Goal: Task Accomplishment & Management: Use online tool/utility

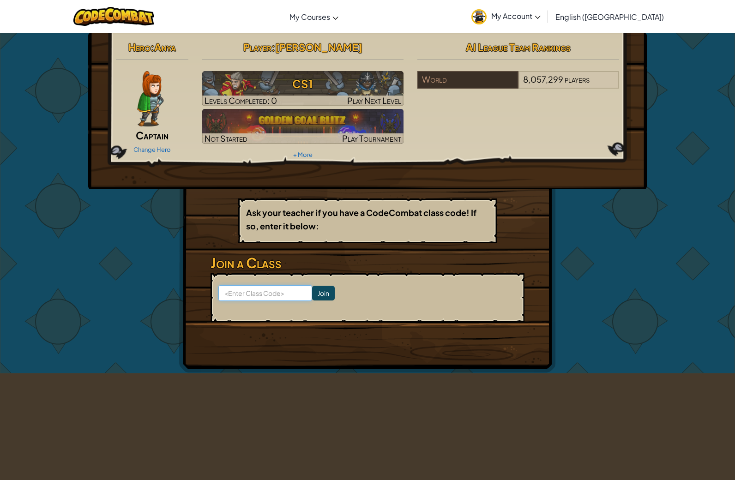
click at [245, 291] on input at bounding box center [265, 293] width 94 height 16
type input "KingBathPan"
click input "Join" at bounding box center [323, 293] width 23 height 15
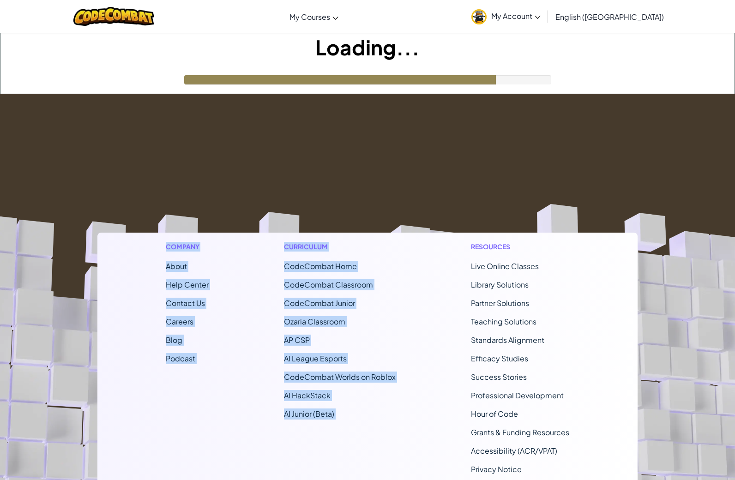
drag, startPoint x: 389, startPoint y: 176, endPoint x: 168, endPoint y: 95, distance: 236.2
click at [171, 95] on footer "Company About Help Center Contact Us Careers Blog Podcast Curriculum CodeCombat…" at bounding box center [367, 344] width 735 height 500
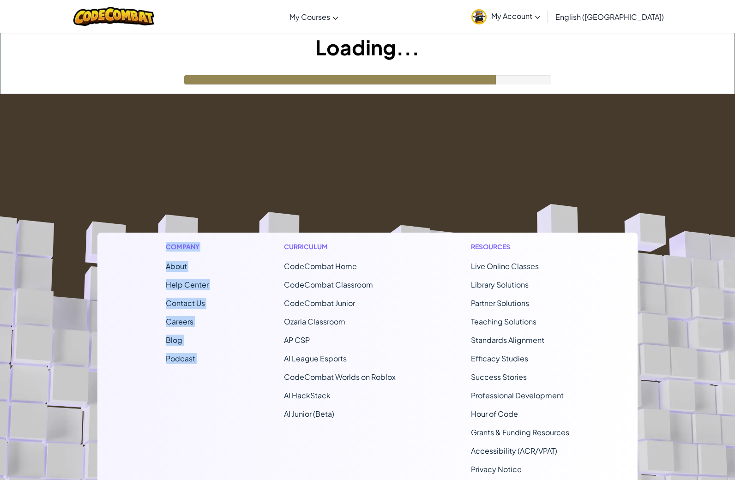
drag, startPoint x: 240, startPoint y: 109, endPoint x: 255, endPoint y: 122, distance: 19.9
click at [253, 122] on footer "Company About Help Center Contact Us Careers Blog Podcast Curriculum CodeCombat…" at bounding box center [367, 344] width 735 height 500
click at [389, 192] on footer "Company About Help Center Contact Us Careers Blog Podcast Curriculum CodeCombat…" at bounding box center [367, 344] width 735 height 500
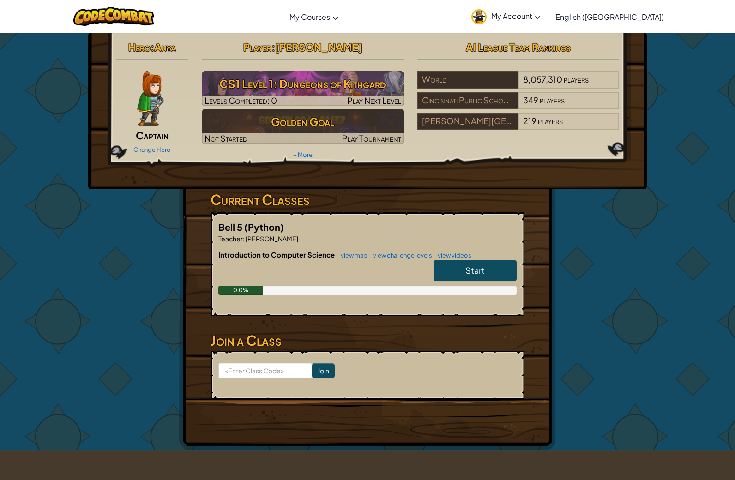
click at [478, 264] on link "Start" at bounding box center [475, 270] width 83 height 21
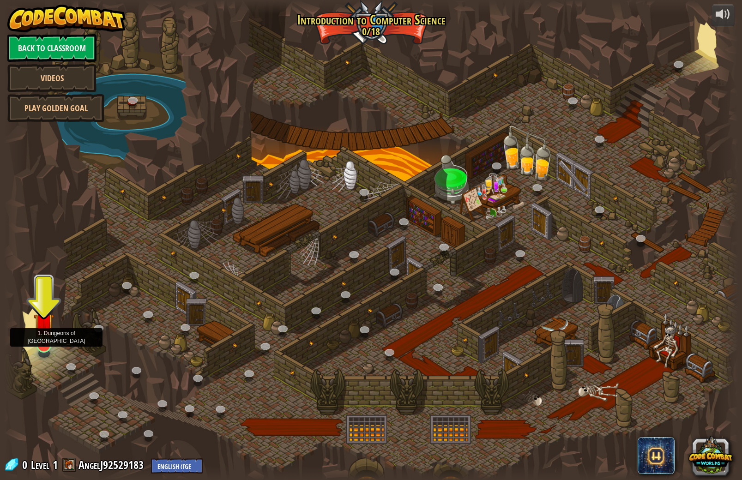
click at [42, 343] on img at bounding box center [44, 323] width 20 height 47
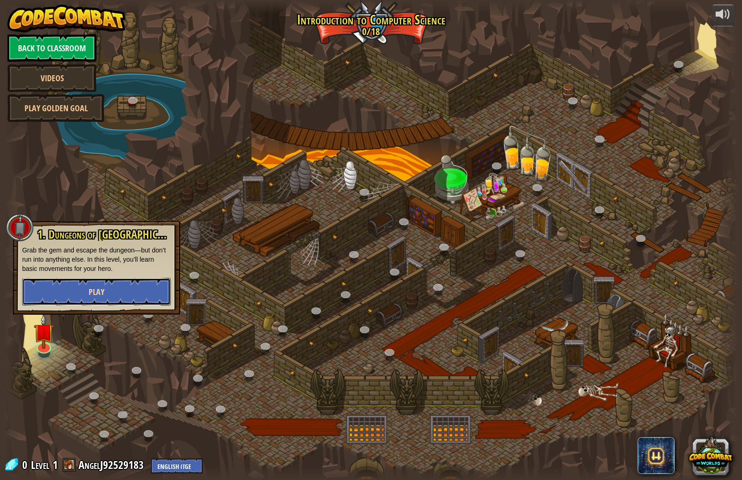
click at [68, 301] on button "Play" at bounding box center [96, 292] width 149 height 28
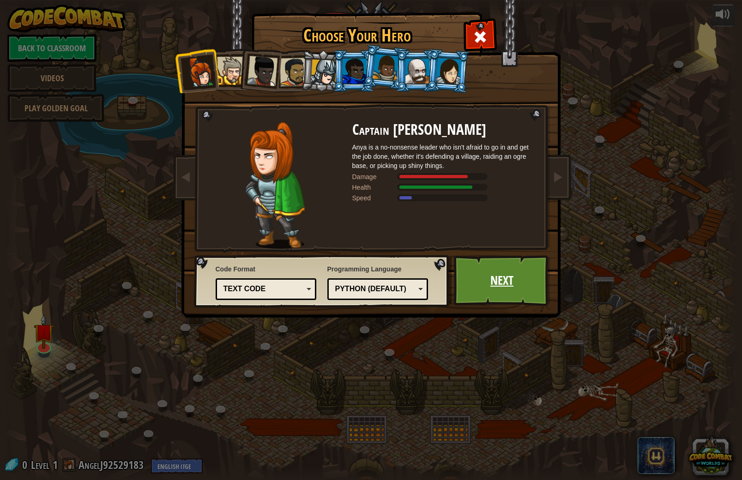
click at [512, 301] on link "Next" at bounding box center [502, 280] width 96 height 51
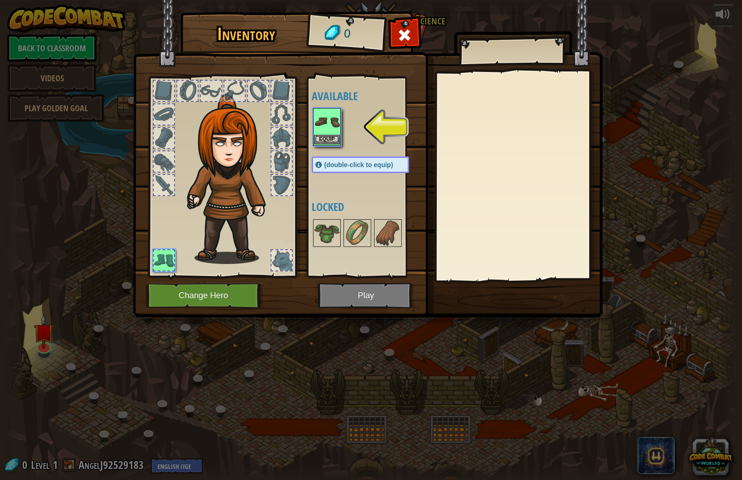
click at [326, 118] on img at bounding box center [327, 122] width 26 height 26
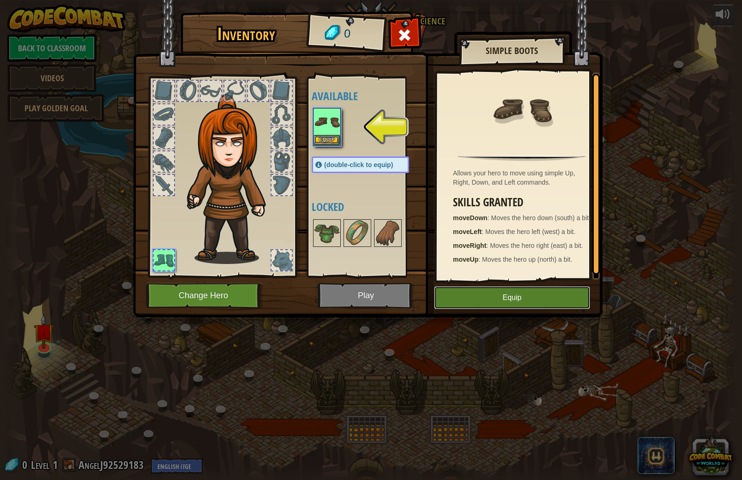
click at [480, 297] on button "Equip" at bounding box center [512, 297] width 156 height 23
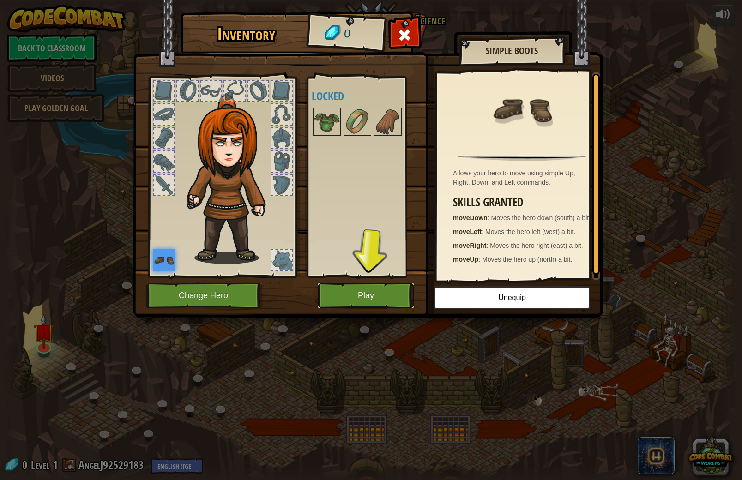
click at [339, 290] on button "Play" at bounding box center [366, 295] width 96 height 25
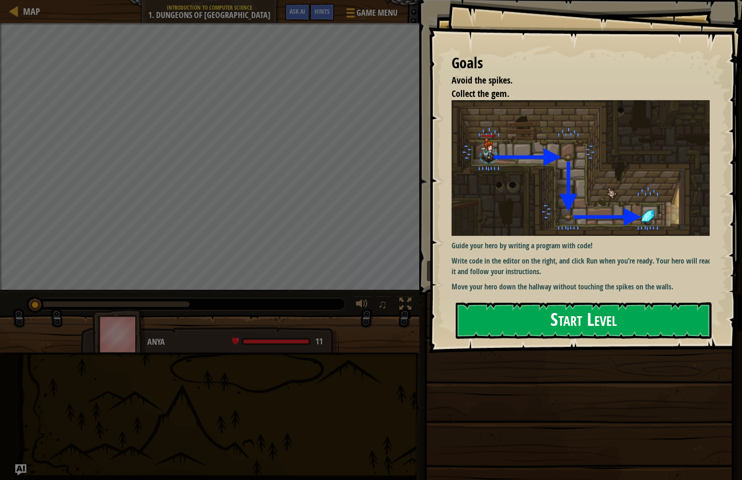
click at [600, 307] on button "Start Level" at bounding box center [584, 320] width 256 height 36
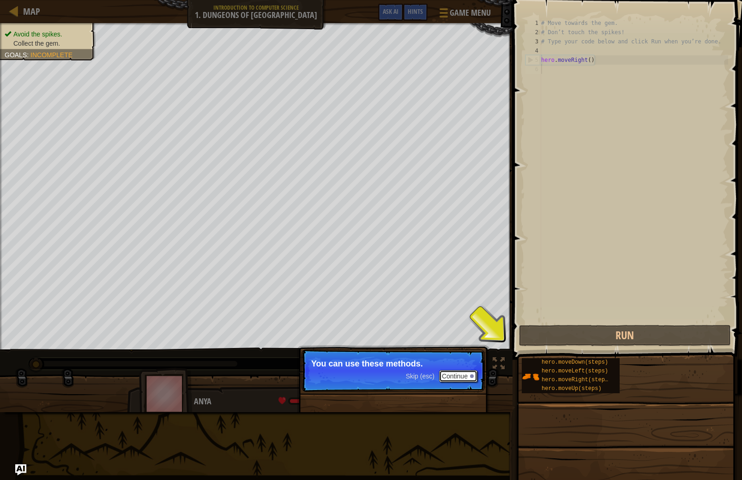
click at [449, 374] on button "Continue" at bounding box center [458, 376] width 38 height 12
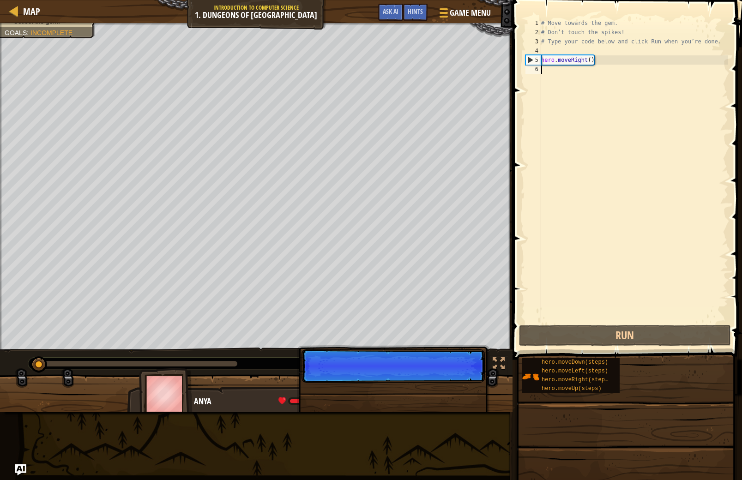
scroll to position [4, 0]
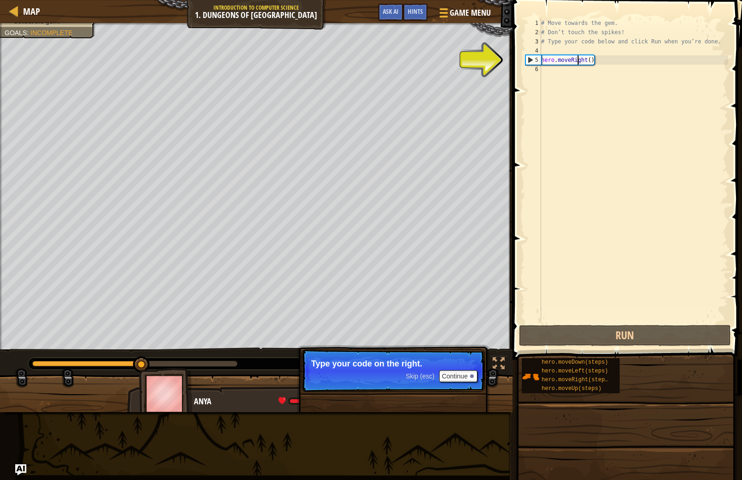
click at [576, 59] on div "# Move towards the gem. # Don’t touch the spikes! # Type your code below and cl…" at bounding box center [633, 179] width 189 height 323
type textarea "hero.moveRight()"
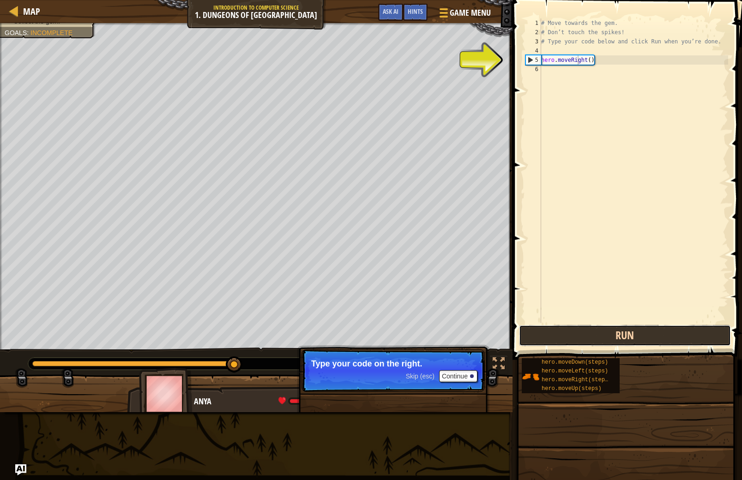
click at [647, 333] on button "Run" at bounding box center [625, 335] width 212 height 21
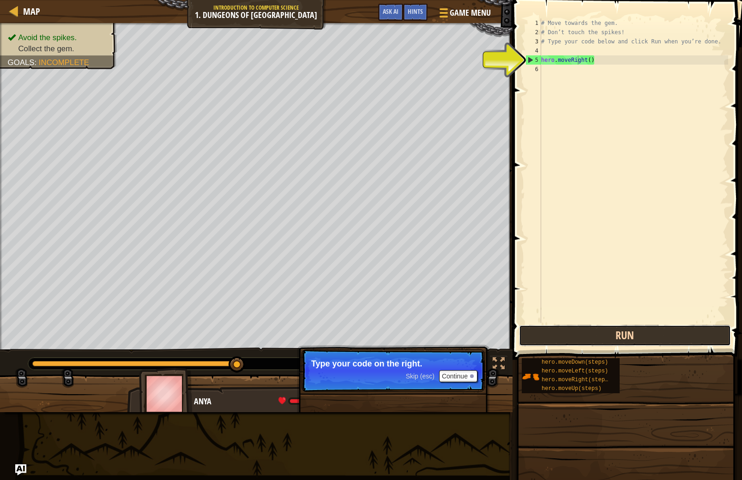
click at [658, 335] on button "Run" at bounding box center [625, 335] width 212 height 21
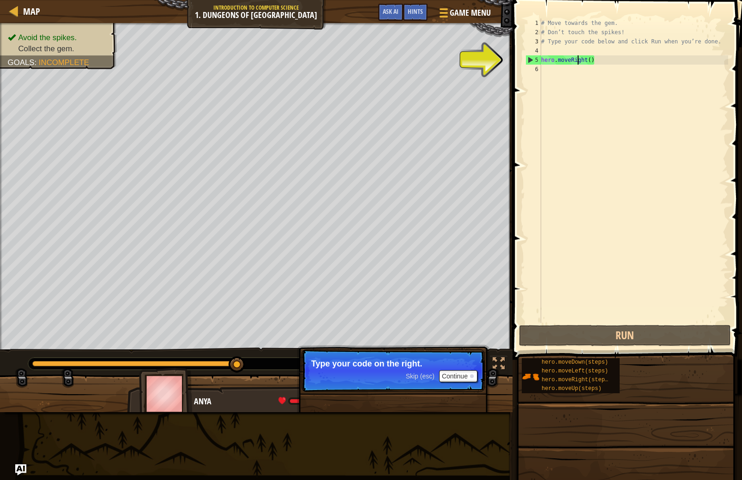
click at [586, 62] on div "# Move towards the gem. # Don’t touch the spikes! # Type your code below and cl…" at bounding box center [633, 179] width 189 height 323
click at [464, 381] on button "Continue" at bounding box center [458, 376] width 38 height 12
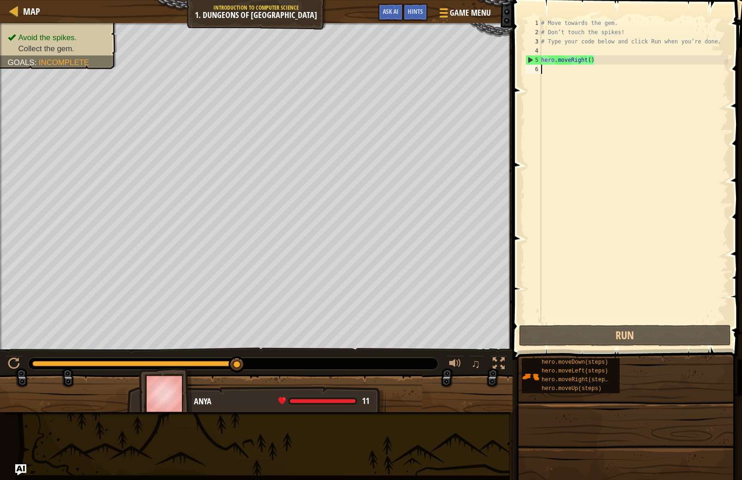
click at [608, 66] on div "# Move towards the gem. # Don’t touch the spikes! # Type your code below and cl…" at bounding box center [633, 179] width 189 height 323
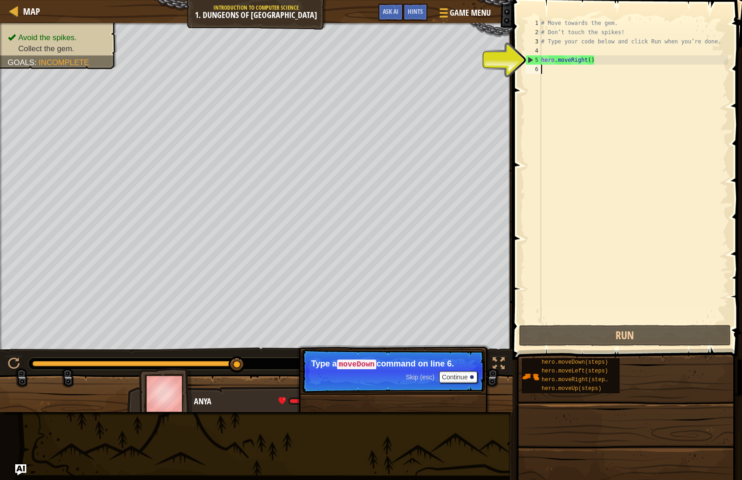
click at [583, 66] on div "# Move towards the gem. # Don’t touch the spikes! # Type your code below and cl…" at bounding box center [633, 179] width 189 height 323
click at [555, 67] on div "# Move towards the gem. # Don’t touch the spikes! # Type your code below and cl…" at bounding box center [633, 179] width 189 height 323
click at [541, 70] on div "6" at bounding box center [533, 69] width 16 height 9
click at [535, 70] on div "6" at bounding box center [533, 69] width 16 height 9
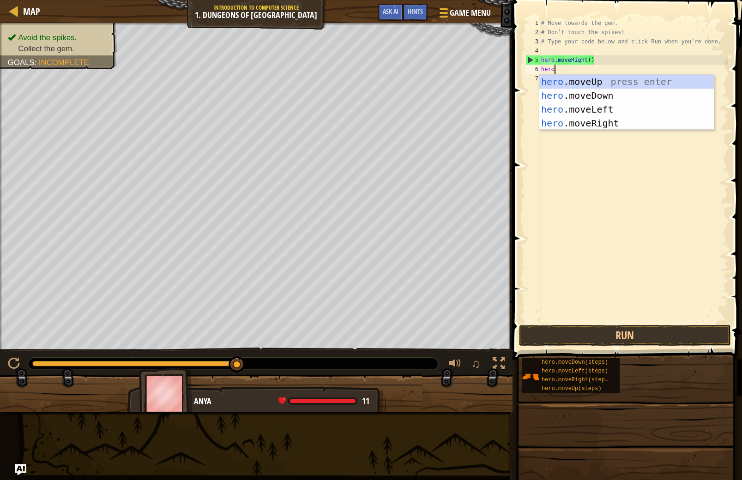
type textarea "hero."
click at [667, 96] on div "hero. moveUp press enter hero. moveDown press enter hero. moveLeft press enter …" at bounding box center [626, 116] width 175 height 83
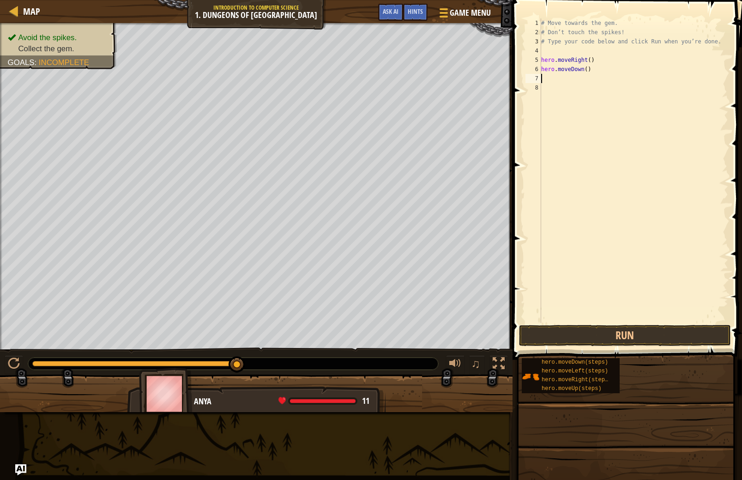
scroll to position [4, 0]
click at [598, 65] on div "# Move towards the gem. # Don’t touch the spikes! # Type your code below and cl…" at bounding box center [633, 179] width 189 height 323
type textarea "hero.moveDown()"
click at [681, 327] on button "Run" at bounding box center [625, 335] width 212 height 21
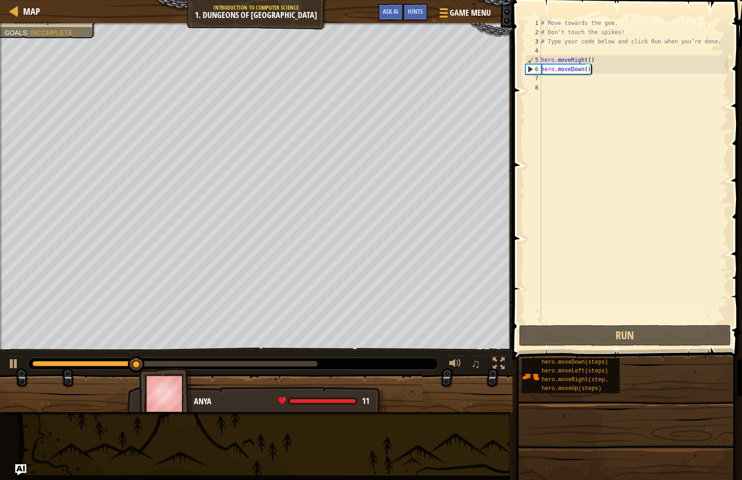
click at [543, 79] on div "# Move towards the gem. # Don’t touch the spikes! # Type your code below and cl…" at bounding box center [633, 179] width 189 height 323
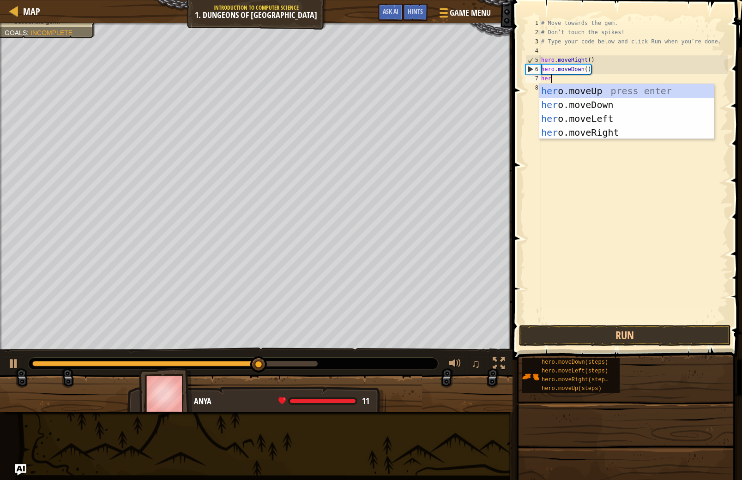
scroll to position [4, 0]
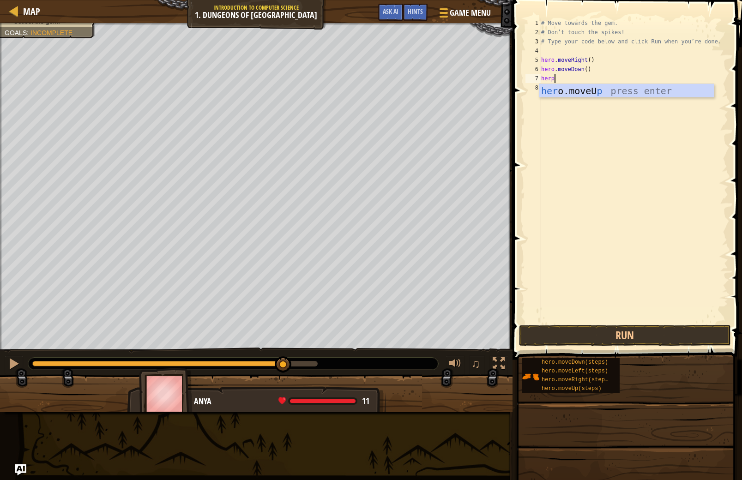
type textarea "hero"
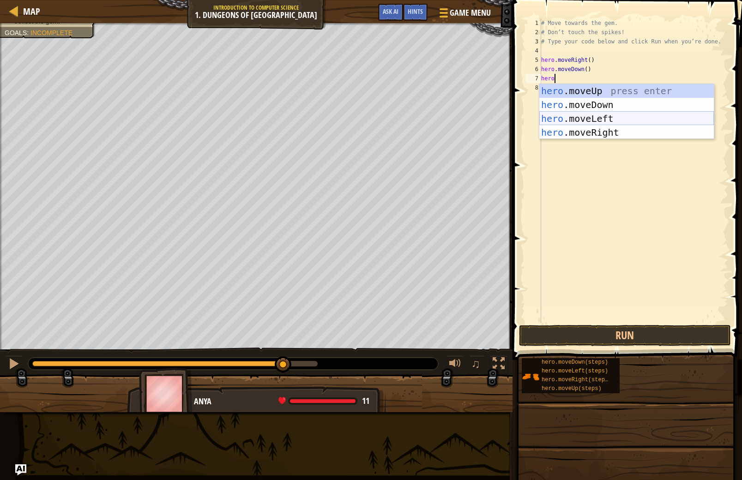
click at [621, 122] on div "hero .moveUp press enter hero .moveDown press enter hero .moveLeft press enter …" at bounding box center [626, 125] width 175 height 83
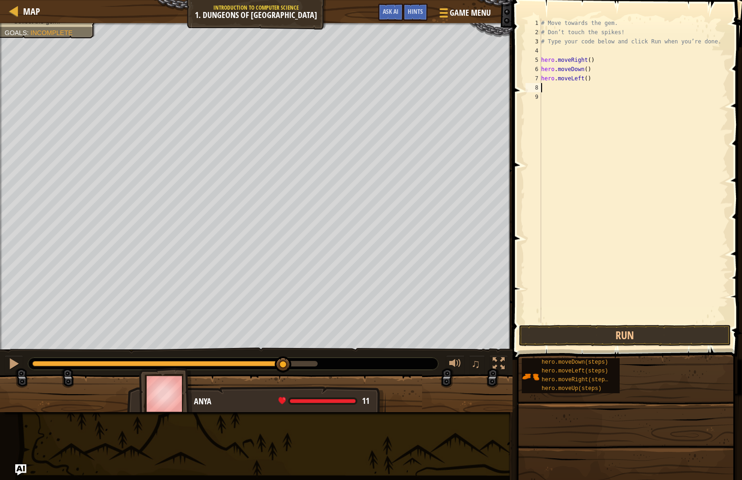
scroll to position [4, 0]
click at [628, 332] on button "Run" at bounding box center [625, 335] width 212 height 21
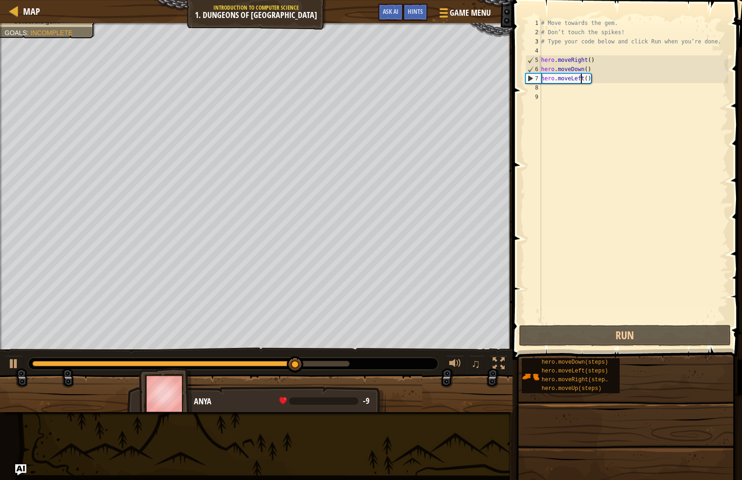
click at [581, 81] on div "# Move towards the gem. # Don’t touch the spikes! # Type your code below and cl…" at bounding box center [633, 179] width 189 height 323
type textarea "hero.moveLeft()"
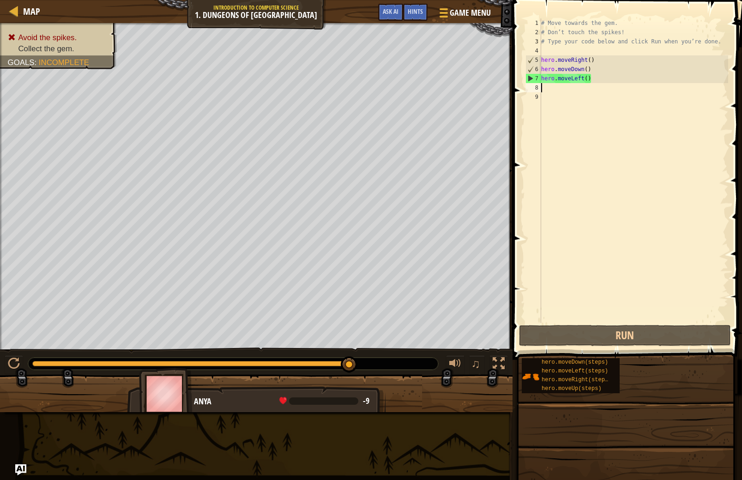
click at [585, 83] on div "# Move towards the gem. # Don’t touch the spikes! # Type your code below and cl…" at bounding box center [633, 179] width 189 height 323
click at [585, 80] on div "# Move towards the gem. # Don’t touch the spikes! # Type your code below and cl…" at bounding box center [633, 179] width 189 height 323
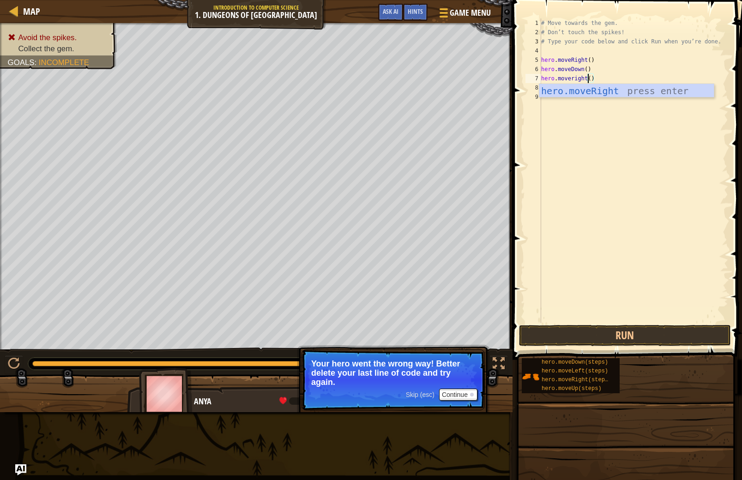
scroll to position [4, 3]
click at [701, 324] on span at bounding box center [628, 166] width 237 height 387
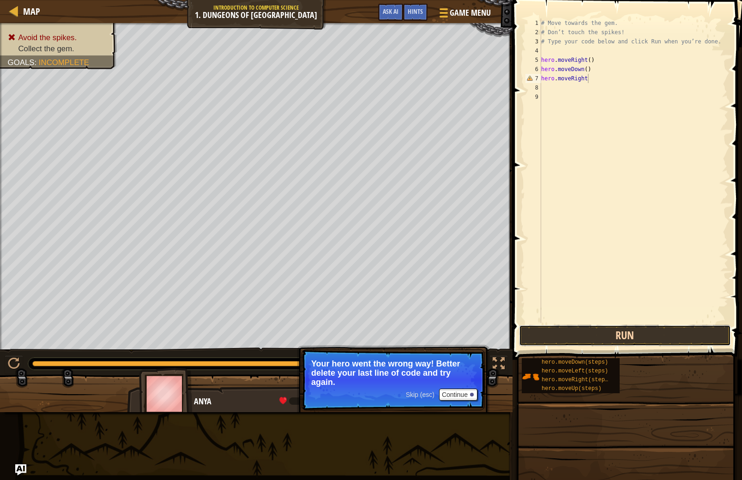
click at [700, 326] on button "Run" at bounding box center [625, 335] width 212 height 21
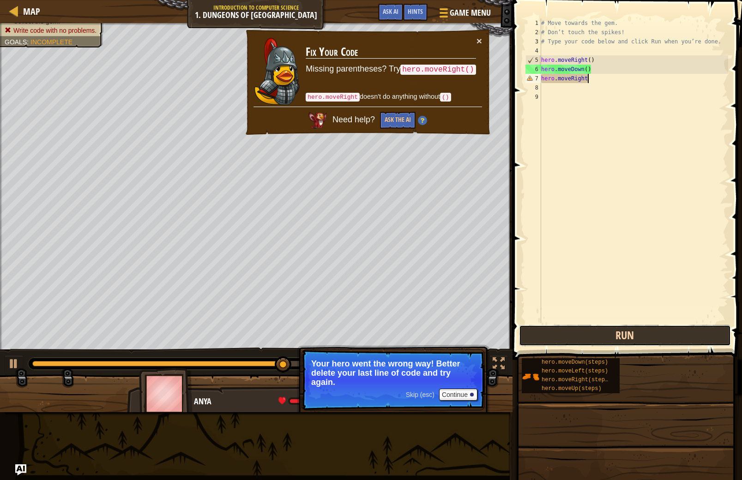
click at [631, 329] on button "Run" at bounding box center [625, 335] width 212 height 21
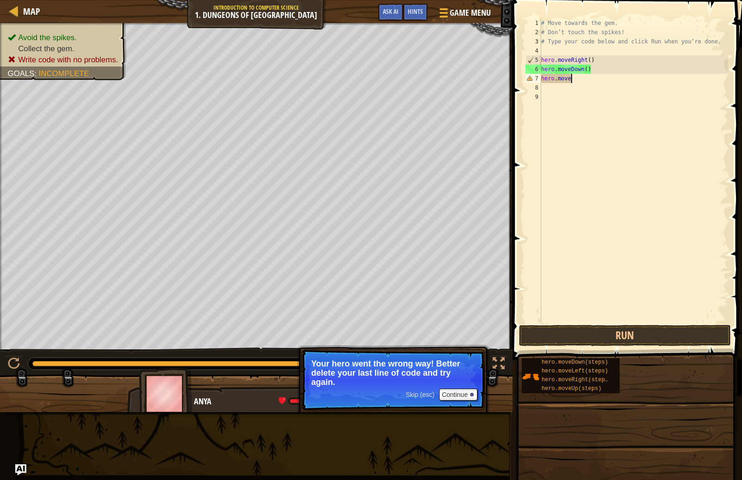
scroll to position [4, 2]
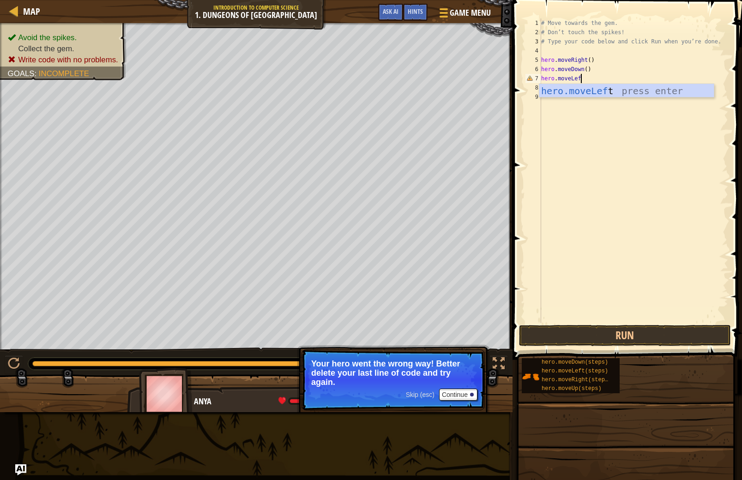
type textarea "hero.moveLeft"
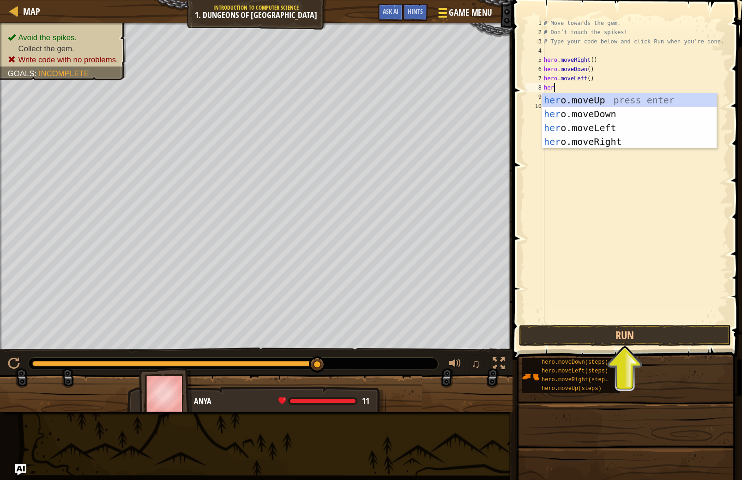
scroll to position [4, 0]
type textarea "hero"
click at [575, 142] on div "hero .moveUp press enter hero .moveDown press enter hero .moveLeft press enter …" at bounding box center [629, 134] width 175 height 83
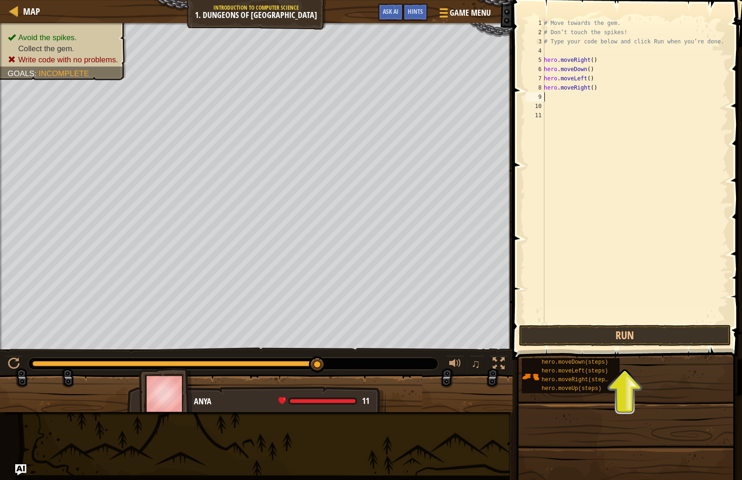
scroll to position [4, 0]
click at [615, 337] on button "Run" at bounding box center [625, 335] width 212 height 21
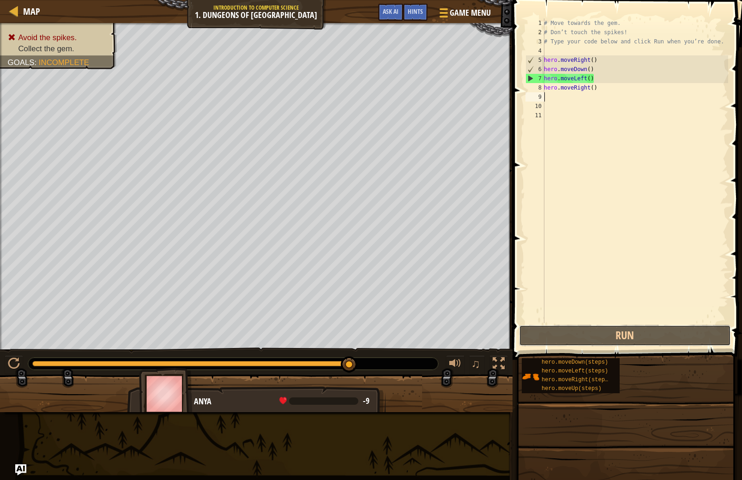
click at [631, 350] on div "Hints Videos 1 2 3 4 5 6 7 8 9 10 11 # Move towards the gem. # Don’t touch the …" at bounding box center [626, 238] width 232 height 476
click at [627, 335] on button "Run" at bounding box center [625, 335] width 212 height 21
click at [590, 90] on div "# Move towards the gem. # Don’t touch the spikes! # Type your code below and cl…" at bounding box center [635, 179] width 186 height 323
click at [596, 91] on div "# Move towards the gem. # Don’t touch the spikes! # Type your code below and cl…" at bounding box center [635, 179] width 186 height 323
click at [588, 90] on div "# Move towards the gem. # Don’t touch the spikes! # Type your code below and cl…" at bounding box center [635, 179] width 186 height 323
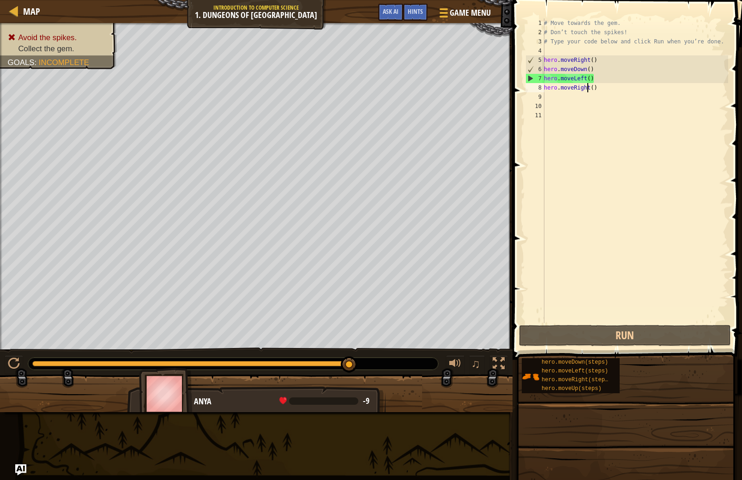
click at [584, 87] on div "# Move towards the gem. # Don’t touch the spikes! # Type your code below and cl…" at bounding box center [635, 179] width 186 height 323
click at [585, 76] on div "# Move towards the gem. # Don’t touch the spikes! # Type your code below and cl…" at bounding box center [635, 179] width 186 height 323
click at [587, 77] on div "# Move towards the gem. # Don’t touch the spikes! # Type your code below and cl…" at bounding box center [635, 179] width 186 height 323
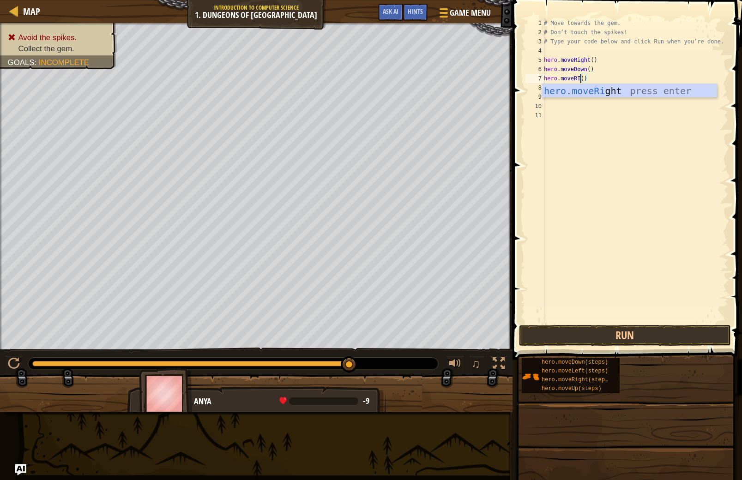
scroll to position [4, 3]
click at [612, 91] on div "hero.moveR ight press enter" at bounding box center [629, 105] width 175 height 42
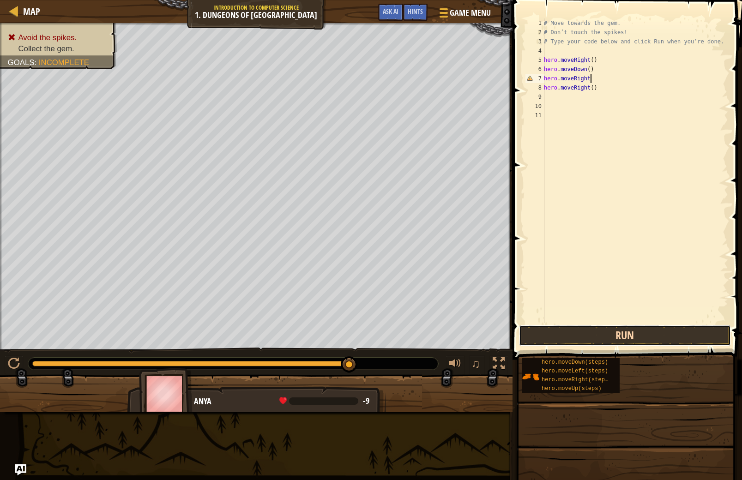
click at [621, 338] on button "Run" at bounding box center [625, 335] width 212 height 21
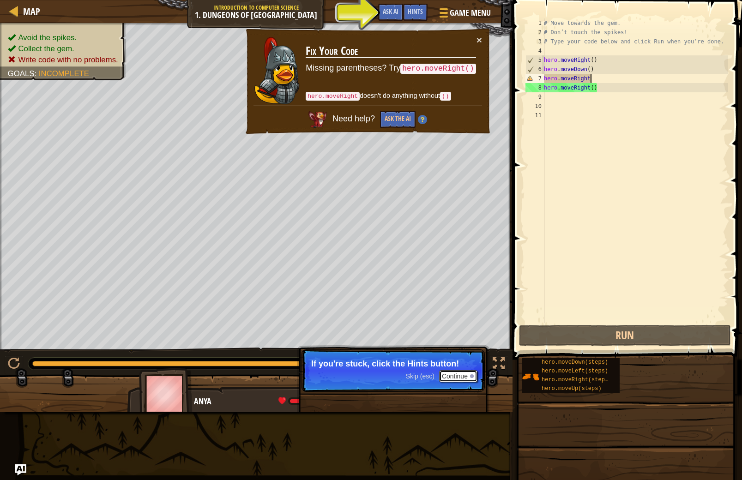
click at [469, 373] on button "Continue" at bounding box center [458, 376] width 38 height 12
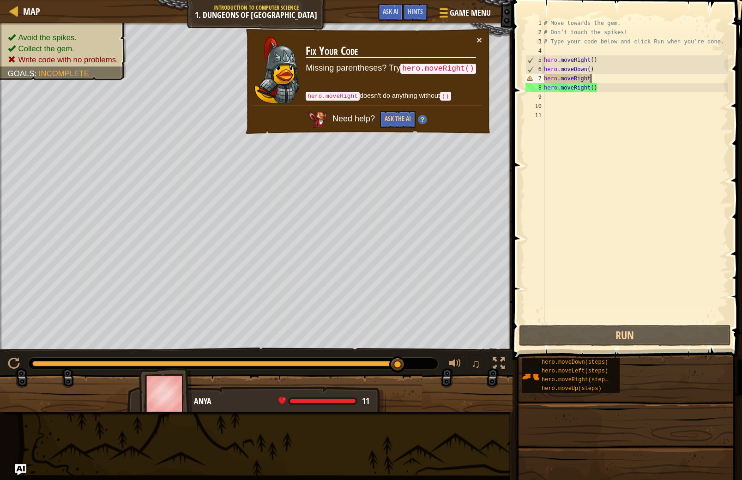
drag, startPoint x: 614, startPoint y: 51, endPoint x: 621, endPoint y: 77, distance: 26.3
click at [615, 63] on div "# Move towards the gem. # Don’t touch the spikes! # Type your code below and cl…" at bounding box center [635, 179] width 186 height 323
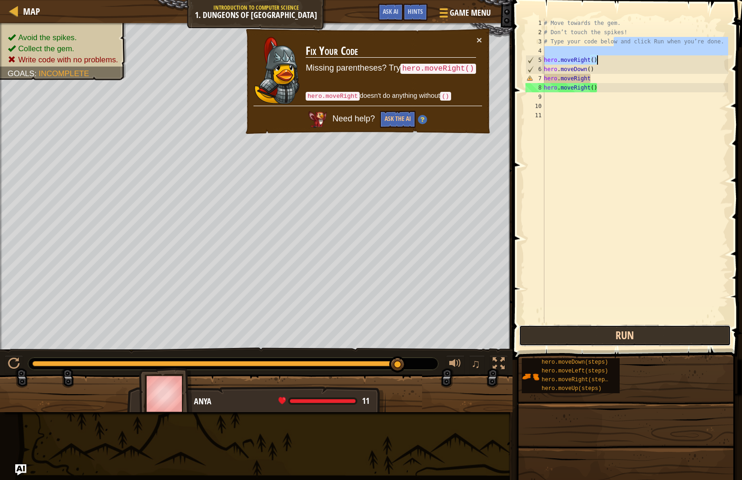
click at [674, 338] on button "Run" at bounding box center [625, 335] width 212 height 21
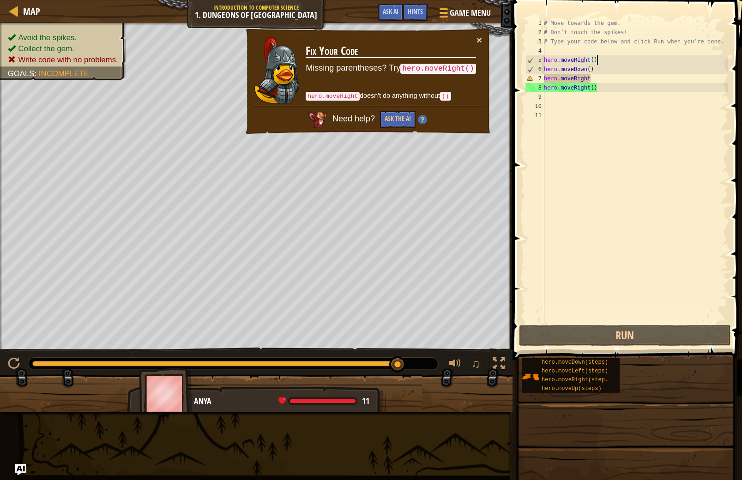
drag, startPoint x: 401, startPoint y: 371, endPoint x: 419, endPoint y: 364, distance: 19.5
click at [587, 87] on div "# Move towards the gem. # Don’t touch the spikes! # Type your code below and cl…" at bounding box center [635, 179] width 186 height 323
click at [589, 87] on div "# Move towards the gem. # Don’t touch the spikes! # Type your code below and cl…" at bounding box center [635, 179] width 186 height 323
click at [591, 88] on div "# Move towards the gem. # Don’t touch the spikes! # Type your code below and cl…" at bounding box center [635, 179] width 186 height 323
click at [596, 80] on div "# Move towards the gem. # Don’t touch the spikes! # Type your code below and cl…" at bounding box center [635, 179] width 186 height 323
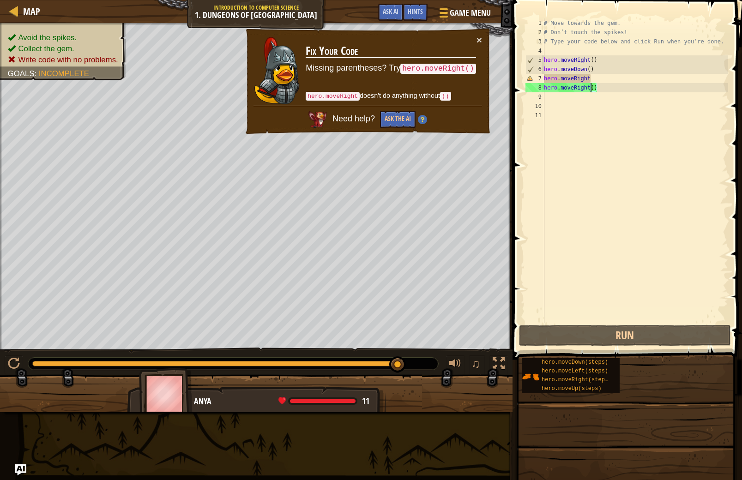
type textarea "hero.moveRight"
click at [574, 129] on div "# Move towards the gem. # Don’t touch the spikes! # Type your code below and cl…" at bounding box center [635, 179] width 186 height 323
drag, startPoint x: 618, startPoint y: 87, endPoint x: 527, endPoint y: 78, distance: 91.4
click at [527, 78] on div "1 2 3 4 5 6 7 8 9 10 11 # Move towards the gem. # Don’t touch the spikes! # Typ…" at bounding box center [626, 170] width 205 height 305
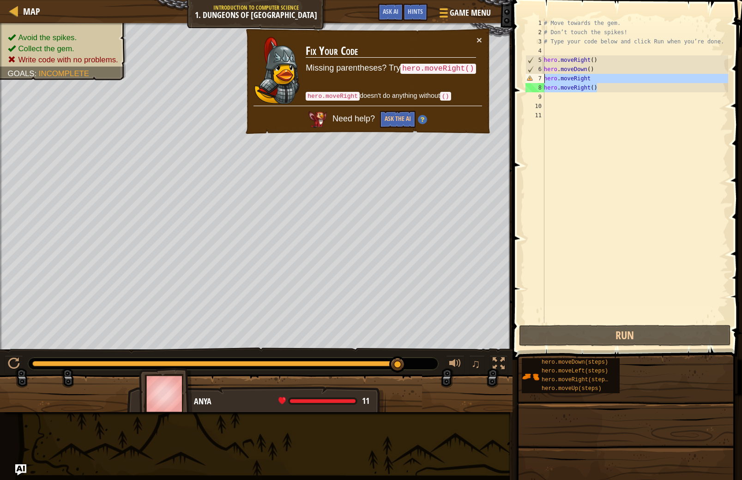
type textarea "hero.moveRight hero.moveRight()"
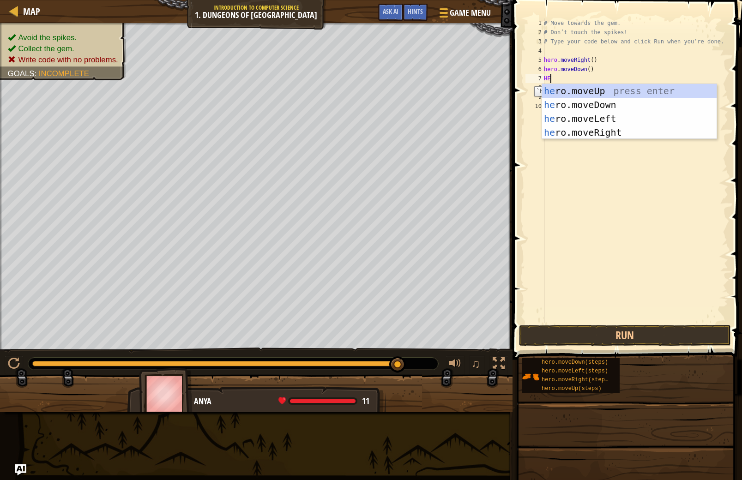
type textarea "HER"
click at [613, 125] on div "her o.moveUp press enter her o.moveDown press enter her o.moveLeft press enter …" at bounding box center [629, 125] width 175 height 83
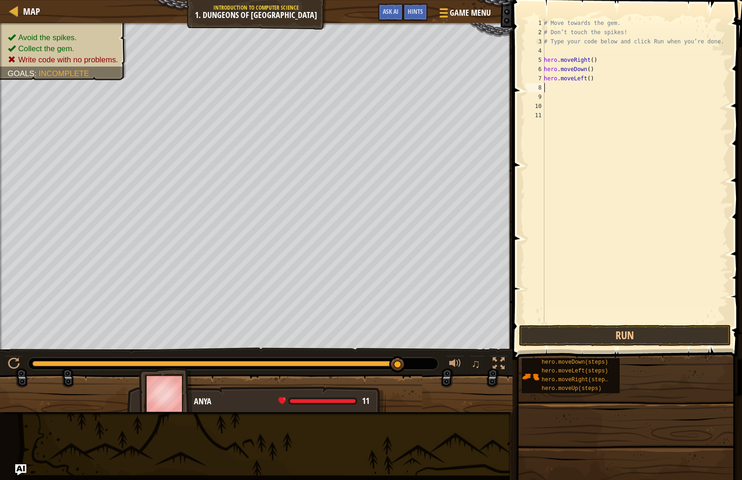
click at [575, 70] on div "# Move towards the gem. # Don’t touch the spikes! # Type your code below and cl…" at bounding box center [635, 179] width 186 height 323
click at [582, 82] on div "# Move towards the gem. # Don’t touch the spikes! # Type your code below and cl…" at bounding box center [635, 179] width 186 height 323
click at [612, 83] on div "# Move towards the gem. # Don’t touch the spikes! # Type your code below and cl…" at bounding box center [635, 179] width 186 height 323
click at [496, 73] on div "Map Introduction to Computer Science 1. Dungeons of Kithgard Game Menu Done Hin…" at bounding box center [371, 240] width 742 height 480
click at [612, 76] on div "# Move towards the gem. # Don’t touch the spikes! # Type your code below and cl…" at bounding box center [635, 179] width 186 height 323
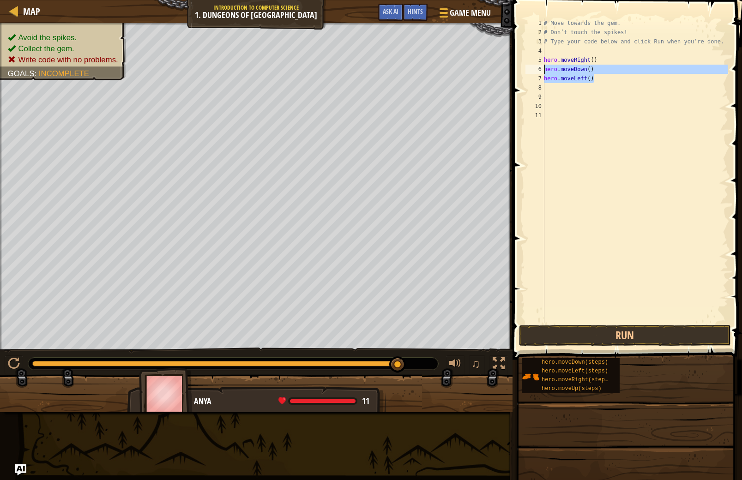
type textarea "hero.moveLeft()"
drag, startPoint x: 606, startPoint y: 80, endPoint x: 512, endPoint y: 77, distance: 93.3
click at [512, 77] on div "hero.moveLeft() 1 2 3 4 5 6 7 8 9 10 11 # Move towards the gem. # Don’t touch t…" at bounding box center [626, 198] width 232 height 387
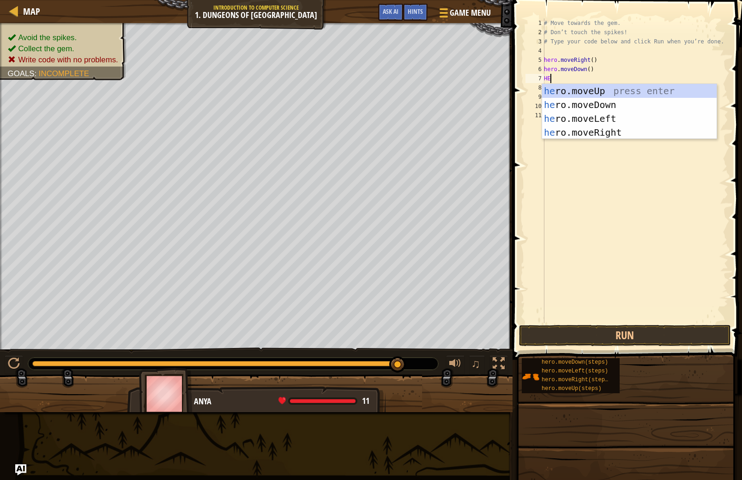
type textarea "HER"
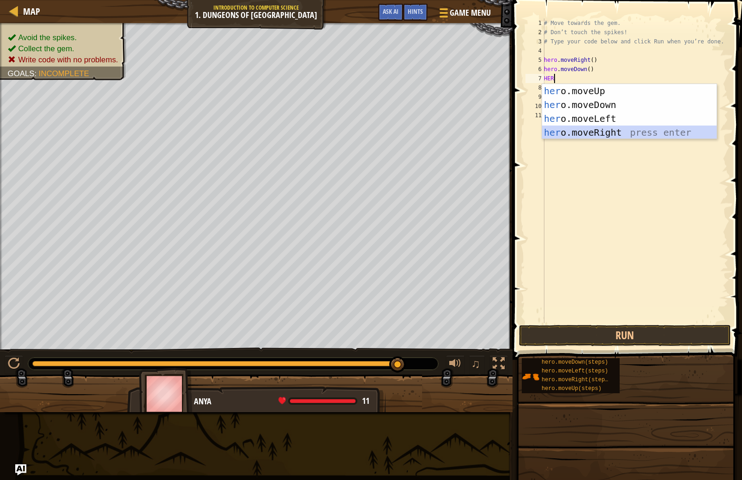
click at [599, 136] on div "her o.moveUp press enter her o.moveDown press enter her o.moveLeft press enter …" at bounding box center [629, 125] width 175 height 83
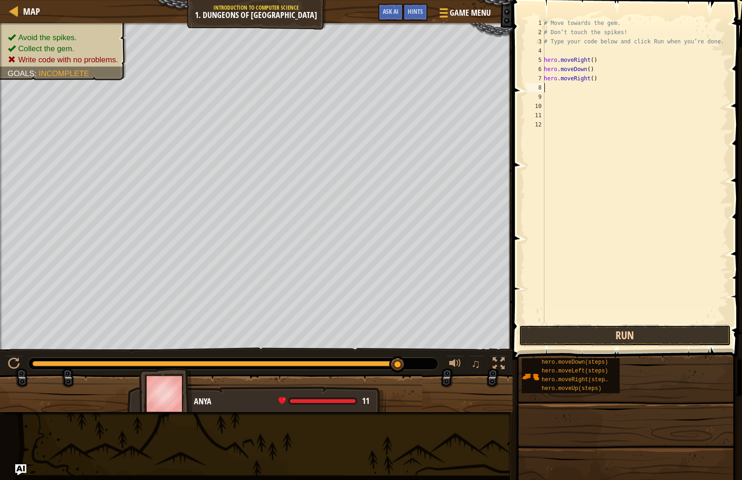
click at [645, 332] on button "Run" at bounding box center [625, 335] width 212 height 21
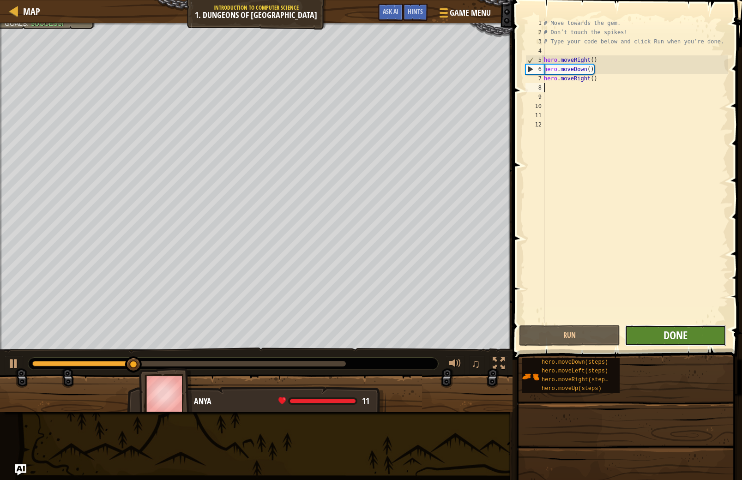
click at [670, 339] on span "Done" at bounding box center [675, 335] width 24 height 15
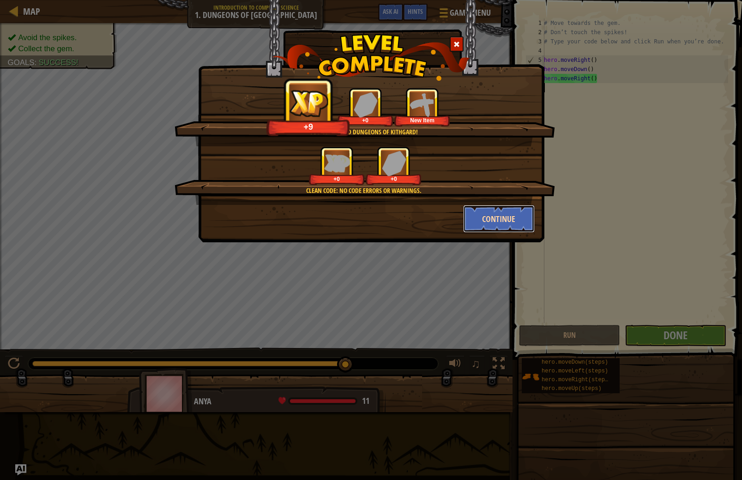
click at [495, 215] on button "Continue" at bounding box center [499, 219] width 72 height 28
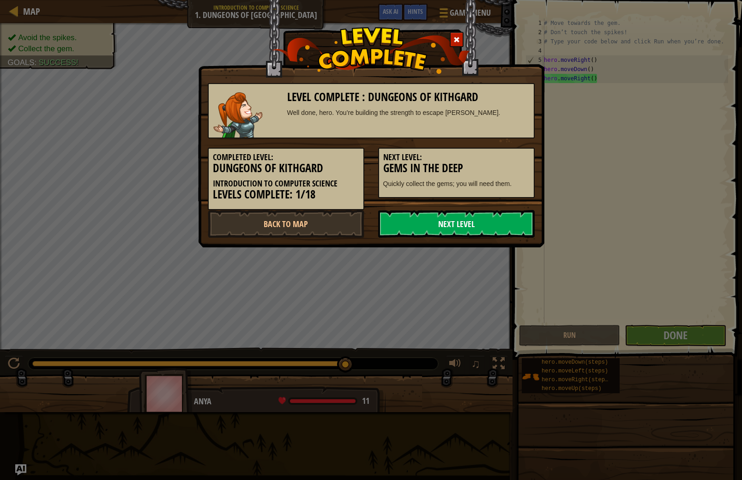
click at [446, 228] on link "Next Level" at bounding box center [456, 224] width 157 height 28
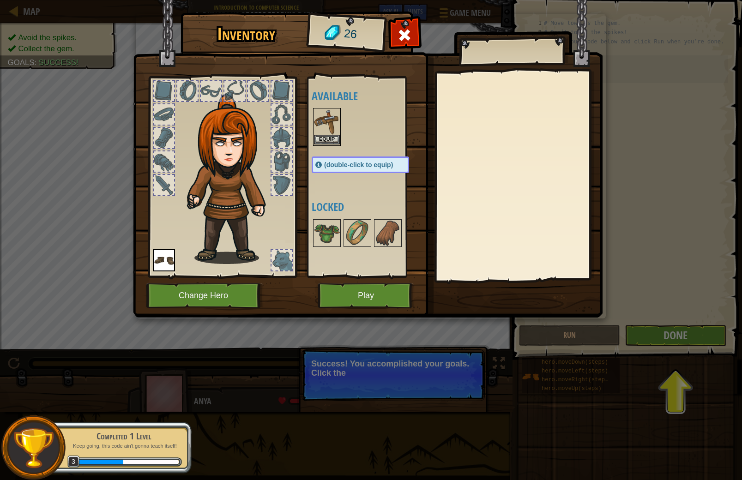
click at [335, 115] on img at bounding box center [327, 122] width 26 height 26
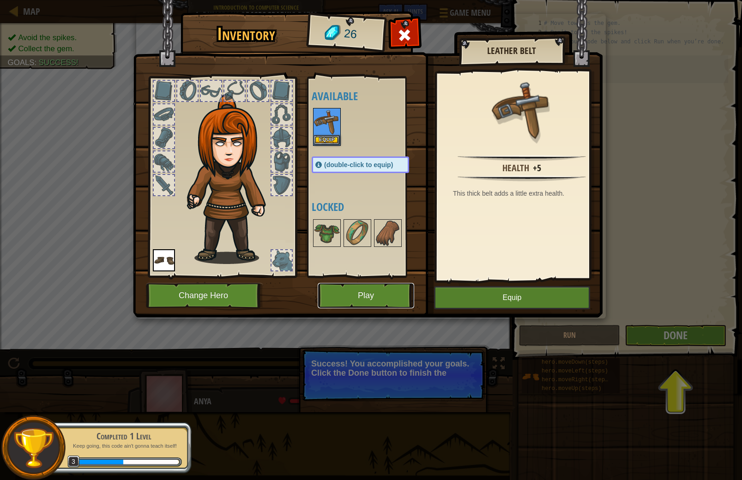
click at [373, 294] on button "Play" at bounding box center [366, 295] width 96 height 25
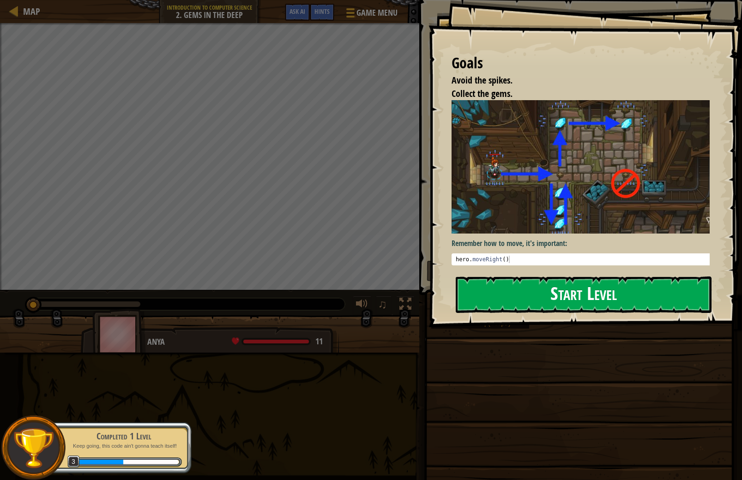
click at [565, 293] on button "Start Level" at bounding box center [584, 295] width 256 height 36
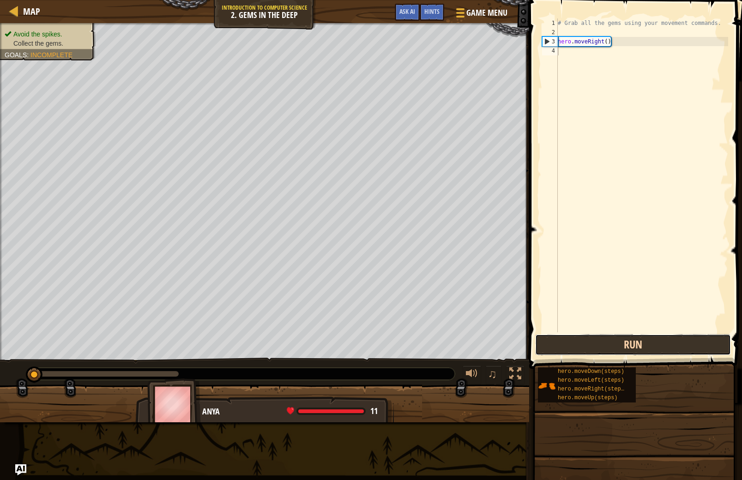
click at [678, 344] on button "Run" at bounding box center [633, 344] width 196 height 21
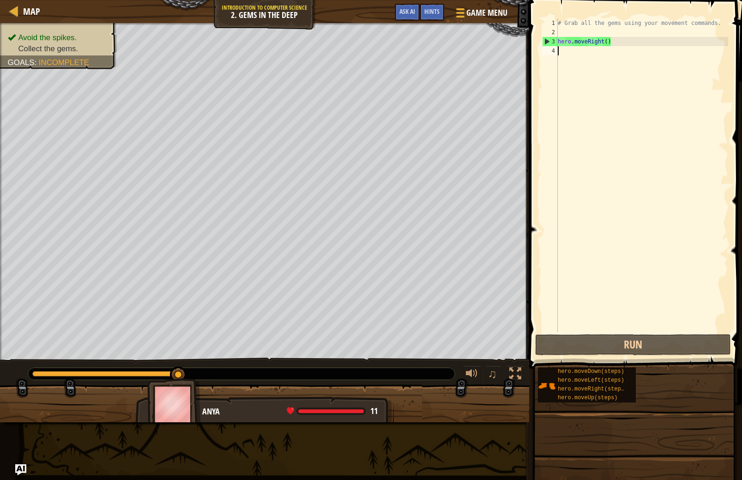
scroll to position [4, 0]
type textarea "HE"
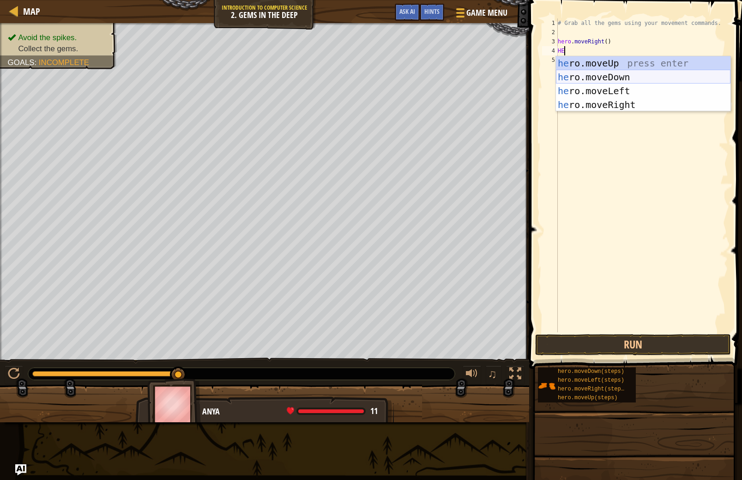
click at [603, 72] on div "he ro.moveUp press enter he ro.moveDown press enter he ro.moveLeft press enter …" at bounding box center [643, 97] width 175 height 83
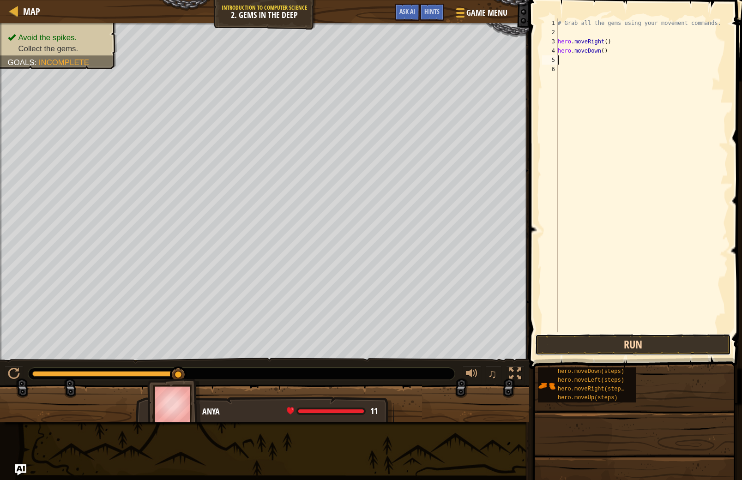
click at [589, 340] on button "Run" at bounding box center [633, 344] width 196 height 21
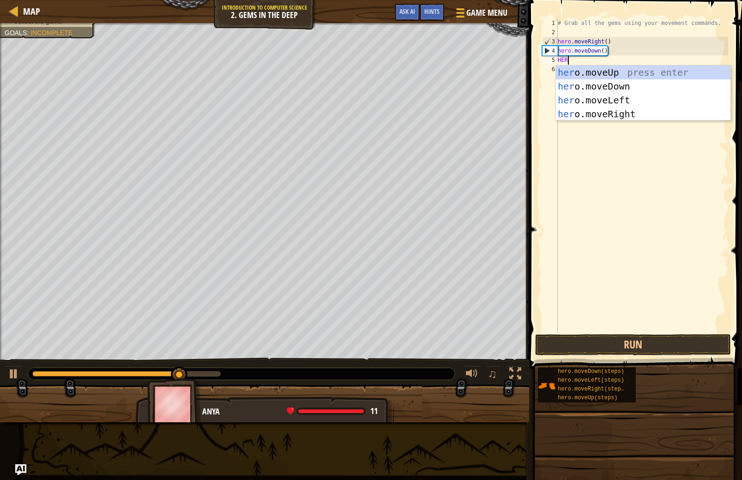
type textarea "HERO"
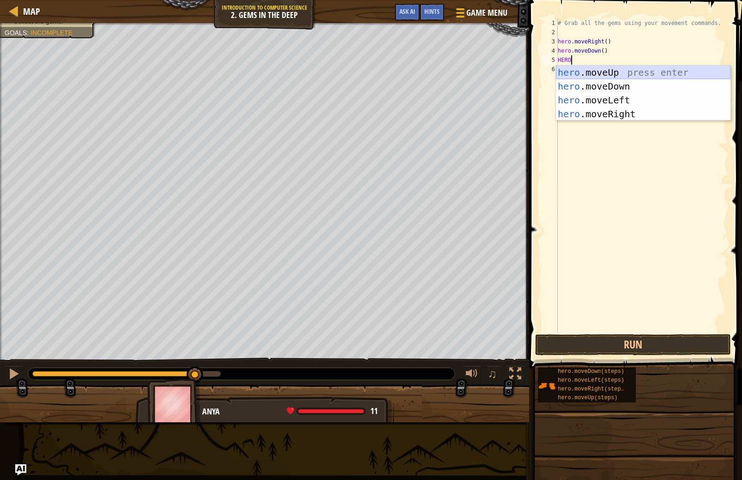
click at [623, 73] on div "hero .moveUp press enter hero .moveDown press enter hero .moveLeft press enter …" at bounding box center [643, 107] width 175 height 83
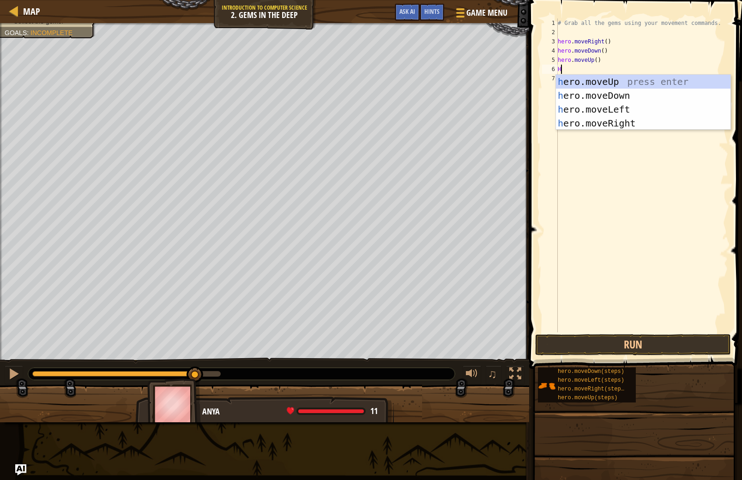
type textarea "HE"
click at [621, 123] on div "he ro.moveUp press enter he ro.moveDown press enter he ro.moveLeft press enter …" at bounding box center [643, 116] width 175 height 83
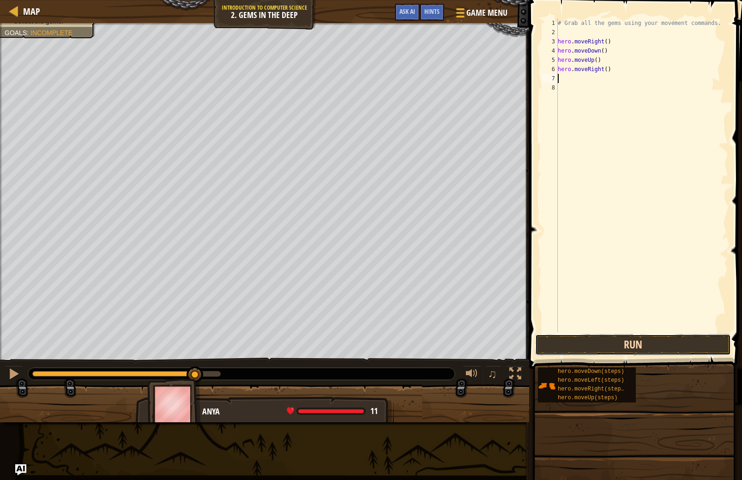
click at [613, 338] on button "Run" at bounding box center [633, 344] width 196 height 21
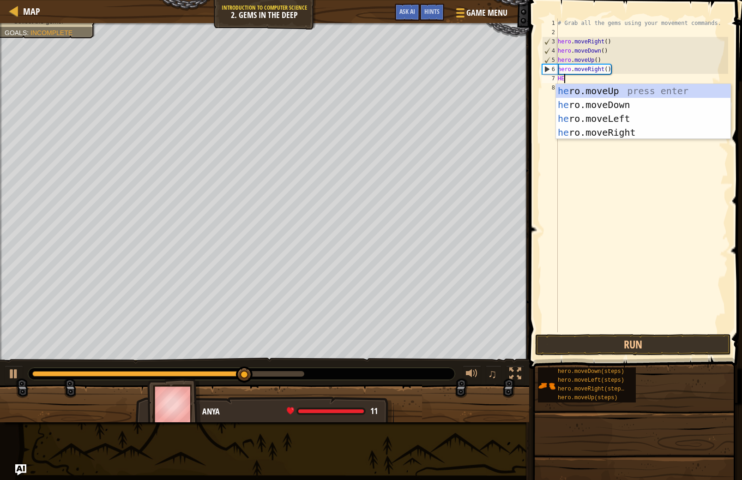
type textarea "HER"
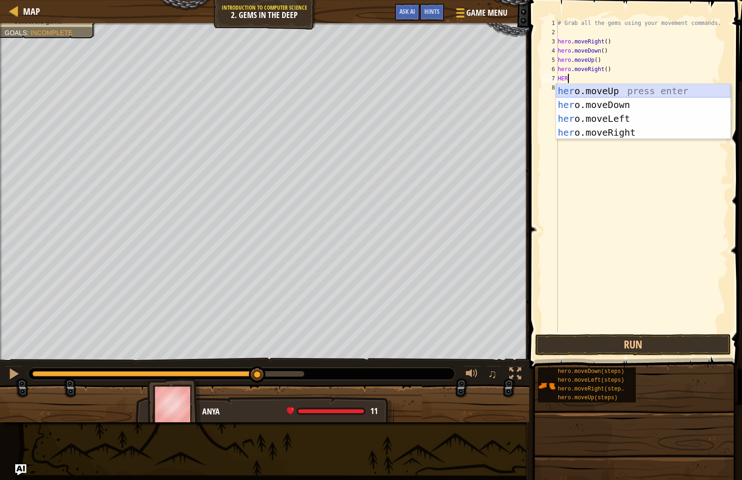
click at [584, 96] on div "her o.moveUp press enter her o.moveDown press enter her o.moveLeft press enter …" at bounding box center [643, 125] width 175 height 83
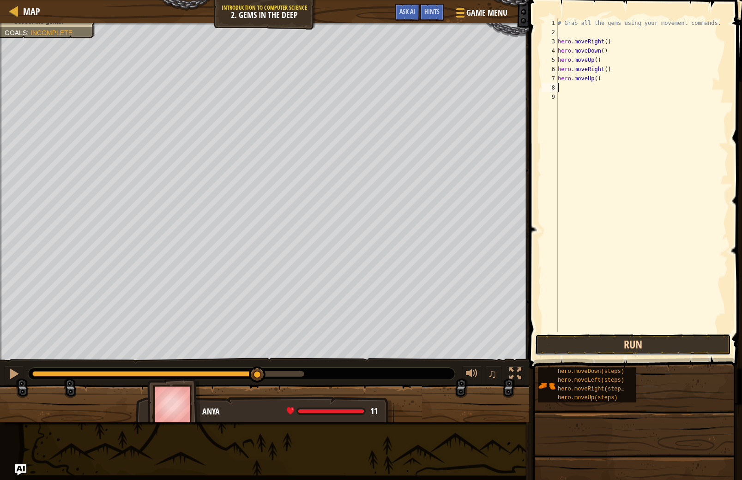
click at [659, 348] on button "Run" at bounding box center [633, 344] width 196 height 21
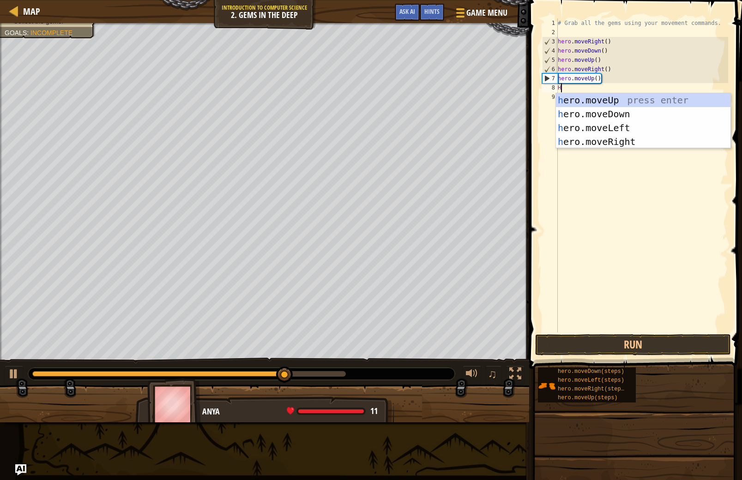
type textarea "HE"
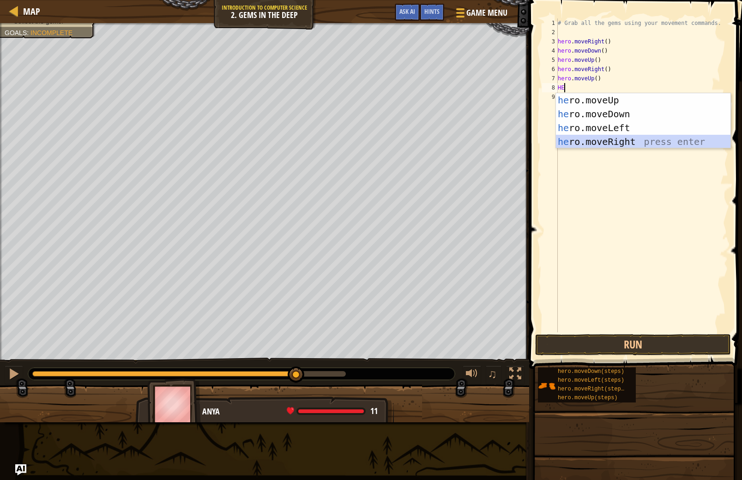
click at [697, 139] on div "he ro.moveUp press enter he ro.moveDown press enter he ro.moveLeft press enter …" at bounding box center [643, 134] width 175 height 83
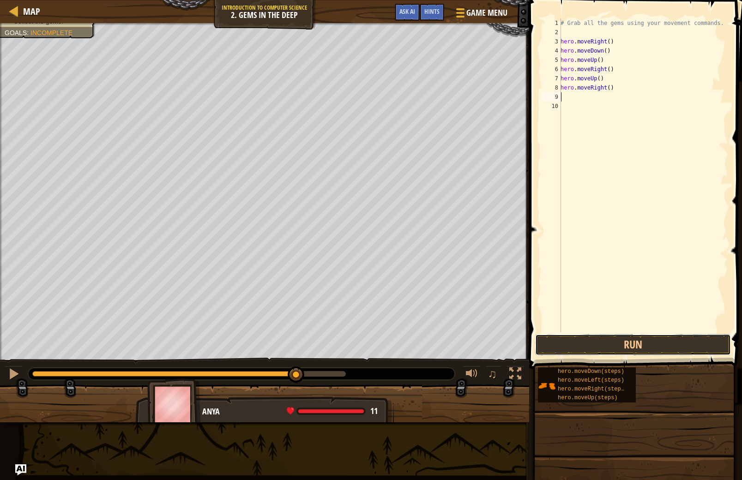
click at [626, 356] on div "1 2 3 4 5 6 7 8 9 10 # Grab all the gems using your movement commands. hero . m…" at bounding box center [634, 203] width 216 height 396
click at [646, 348] on button "Run" at bounding box center [633, 344] width 196 height 21
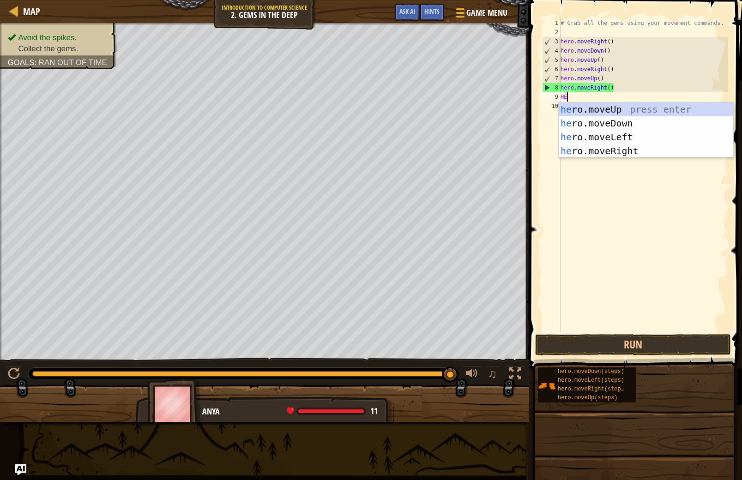
type textarea "HER"
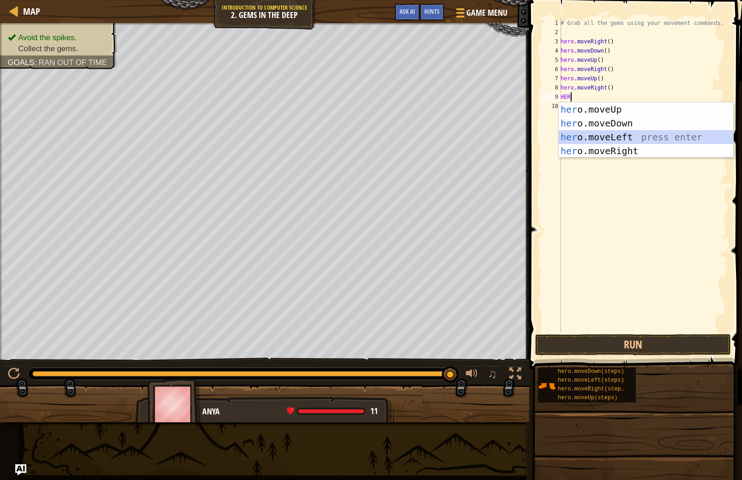
click at [606, 133] on div "her o.moveUp press enter her o.moveDown press enter her o.moveLeft press enter …" at bounding box center [646, 143] width 175 height 83
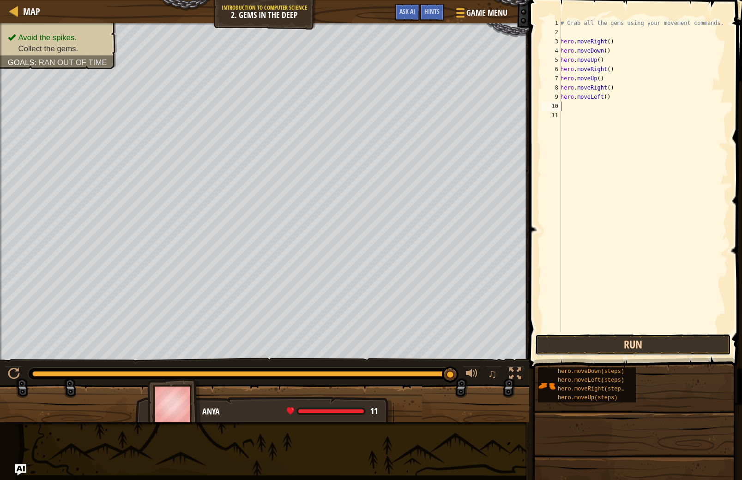
click at [621, 349] on button "Run" at bounding box center [633, 344] width 196 height 21
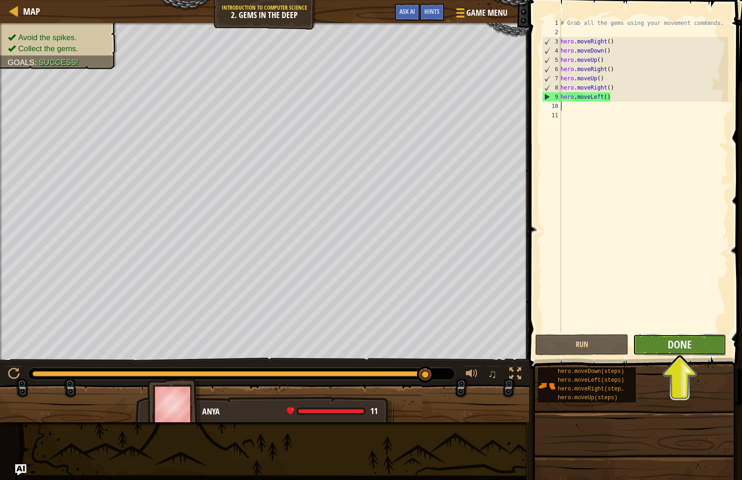
click at [657, 348] on button "Done" at bounding box center [679, 344] width 93 height 21
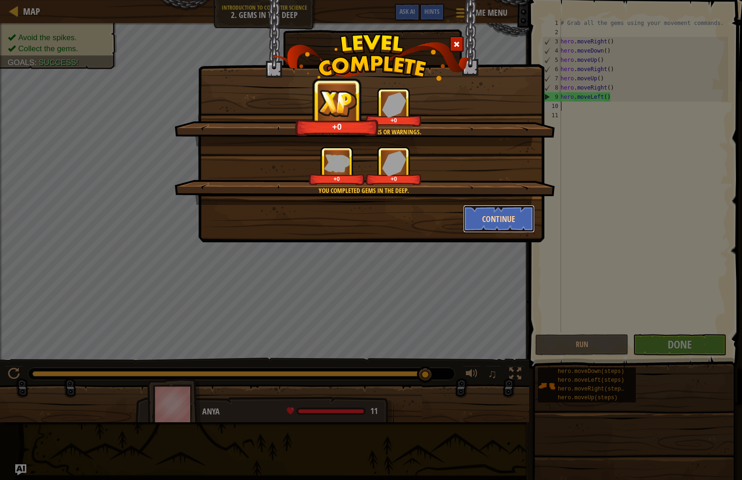
click at [525, 230] on button "Continue" at bounding box center [499, 219] width 72 height 28
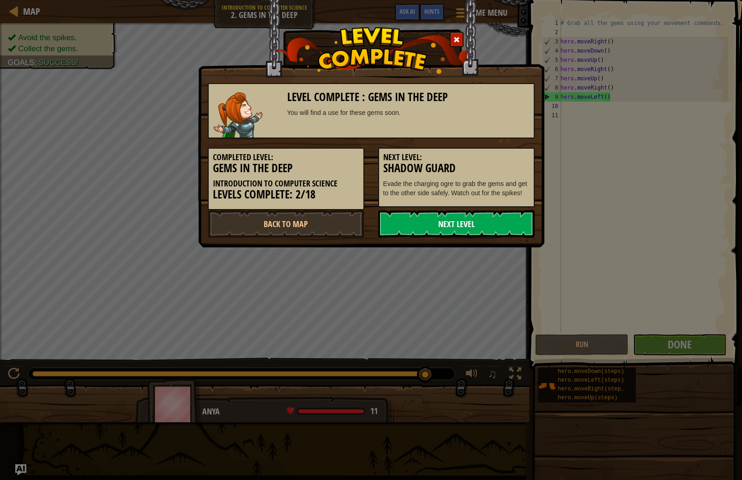
click at [518, 231] on link "Next Level" at bounding box center [456, 224] width 157 height 28
click at [494, 219] on link "Next Level" at bounding box center [456, 224] width 157 height 28
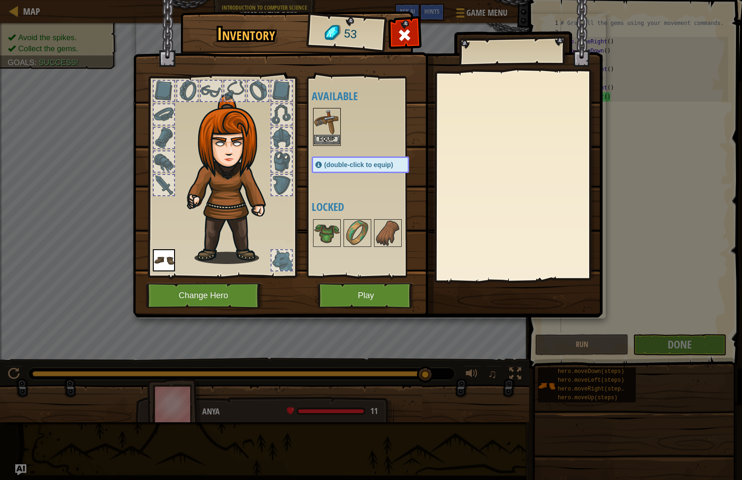
click at [315, 129] on img at bounding box center [327, 122] width 26 height 26
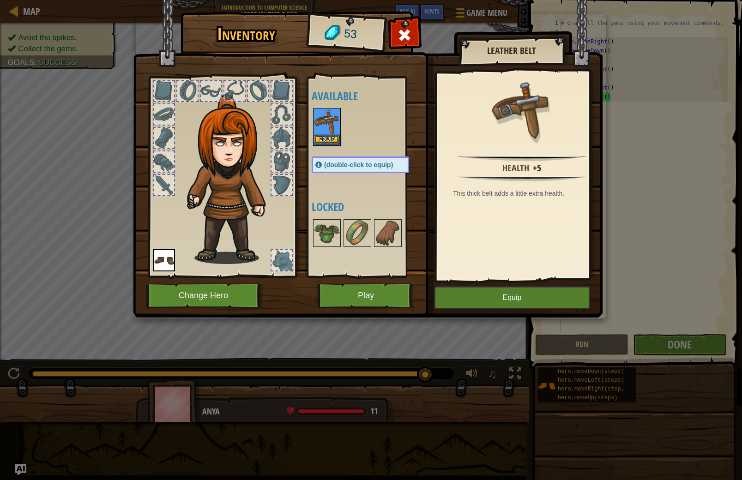
click at [321, 131] on img at bounding box center [327, 122] width 26 height 26
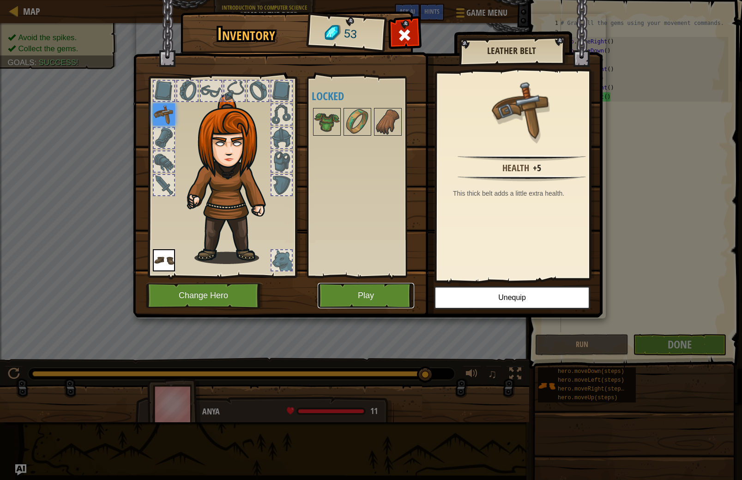
click at [375, 305] on button "Play" at bounding box center [366, 295] width 96 height 25
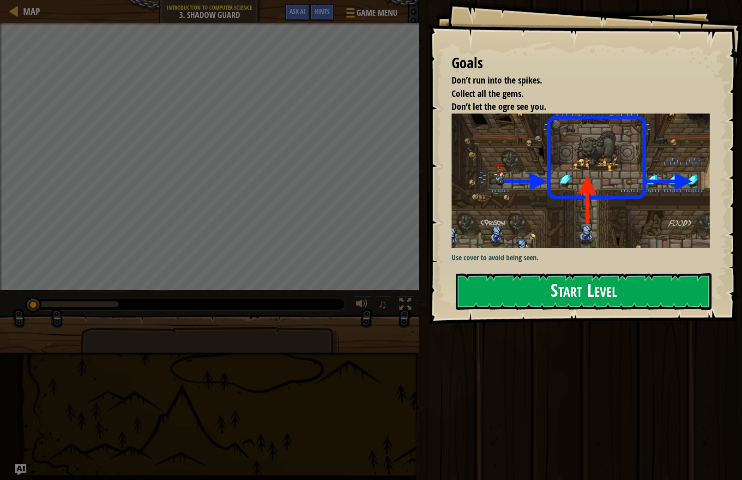
click at [537, 285] on button "Start Level" at bounding box center [584, 291] width 256 height 36
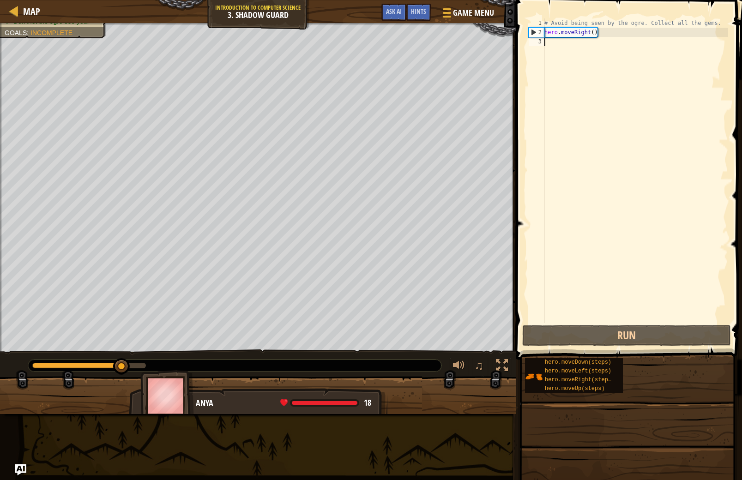
scroll to position [4, 0]
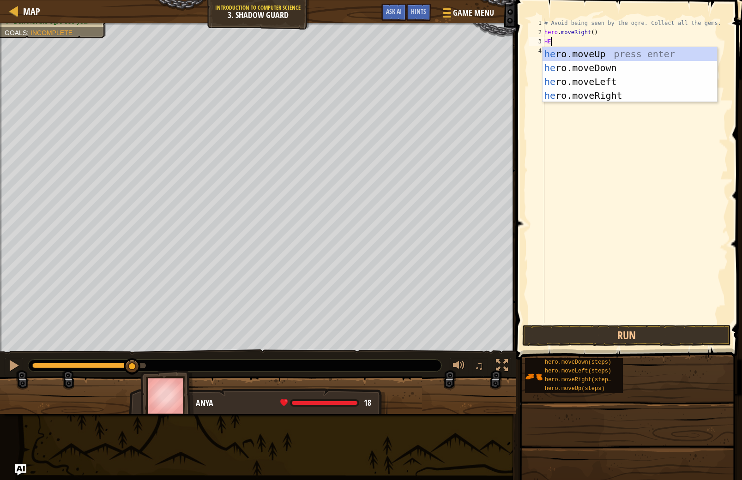
type textarea "HER"
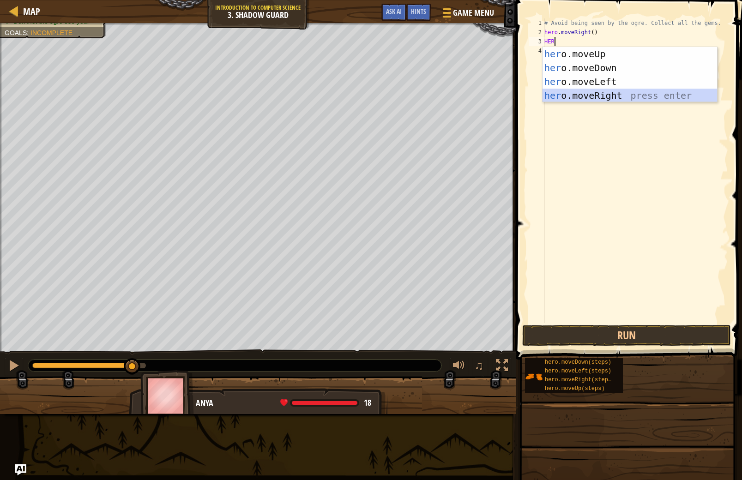
click at [576, 89] on div "her o.moveUp press enter her o.moveDown press enter her o.moveLeft press enter …" at bounding box center [630, 88] width 175 height 83
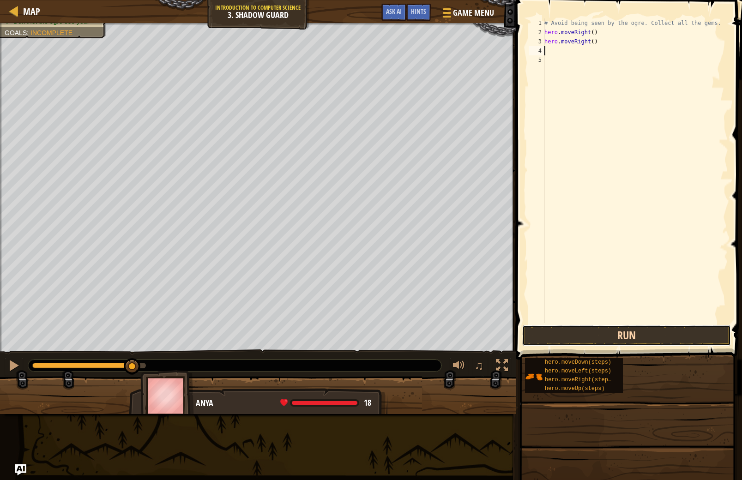
click at [630, 342] on button "Run" at bounding box center [626, 335] width 209 height 21
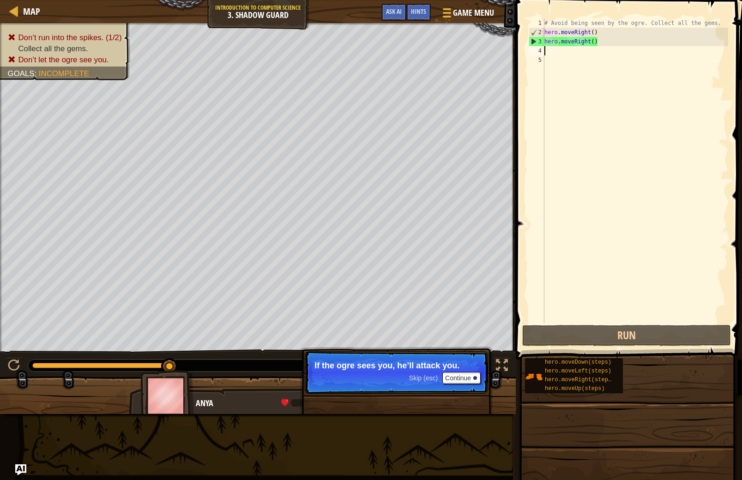
click at [588, 44] on div "# Avoid being seen by the ogre. Collect all the gems. hero . moveRight ( ) hero…" at bounding box center [636, 179] width 186 height 323
click at [591, 44] on div "# Avoid being seen by the ogre. Collect all the gems. hero . moveRight ( ) hero…" at bounding box center [636, 179] width 186 height 323
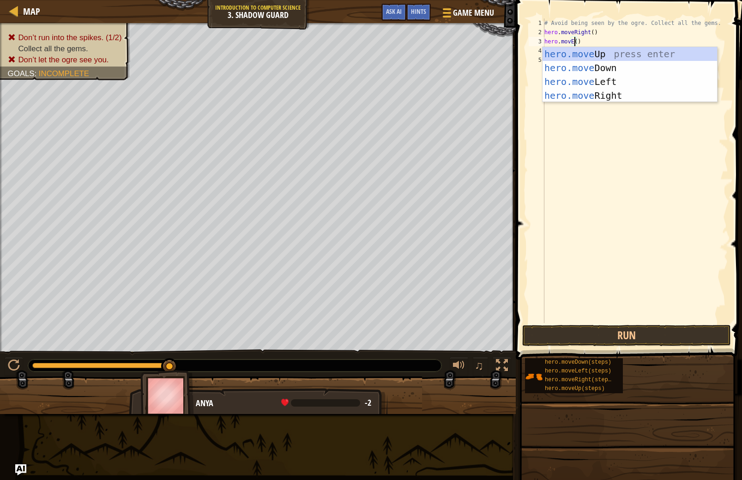
scroll to position [4, 2]
click at [613, 48] on div "hero.move Up press enter hero.move Down press enter hero.move Left press enter …" at bounding box center [630, 88] width 175 height 83
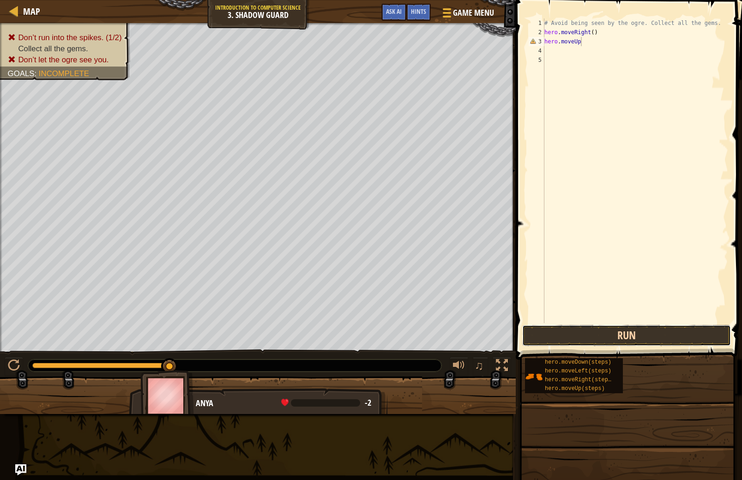
click at [572, 334] on button "Run" at bounding box center [626, 335] width 209 height 21
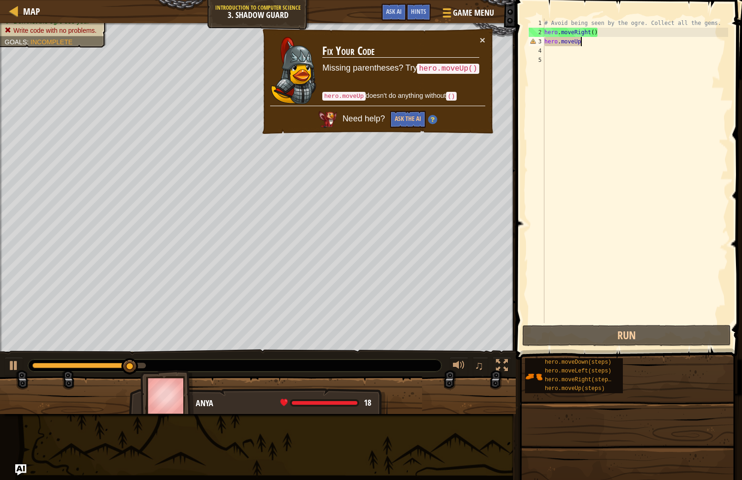
click at [581, 44] on div "# Avoid being seen by the ogre. Collect all the gems. hero . moveRight ( ) hero…" at bounding box center [636, 179] width 186 height 323
click at [579, 44] on div "# Avoid being seen by the ogre. Collect all the gems. hero . moveRight ( ) hero…" at bounding box center [636, 179] width 186 height 323
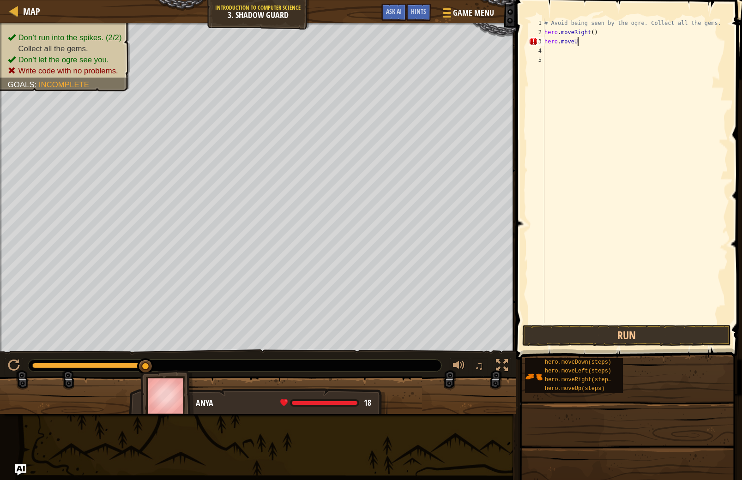
type textarea "hero.moveUP"
click at [635, 63] on div "# Avoid being seen by the ogre. Collect all the gems. hero . moveRight ( ) hero…" at bounding box center [636, 179] width 186 height 323
click at [627, 45] on div "# Avoid being seen by the ogre. Collect all the gems. hero . moveRight ( ) hero…" at bounding box center [636, 179] width 186 height 323
type textarea "hero.moveUp"
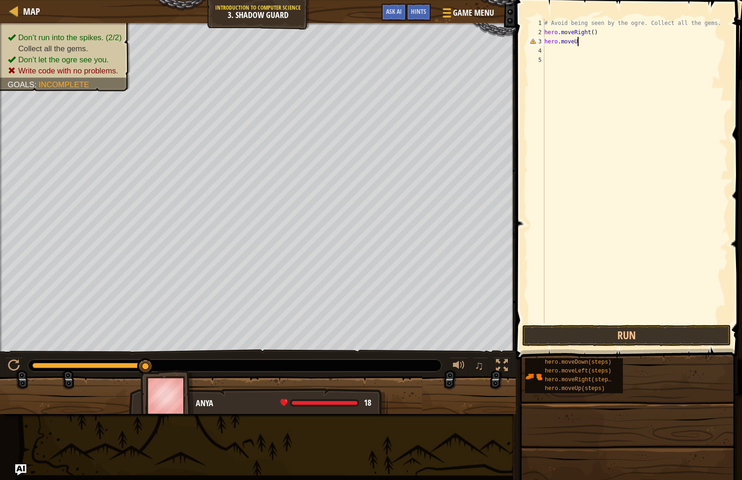
scroll to position [4, 2]
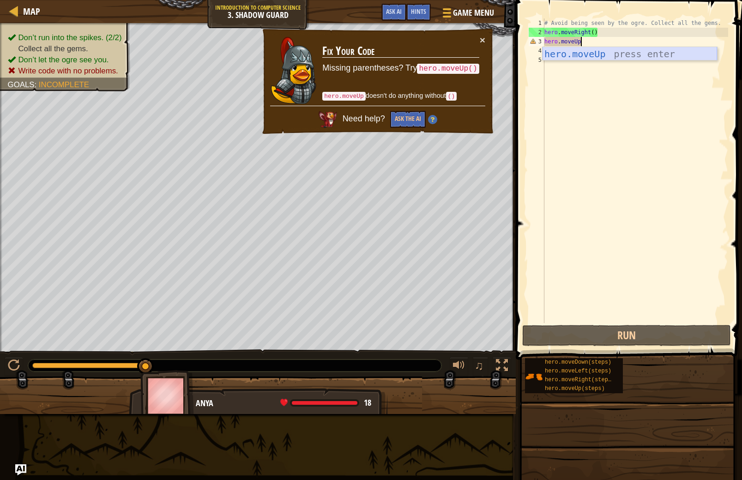
click at [587, 48] on div "hero.moveUp press enter" at bounding box center [630, 68] width 175 height 42
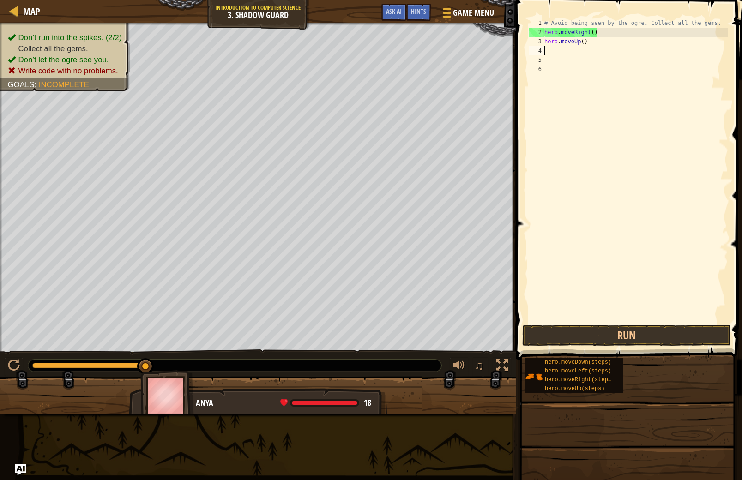
scroll to position [4, 0]
click at [626, 340] on button "Run" at bounding box center [626, 335] width 209 height 21
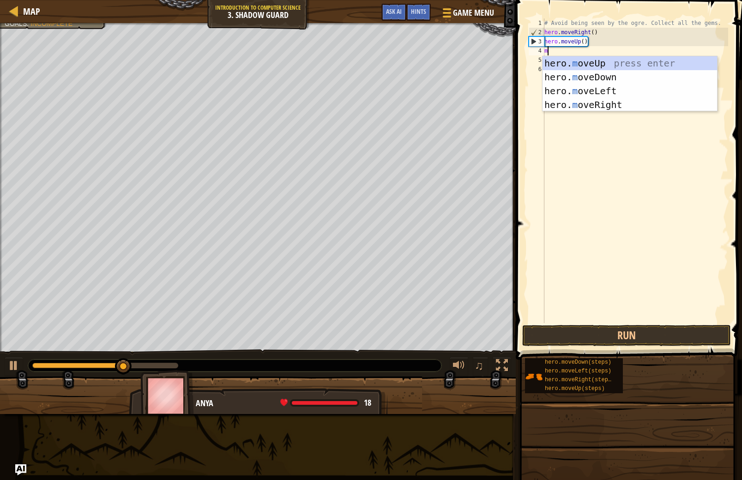
type textarea "mo"
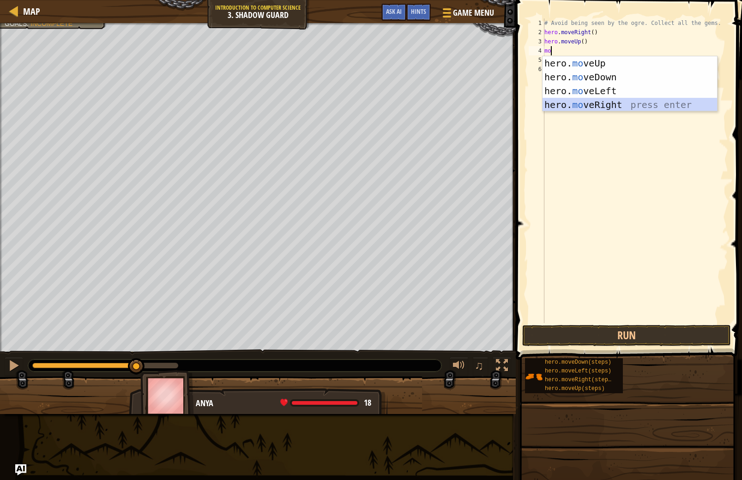
click at [610, 109] on div "hero. mo veUp press enter hero. mo veDown press enter hero. mo veLeft press ent…" at bounding box center [630, 97] width 175 height 83
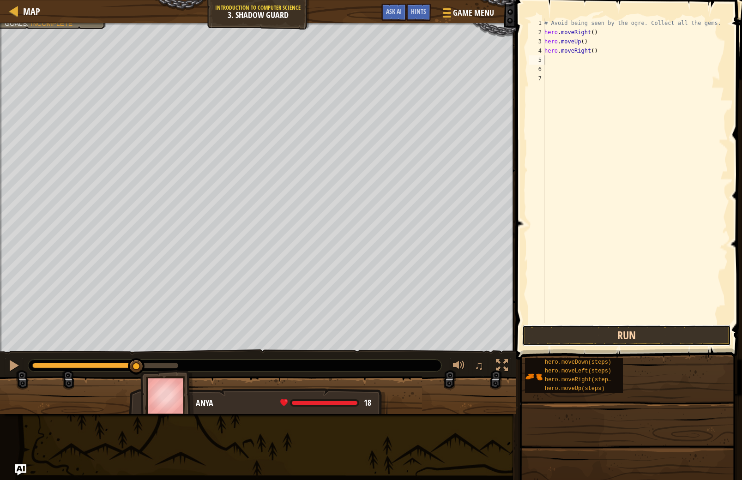
click at [616, 334] on button "Run" at bounding box center [626, 335] width 209 height 21
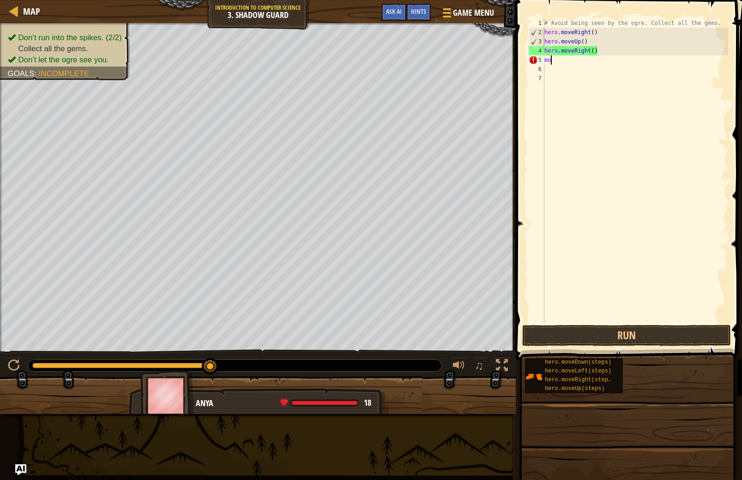
type textarea "m"
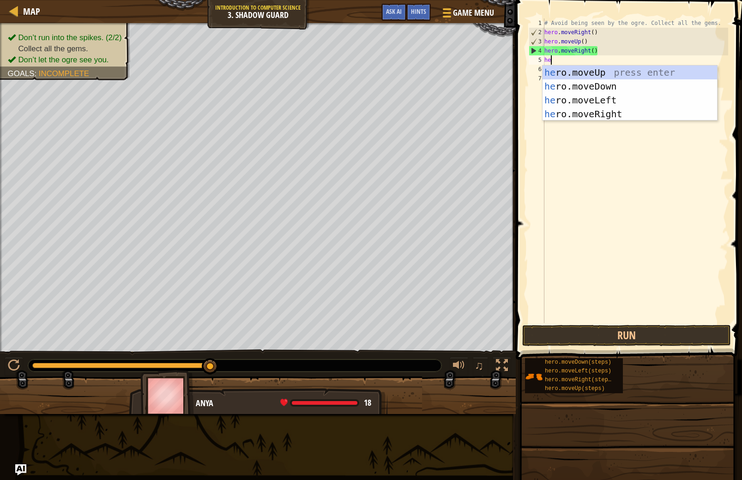
type textarea "her"
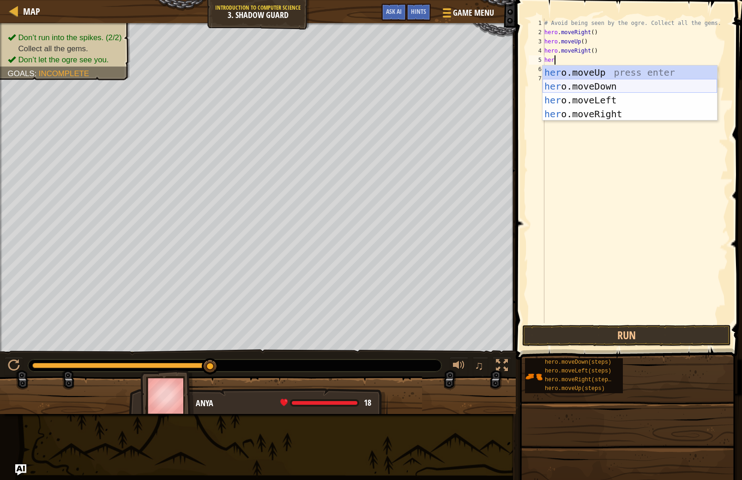
click at [609, 83] on div "her o.moveUp press enter her o.moveDown press enter her o.moveLeft press enter …" at bounding box center [630, 107] width 175 height 83
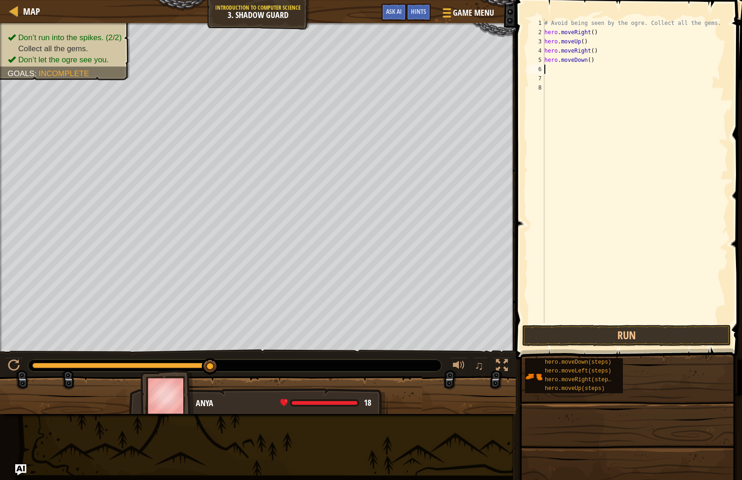
scroll to position [4, 0]
click at [583, 337] on button "Run" at bounding box center [626, 335] width 209 height 21
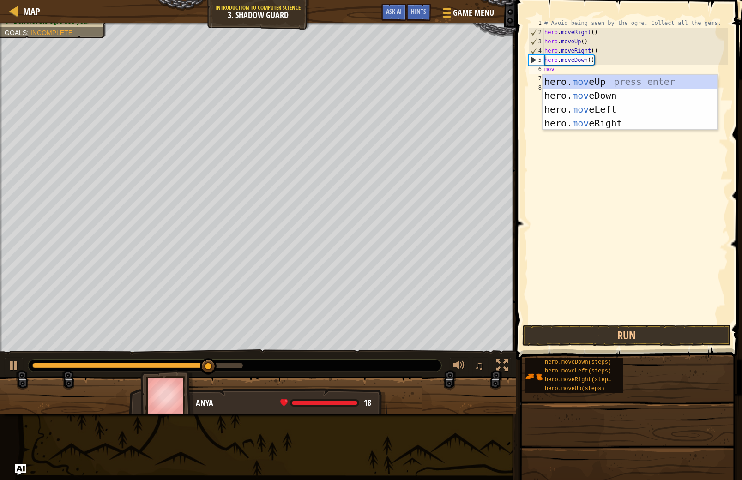
type textarea "move"
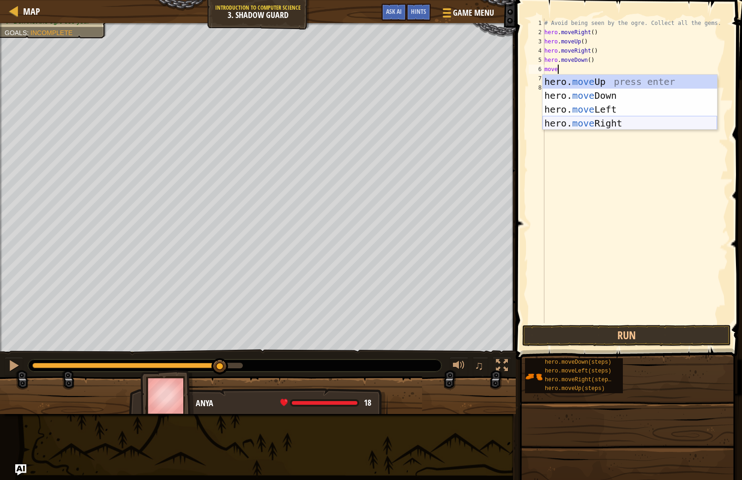
click at [589, 121] on div "hero. move Up press enter hero. move Down press enter hero. move Left press ent…" at bounding box center [630, 116] width 175 height 83
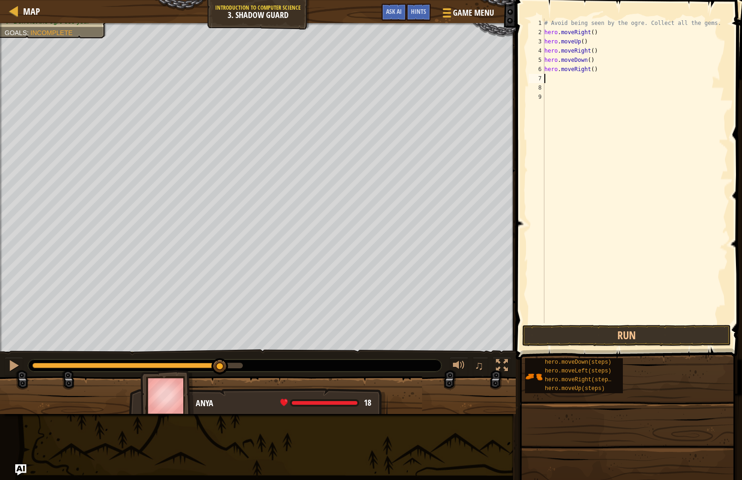
scroll to position [4, 0]
click at [629, 340] on button "Run" at bounding box center [626, 335] width 209 height 21
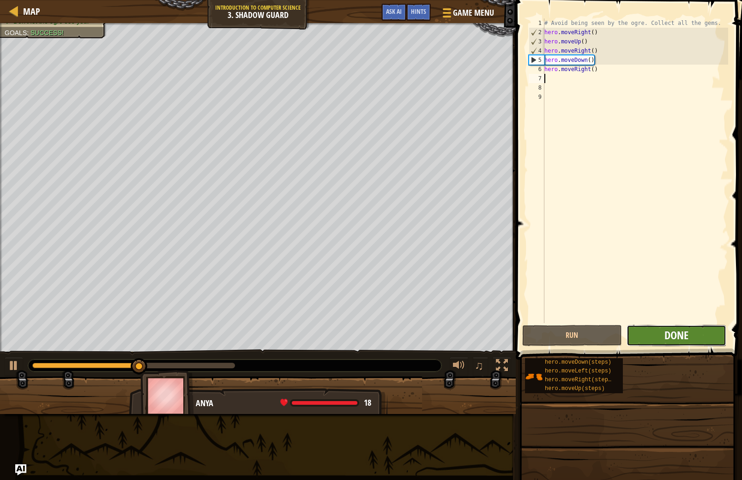
click at [671, 340] on span "Done" at bounding box center [676, 335] width 24 height 15
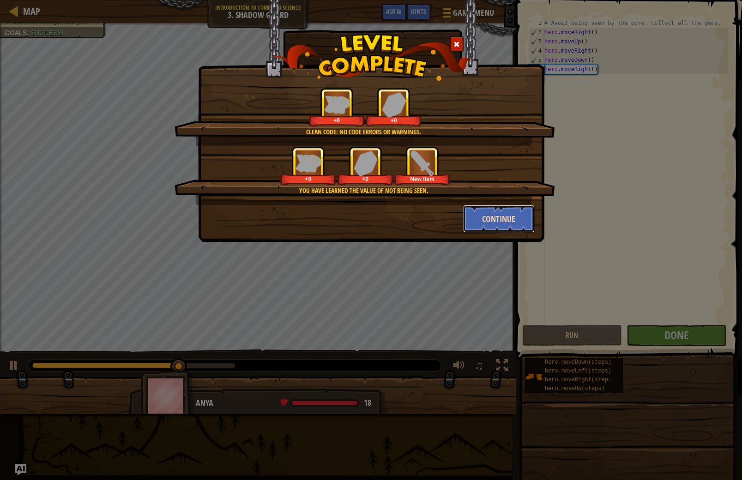
click at [484, 211] on button "Continue" at bounding box center [499, 219] width 72 height 28
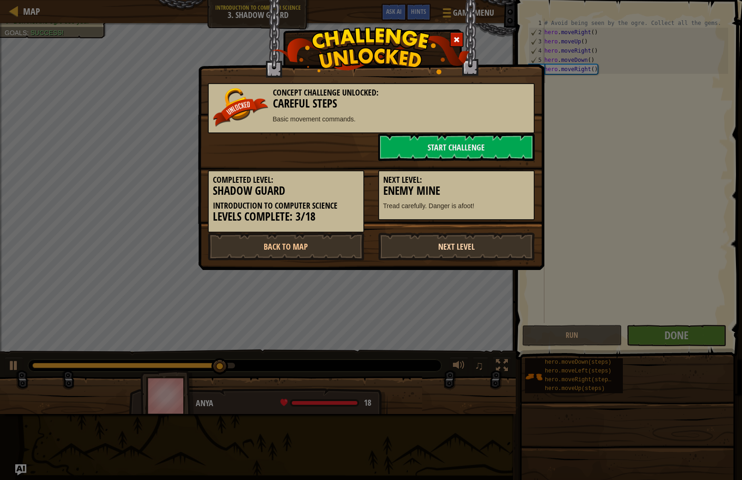
click at [452, 246] on link "Next Level" at bounding box center [456, 247] width 157 height 28
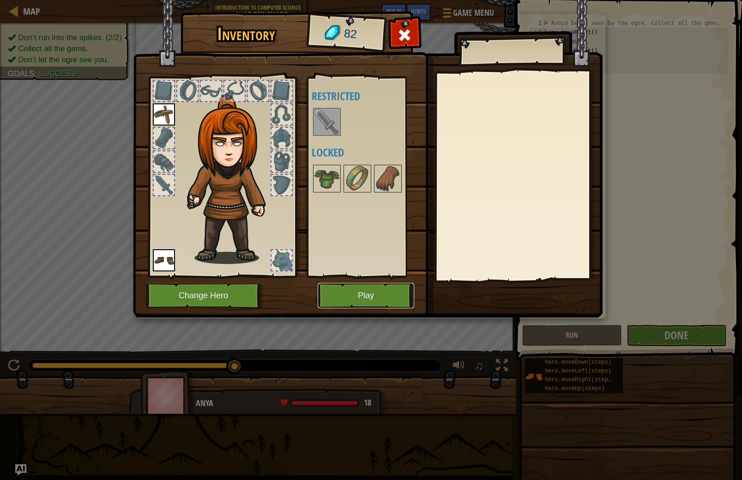
click at [369, 308] on button "Play" at bounding box center [366, 295] width 96 height 25
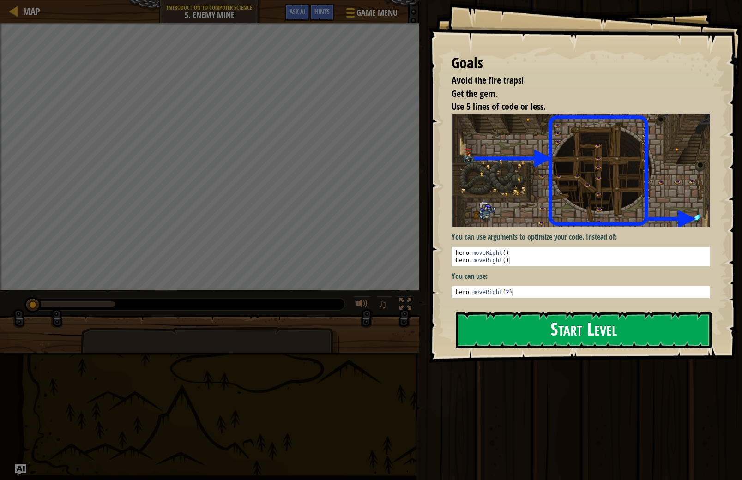
click at [585, 334] on button "Start Level" at bounding box center [584, 330] width 256 height 36
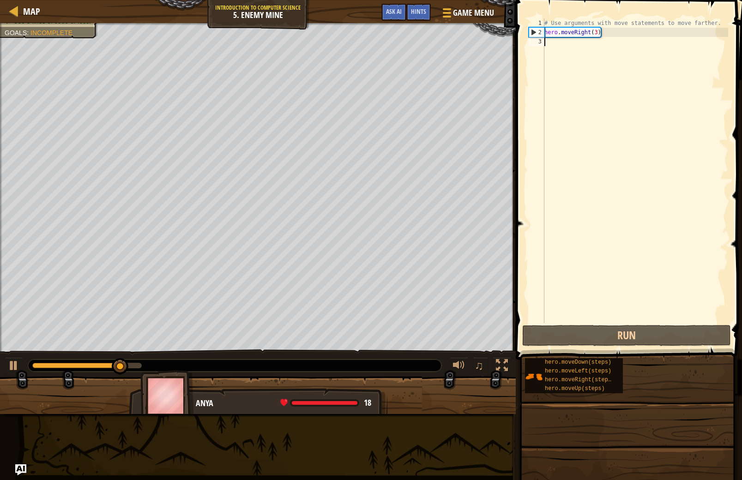
scroll to position [4, 0]
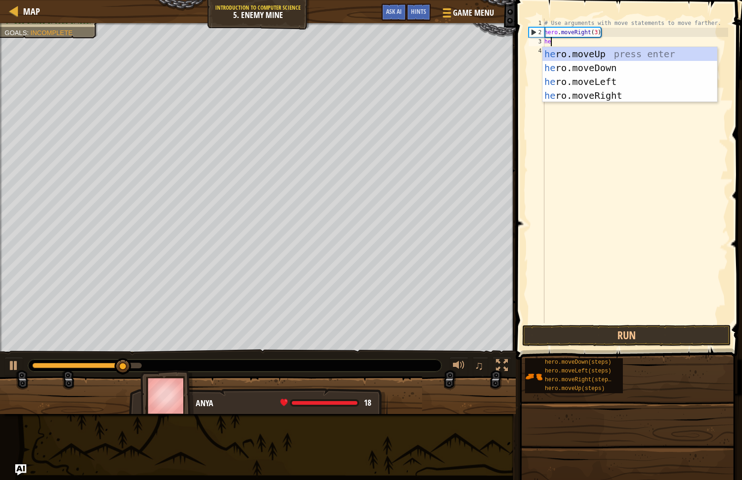
type textarea "hero"
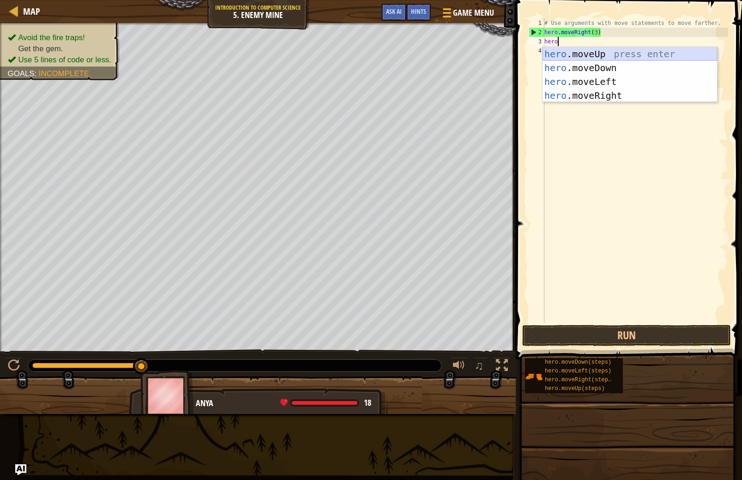
click at [592, 56] on div "hero .moveUp press enter hero .moveDown press enter hero .moveLeft press enter …" at bounding box center [630, 88] width 175 height 83
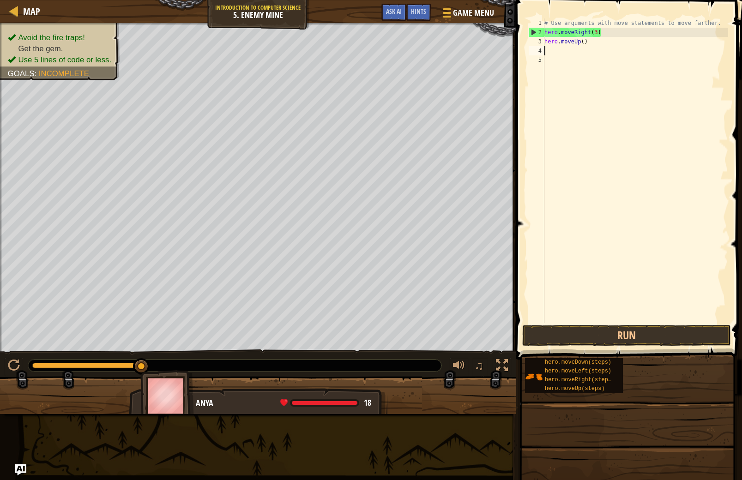
scroll to position [4, 0]
click at [654, 335] on button "Run" at bounding box center [626, 335] width 209 height 21
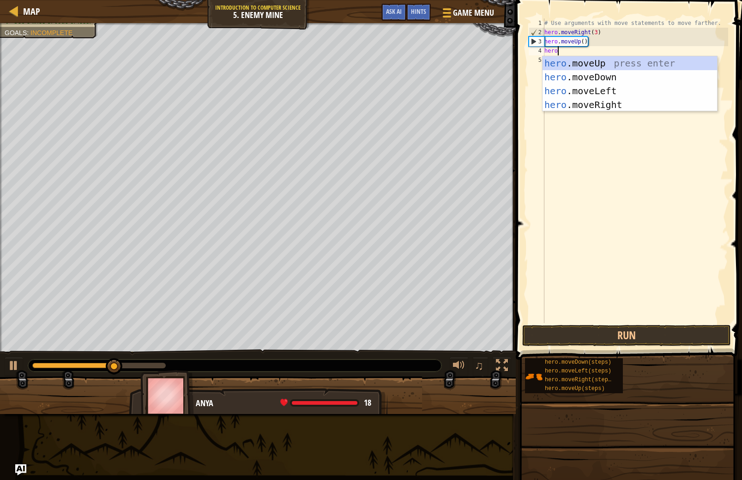
type textarea "hero."
click at [626, 113] on div "# Use arguments with move statements to move farther. hero . moveRight ( 3 ) he…" at bounding box center [636, 179] width 186 height 323
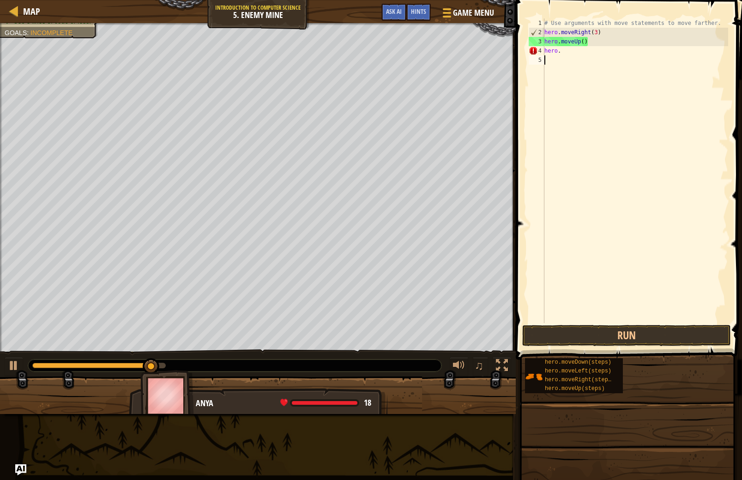
click at [567, 53] on div "# Use arguments with move statements to move farther. hero . moveRight ( 3 ) he…" at bounding box center [636, 179] width 186 height 323
type textarea "hero.m"
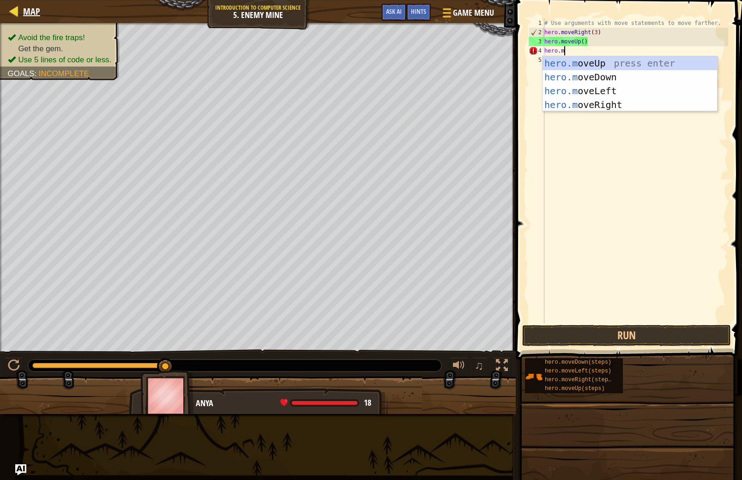
scroll to position [4, 1]
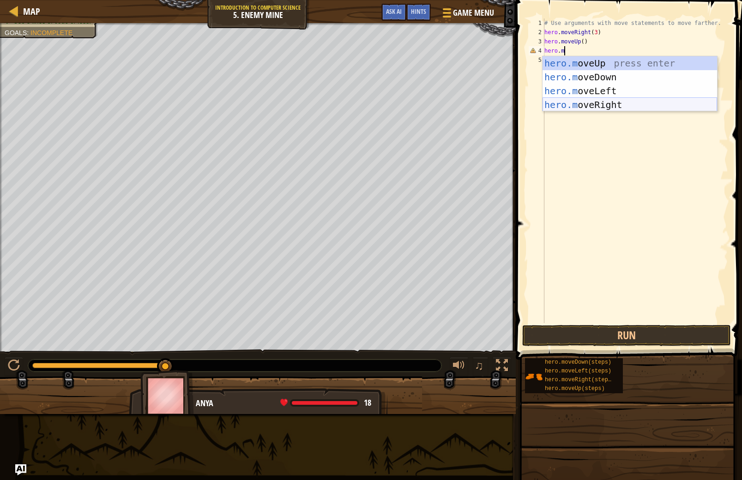
click at [559, 109] on div "hero.m oveUp press enter hero.m oveDown press enter hero.m oveLeft press enter …" at bounding box center [630, 97] width 175 height 83
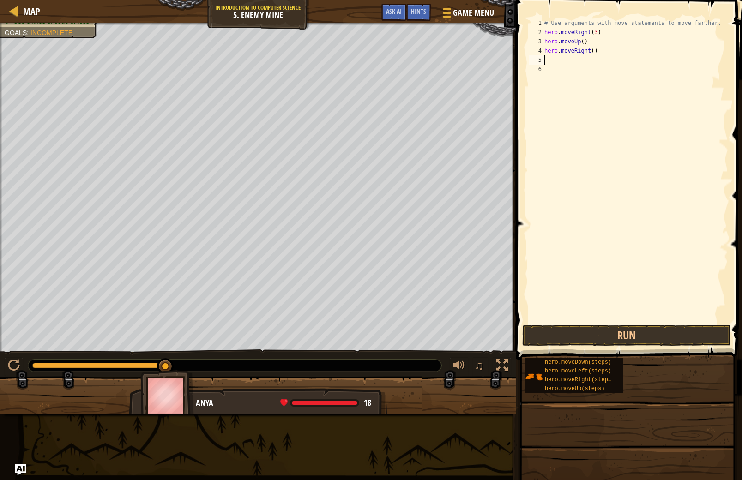
scroll to position [4, 0]
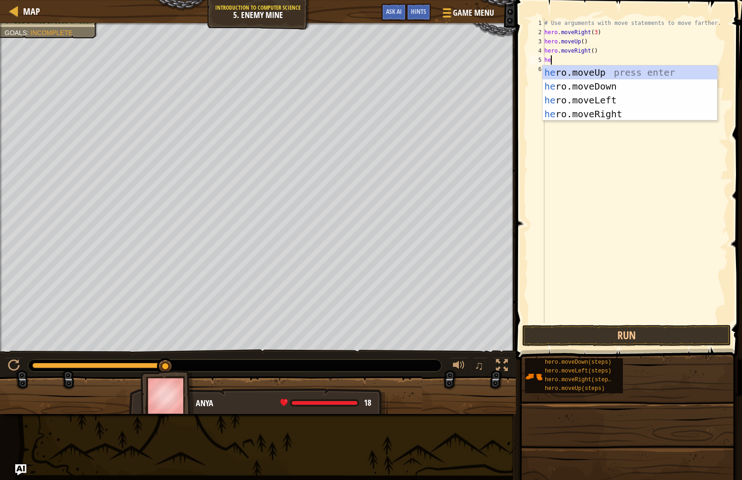
type textarea "hero"
click at [596, 88] on div "hero .moveUp press enter hero .moveDown press enter hero .moveLeft press enter …" at bounding box center [630, 107] width 175 height 83
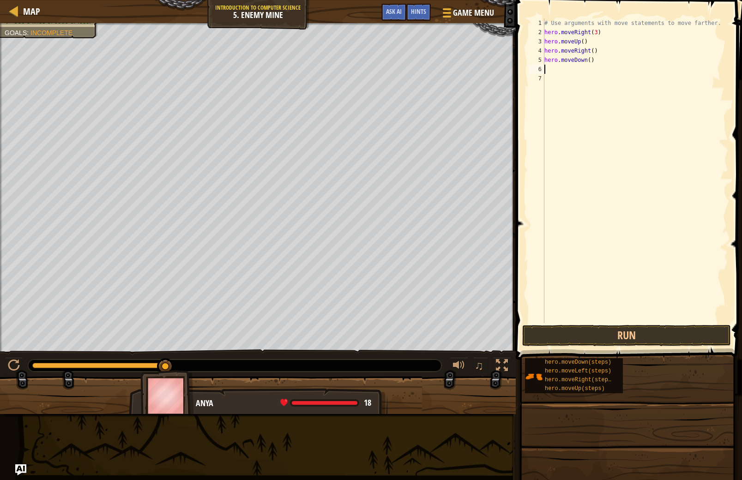
scroll to position [4, 0]
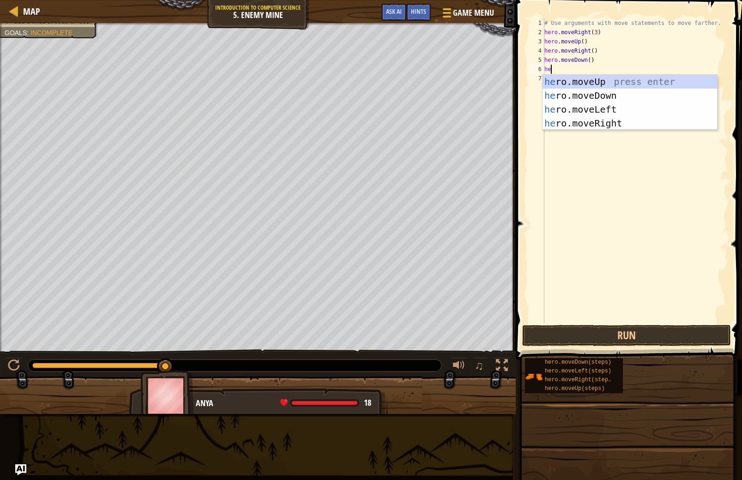
type textarea "her"
click at [589, 95] on div "her o.moveUp press enter her o.moveDown press enter her o.moveLeft press enter …" at bounding box center [630, 116] width 175 height 83
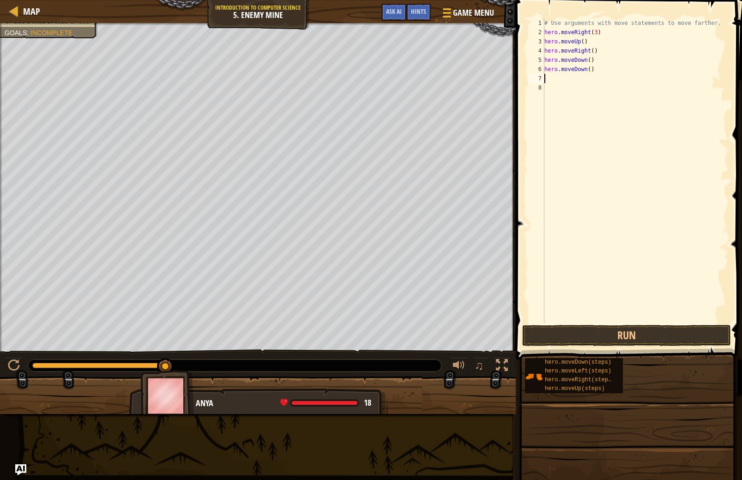
scroll to position [4, 0]
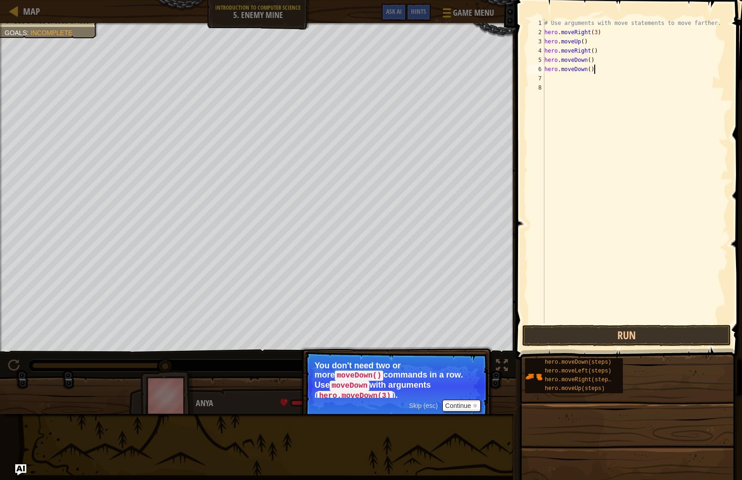
click at [596, 68] on div "# Use arguments with move statements to move farther. hero . moveRight ( 3 ) he…" at bounding box center [636, 179] width 186 height 323
type textarea "h"
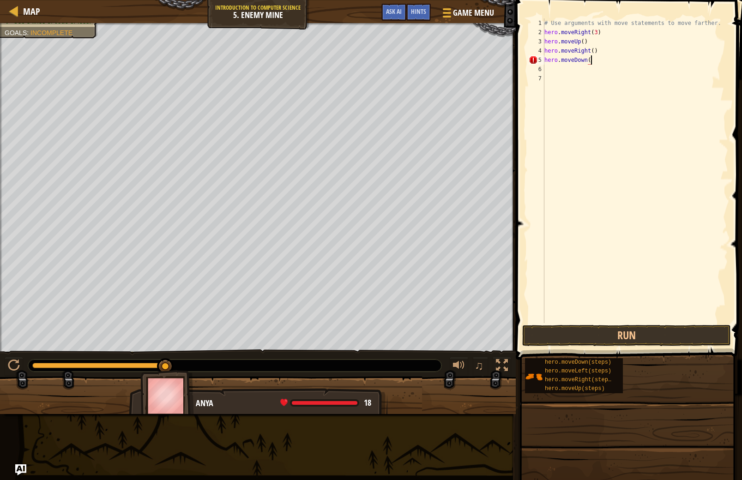
scroll to position [4, 4]
type textarea "hero.moveDown(3)"
click at [555, 67] on div "# Use arguments with move statements to move farther. hero . moveRight ( 3 ) he…" at bounding box center [636, 179] width 186 height 323
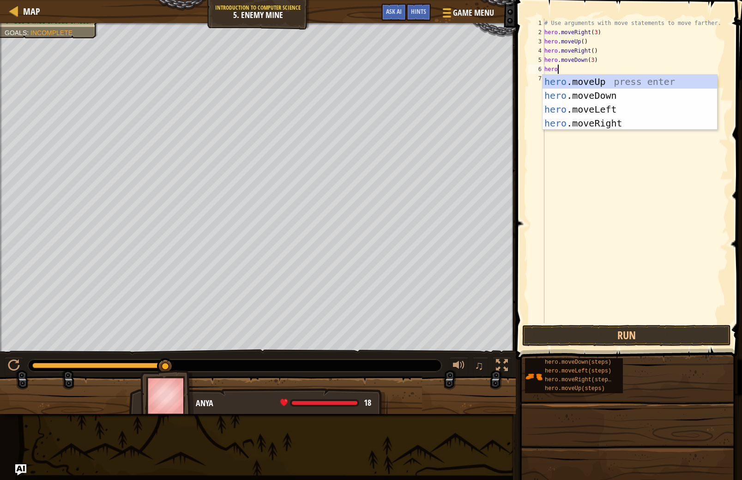
type textarea "hero."
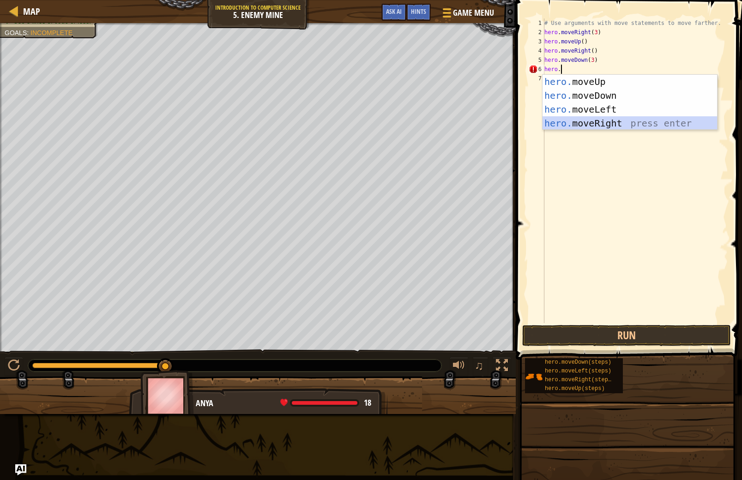
click at [597, 123] on div "hero. moveUp press enter hero. moveDown press enter hero. moveLeft press enter …" at bounding box center [630, 116] width 175 height 83
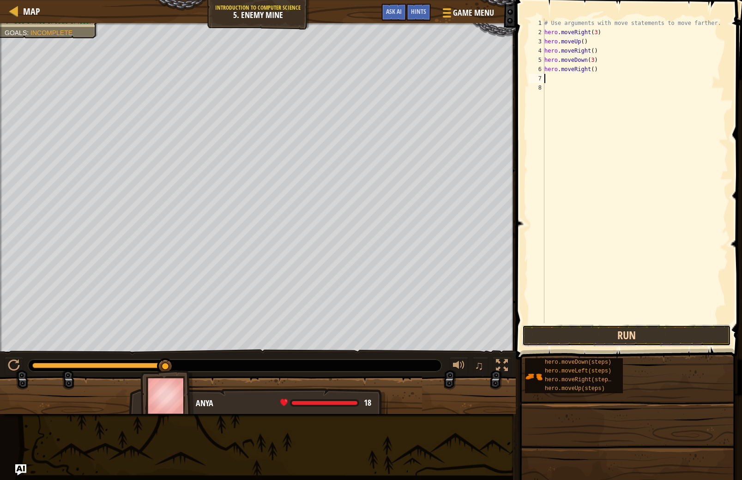
click at [674, 337] on button "Run" at bounding box center [626, 335] width 209 height 21
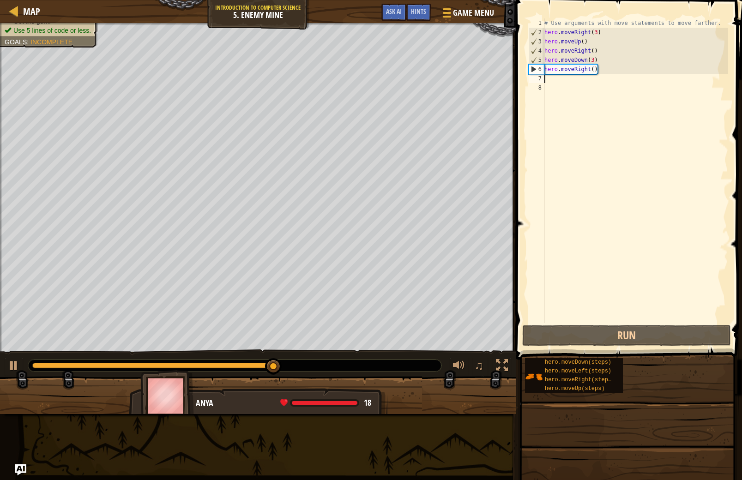
click at [595, 70] on div "# Use arguments with move statements to move farther. hero . moveRight ( 3 ) he…" at bounding box center [636, 179] width 186 height 323
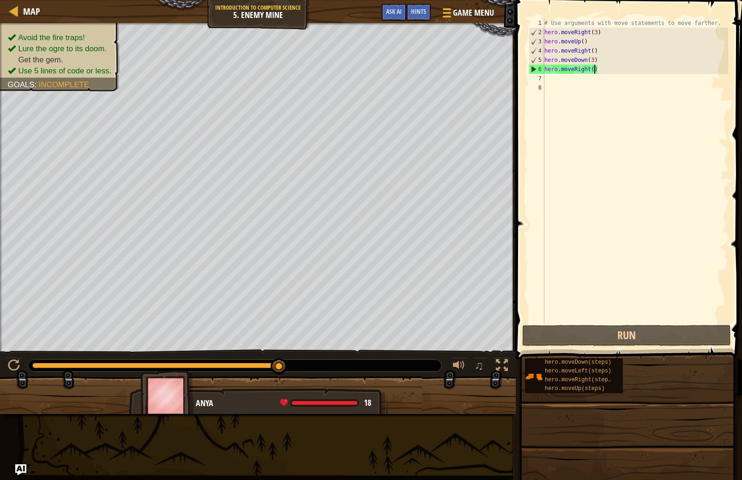
scroll to position [4, 4]
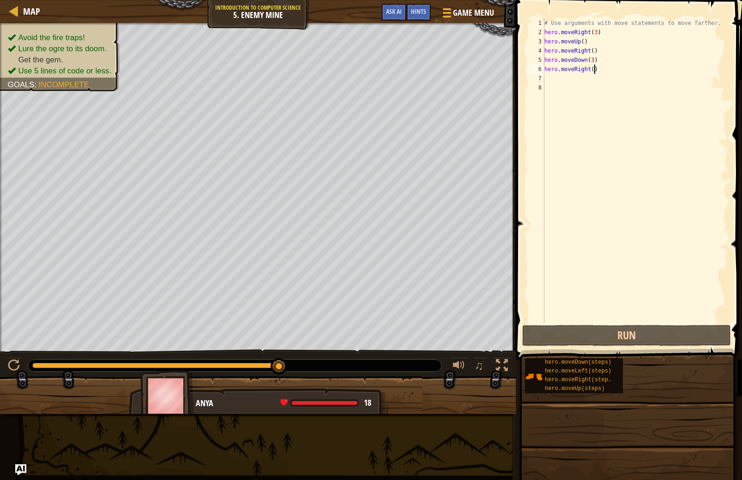
type textarea "hero.moveRight(2)"
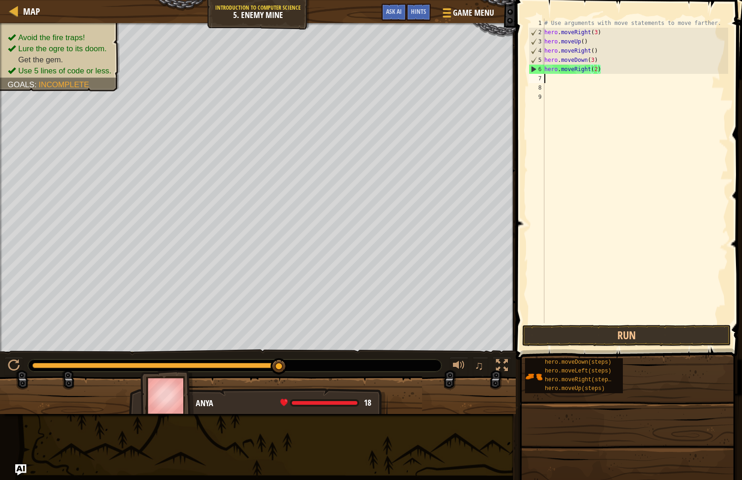
scroll to position [4, 0]
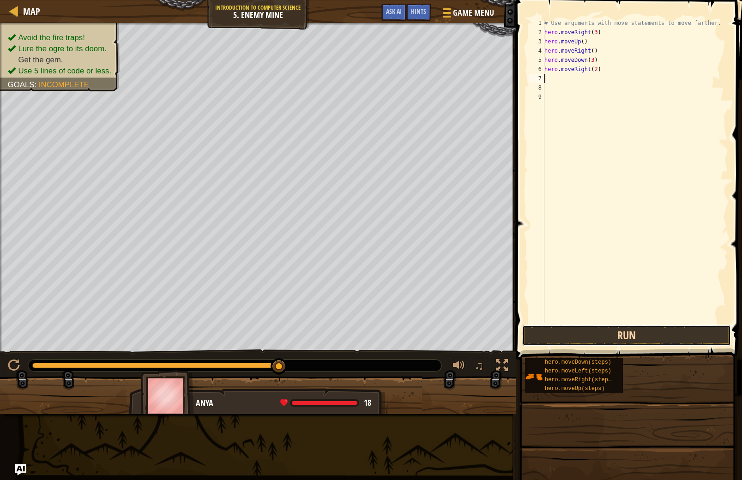
click at [661, 330] on button "Run" at bounding box center [626, 335] width 209 height 21
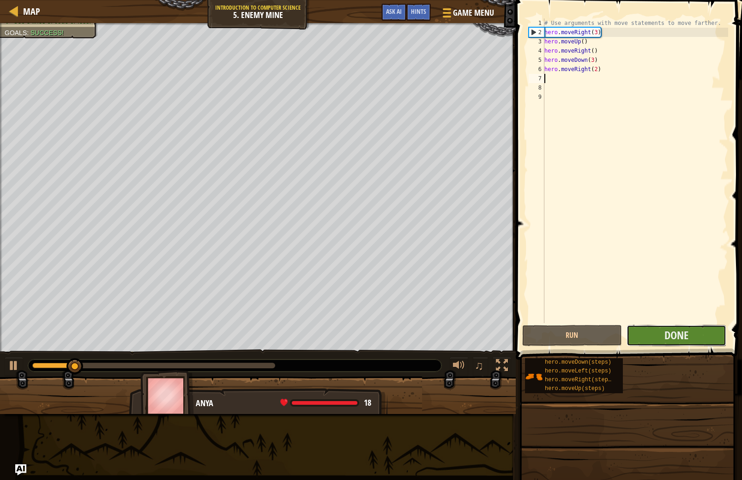
drag, startPoint x: 661, startPoint y: 330, endPoint x: 659, endPoint y: 335, distance: 4.8
click at [659, 335] on button "Done" at bounding box center [677, 335] width 100 height 21
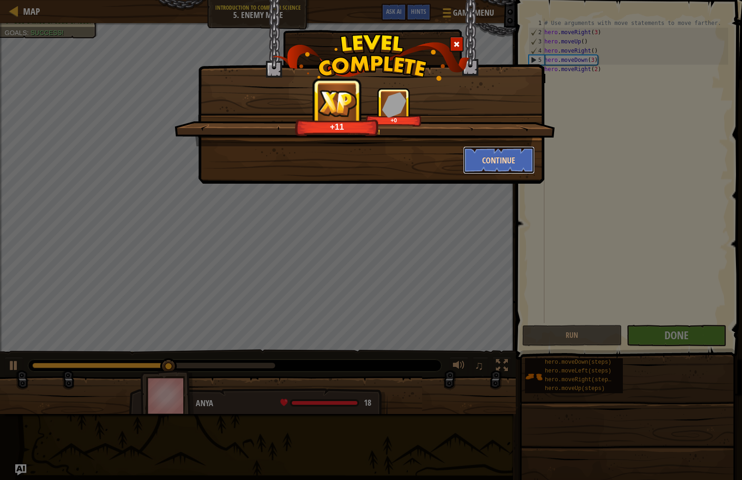
click at [497, 165] on button "Continue" at bounding box center [499, 160] width 72 height 28
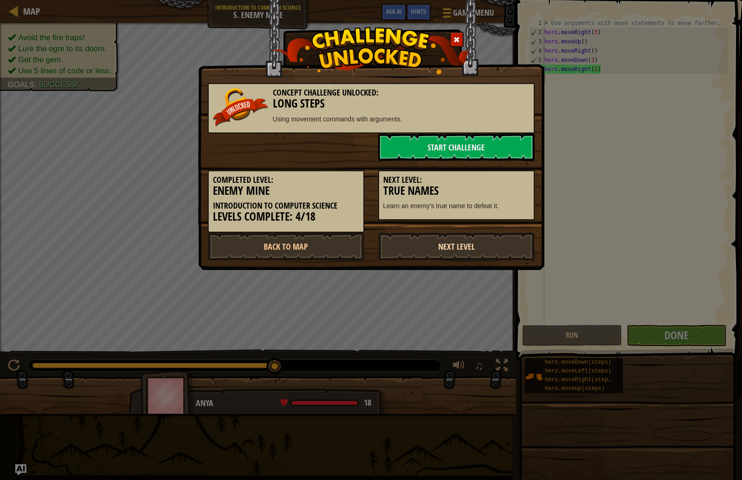
click at [462, 247] on link "Next Level" at bounding box center [456, 247] width 157 height 28
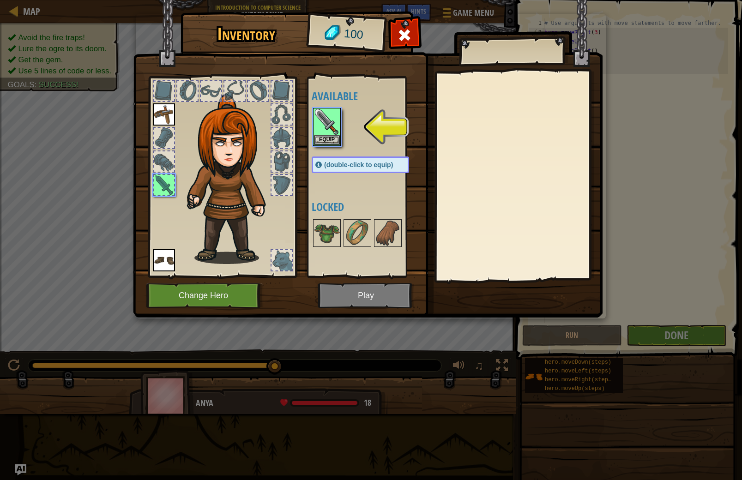
click at [304, 121] on img at bounding box center [368, 149] width 470 height 335
click at [309, 121] on div "Available Equip Equip Equip (double-click to equip) Locked" at bounding box center [363, 177] width 113 height 201
click at [316, 123] on img at bounding box center [327, 122] width 26 height 26
click at [379, 294] on img at bounding box center [368, 149] width 470 height 335
drag, startPoint x: 335, startPoint y: 284, endPoint x: 322, endPoint y: 284, distance: 12.5
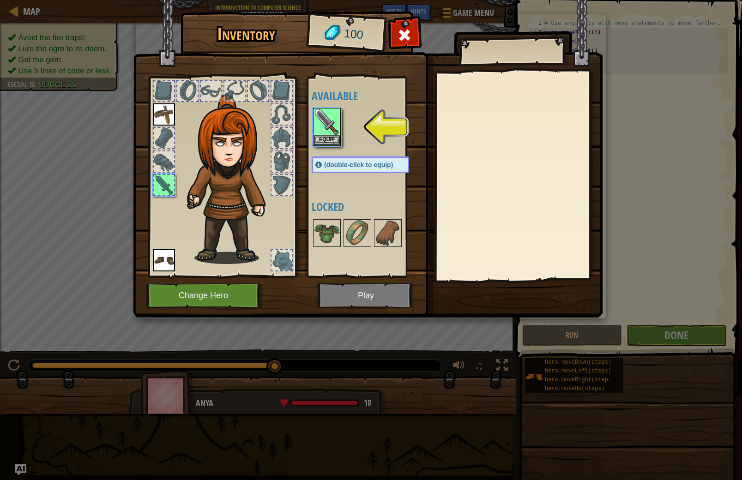
click at [332, 284] on img at bounding box center [368, 149] width 470 height 335
click at [320, 134] on img at bounding box center [327, 122] width 26 height 26
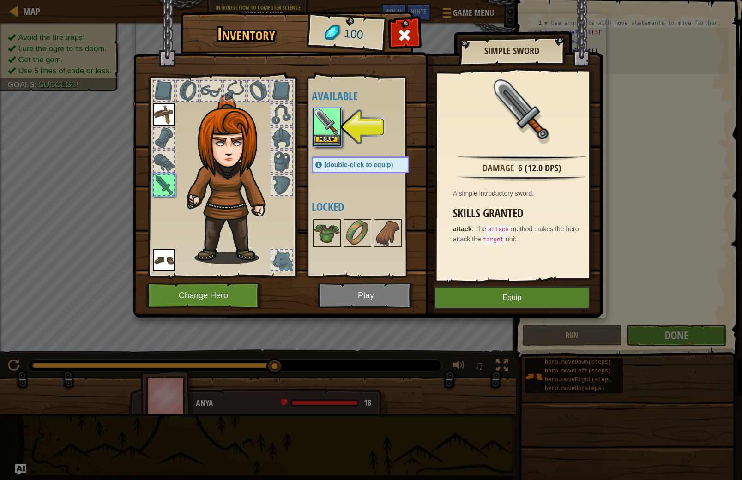
click at [320, 134] on img at bounding box center [327, 122] width 26 height 26
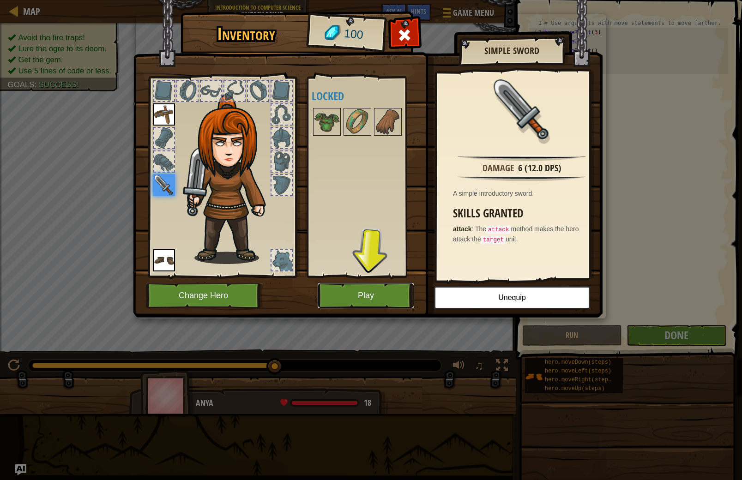
click at [395, 292] on button "Play" at bounding box center [366, 295] width 96 height 25
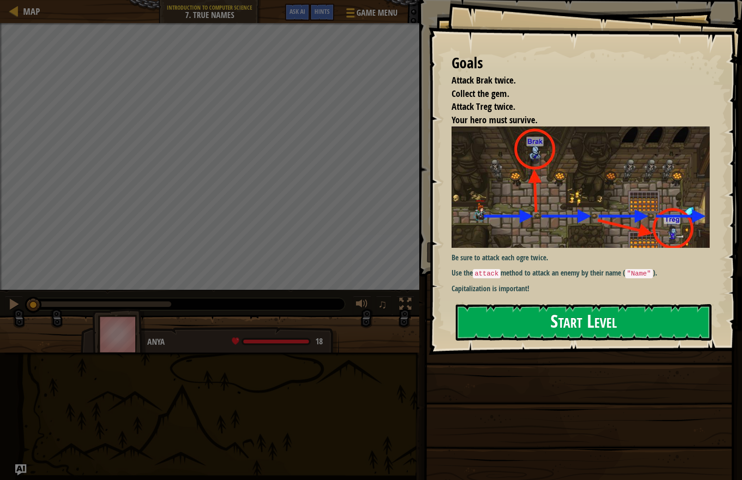
click at [604, 325] on button "Start Level" at bounding box center [584, 322] width 256 height 36
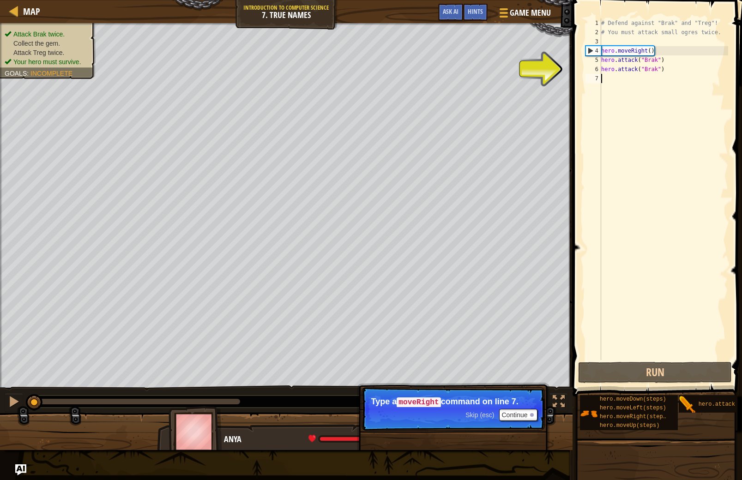
scroll to position [4, 0]
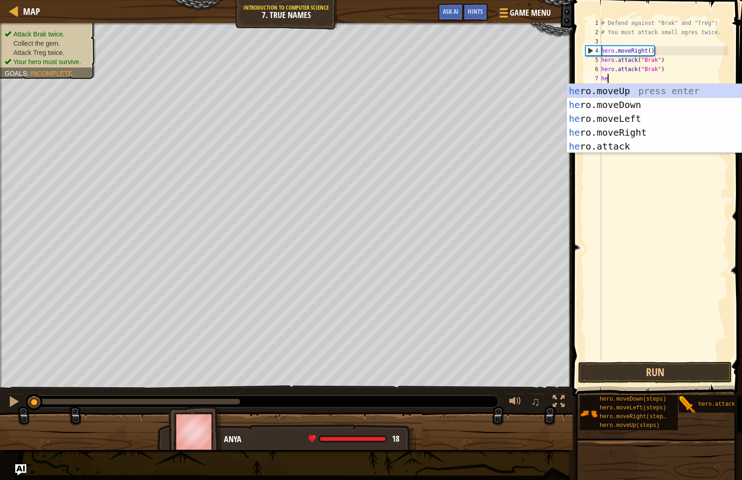
type textarea "her"
click at [653, 133] on div "her o.moveUp press enter her o.moveDown press enter her o.moveLeft press enter …" at bounding box center [654, 132] width 175 height 97
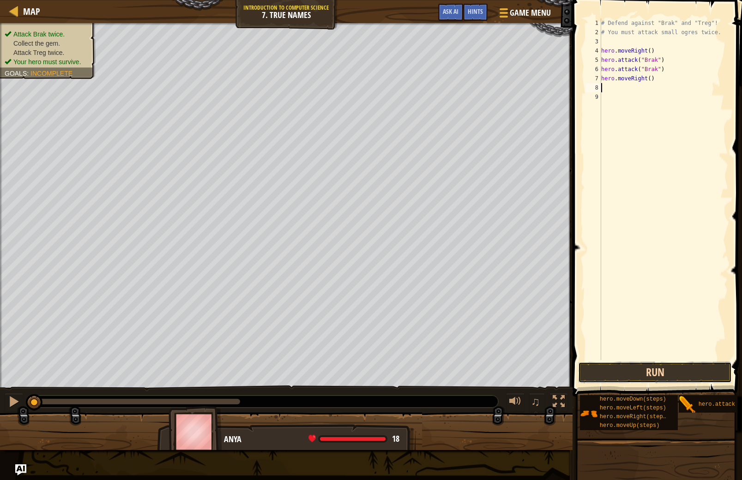
click at [600, 374] on button "Run" at bounding box center [655, 372] width 154 height 21
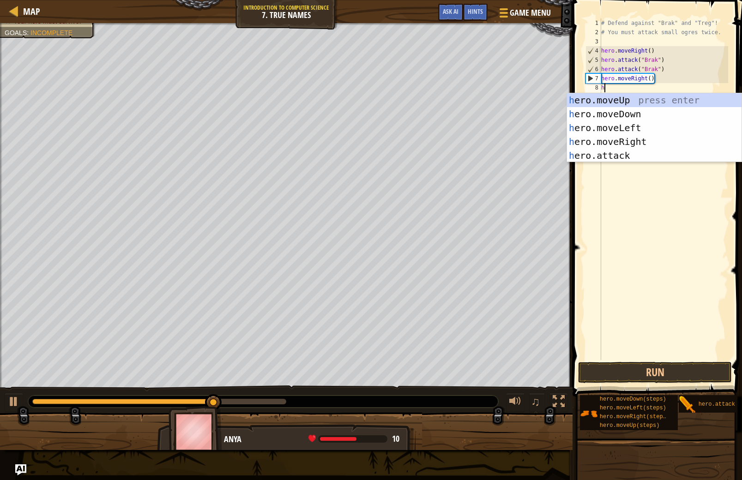
type textarea "her"
click at [605, 163] on div "# Defend against "Brak" and "Treg"! # You must attack small ogres twice. hero .…" at bounding box center [663, 198] width 129 height 360
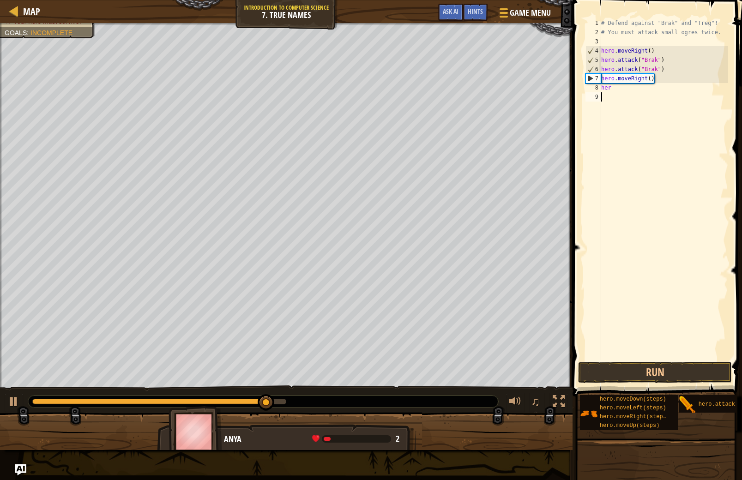
scroll to position [4, 0]
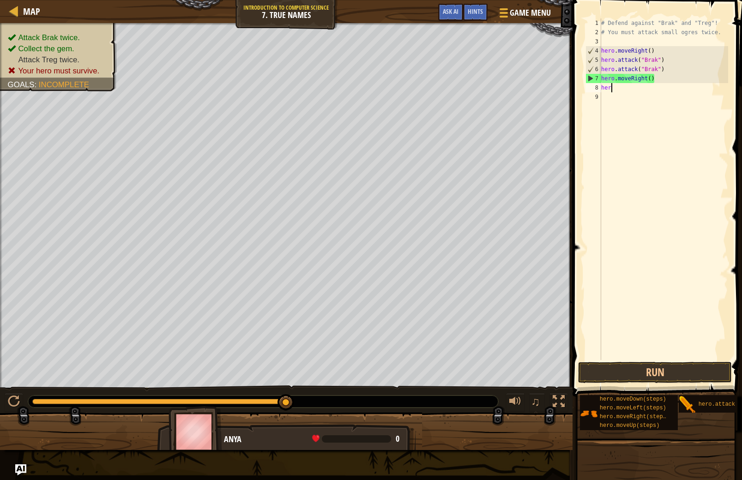
click at [615, 90] on div "# Defend against "Brak" and "Treg"! # You must attack small ogres twice. hero .…" at bounding box center [663, 198] width 129 height 360
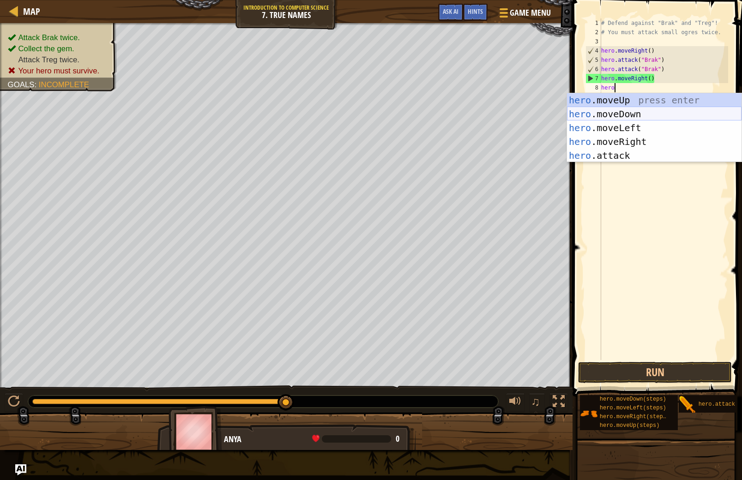
scroll to position [4, 1]
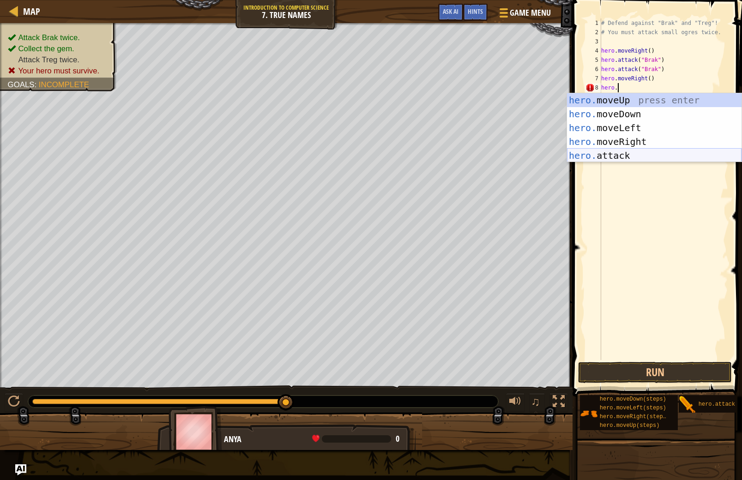
click at [627, 158] on div "hero. moveUp press enter hero. moveDown press enter hero. moveLeft press enter …" at bounding box center [654, 141] width 175 height 97
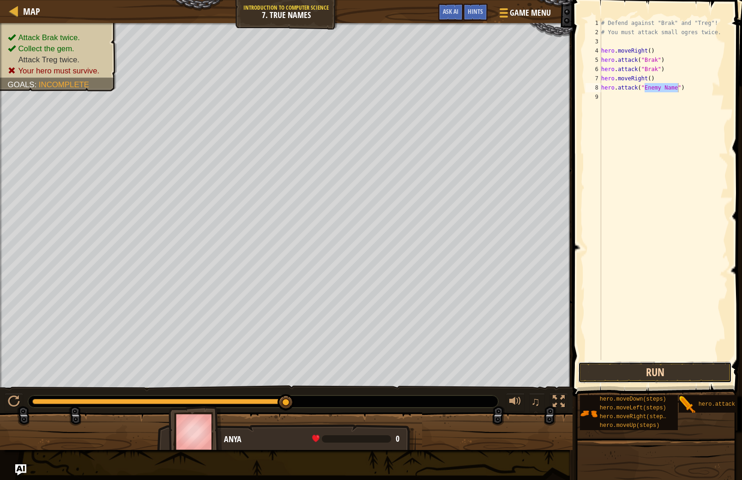
click at [667, 379] on button "Run" at bounding box center [655, 372] width 154 height 21
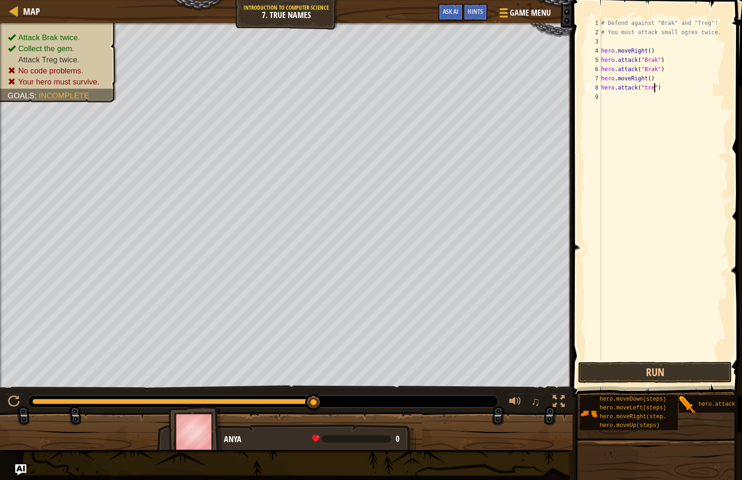
type textarea "hero.attack("treg")"
click at [669, 369] on button "Run" at bounding box center [655, 372] width 154 height 21
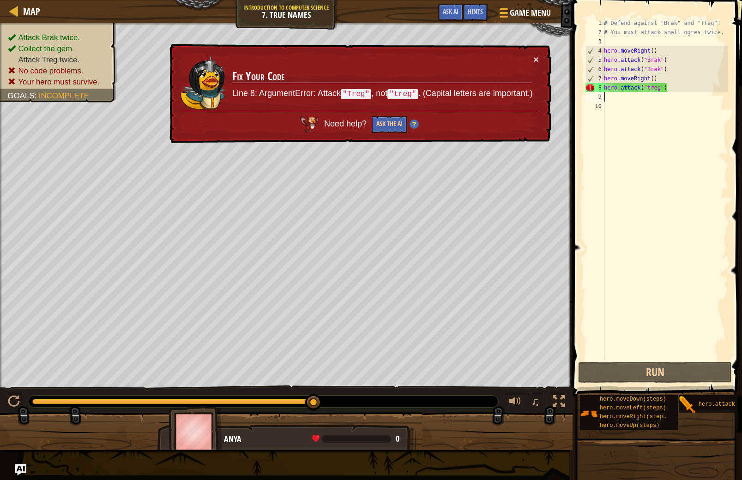
click at [651, 89] on div "# Defend against "Brak" and "Treg"! # You must attack small ogres twice. hero .…" at bounding box center [665, 198] width 126 height 360
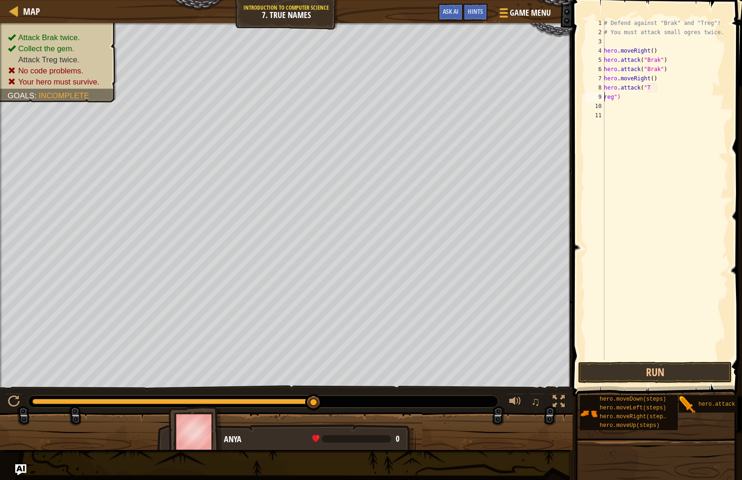
scroll to position [4, 1]
click at [654, 88] on div "# Defend against "Brak" and "Treg"! # You must attack small ogres twice. hero .…" at bounding box center [665, 198] width 126 height 360
click at [621, 96] on div "# Defend against "Brak" and "Treg"! # You must attack small ogres twice. hero .…" at bounding box center [665, 198] width 126 height 360
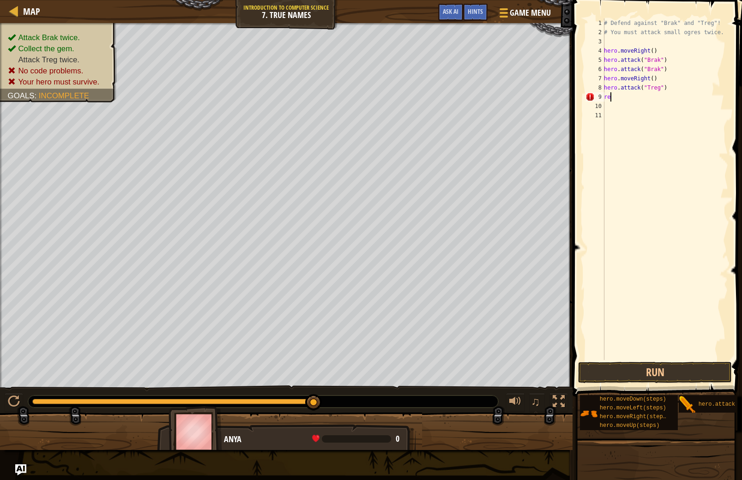
type textarea "r"
click at [653, 377] on button "Run" at bounding box center [655, 372] width 154 height 21
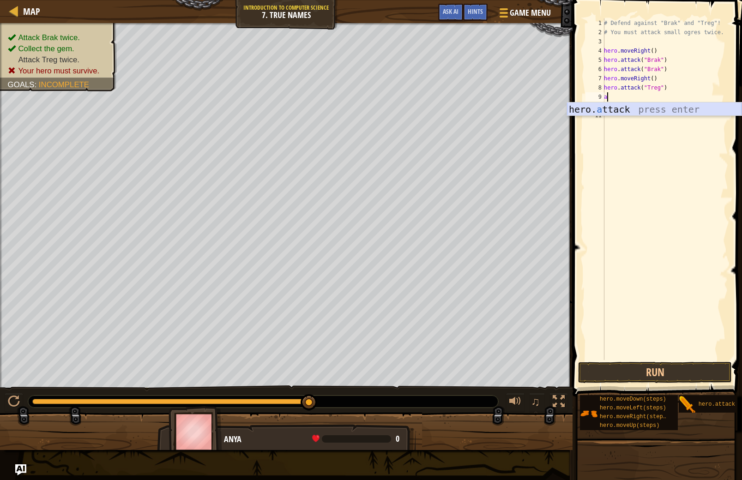
click at [658, 109] on div "hero. a ttack press enter" at bounding box center [654, 123] width 175 height 42
type textarea "hero.attack("Treg")"
click at [628, 365] on button "Run" at bounding box center [655, 372] width 154 height 21
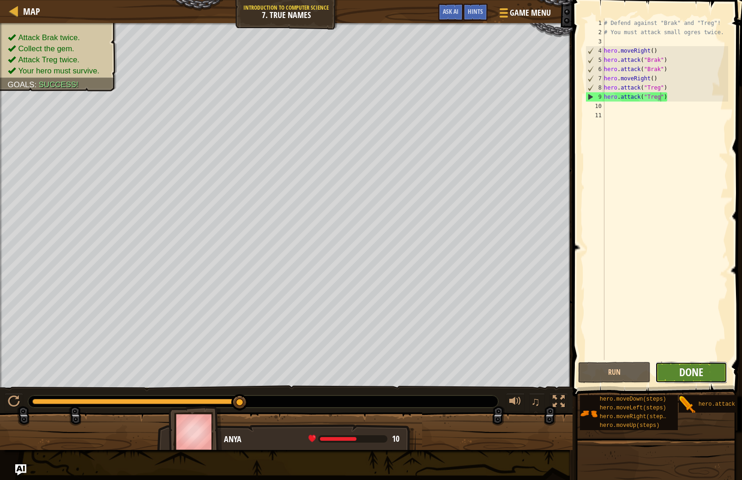
click at [683, 368] on span "Done" at bounding box center [691, 372] width 24 height 15
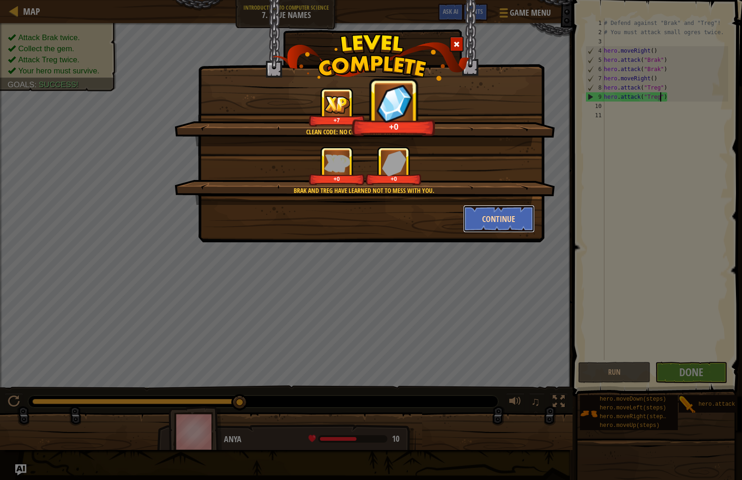
click at [497, 223] on button "Continue" at bounding box center [499, 219] width 72 height 28
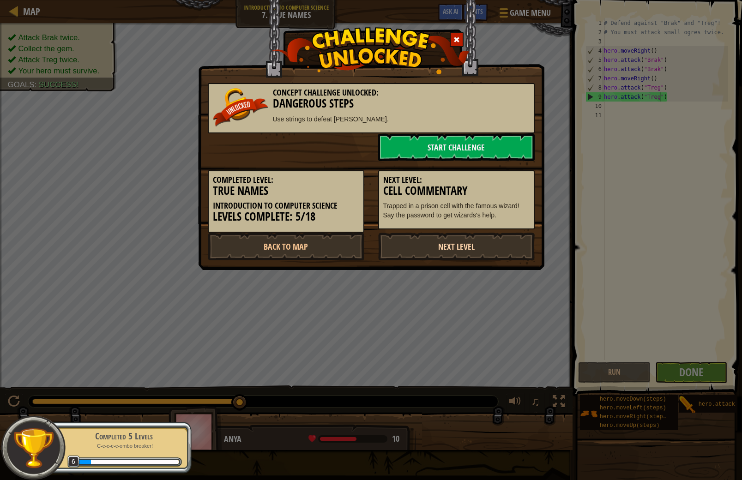
click at [485, 245] on link "Next Level" at bounding box center [456, 247] width 157 height 28
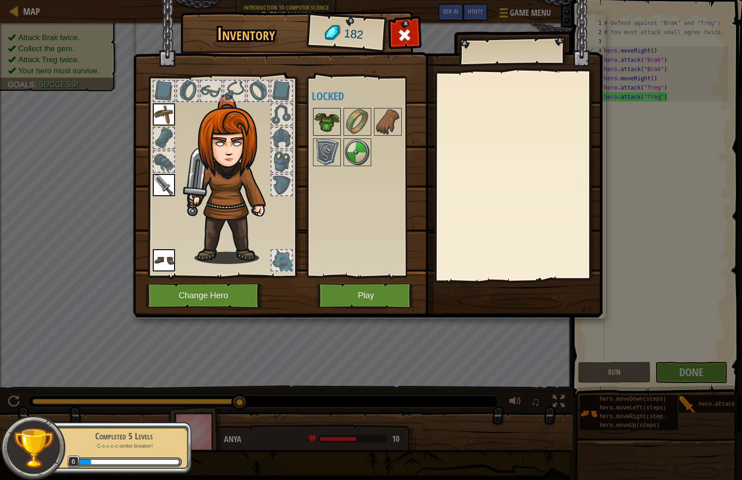
click at [325, 122] on img at bounding box center [327, 122] width 26 height 26
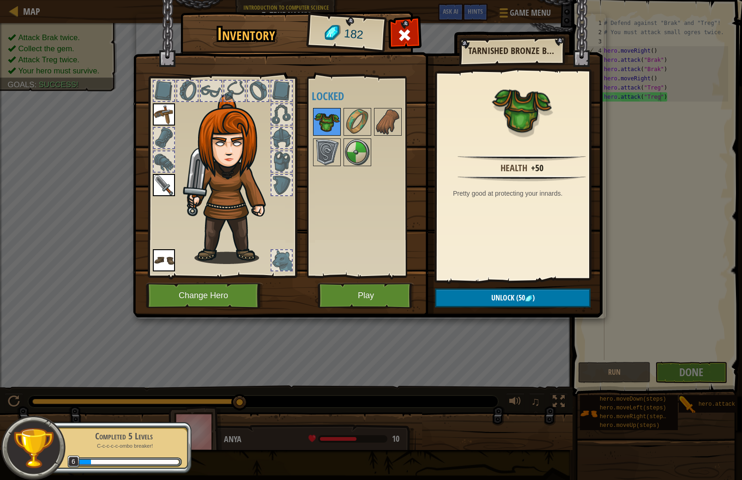
click at [325, 122] on img at bounding box center [327, 122] width 26 height 26
click at [336, 120] on img at bounding box center [327, 122] width 26 height 26
drag, startPoint x: 341, startPoint y: 119, endPoint x: 369, endPoint y: 120, distance: 28.6
click at [341, 119] on div at bounding box center [370, 137] width 116 height 61
click at [329, 124] on img at bounding box center [327, 122] width 26 height 26
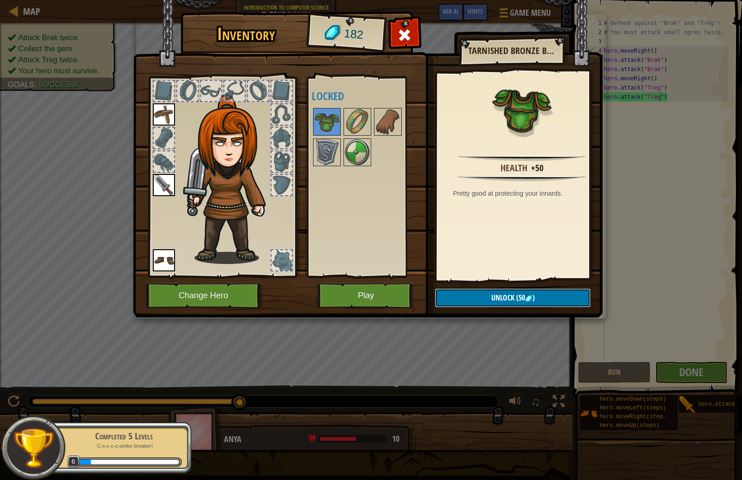
click at [549, 297] on button "Unlock (50 )" at bounding box center [513, 298] width 156 height 19
click at [469, 300] on button "Confirm" at bounding box center [513, 298] width 156 height 19
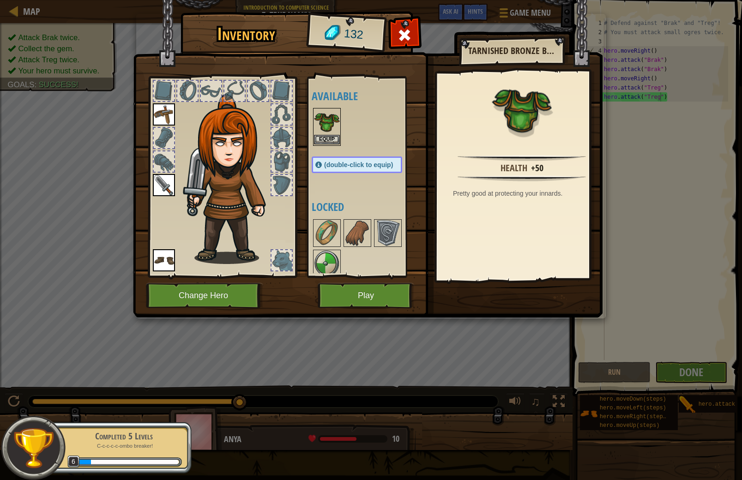
click at [326, 128] on img at bounding box center [327, 122] width 26 height 26
click at [326, 127] on img at bounding box center [327, 122] width 26 height 26
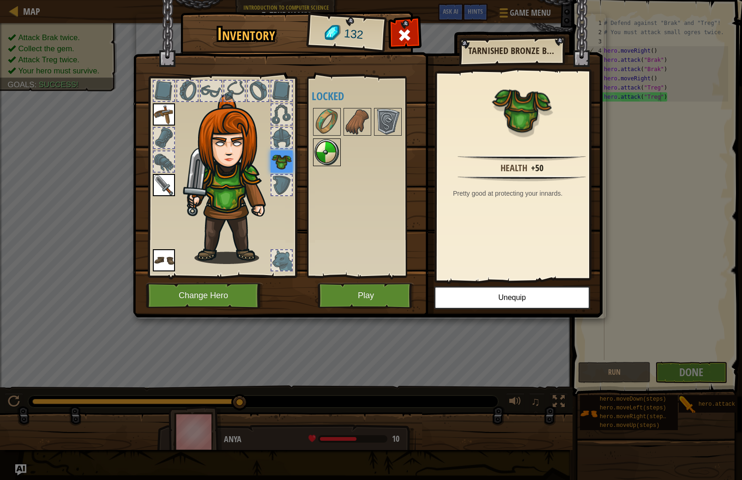
click at [325, 140] on img at bounding box center [327, 152] width 26 height 26
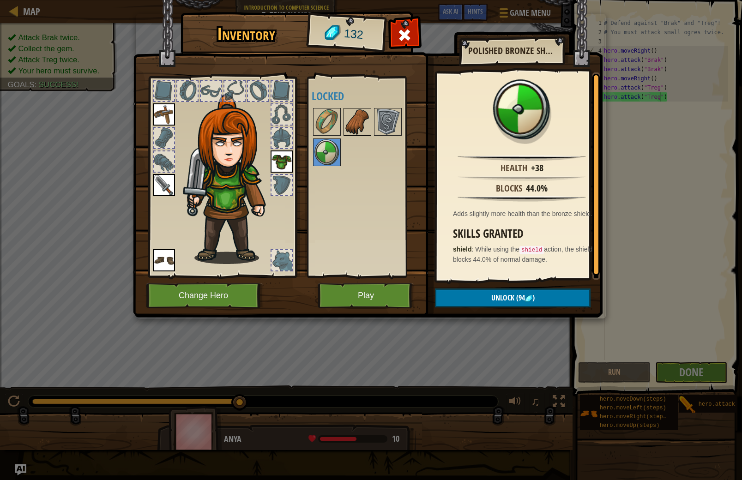
click at [352, 130] on img at bounding box center [357, 122] width 26 height 26
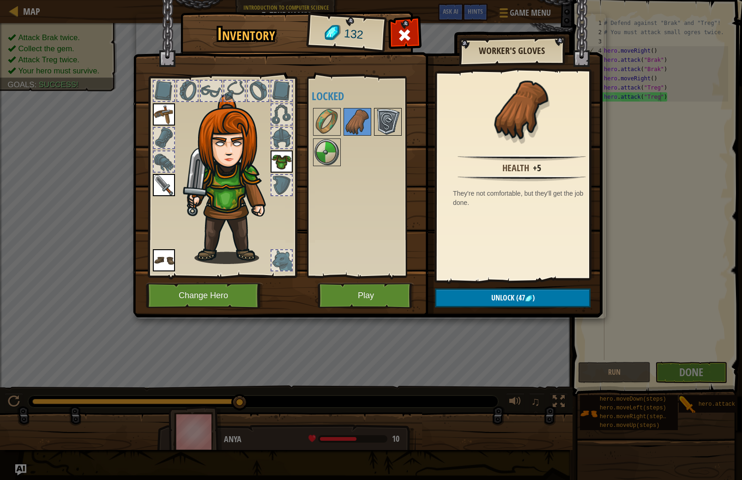
click at [381, 129] on img at bounding box center [388, 122] width 26 height 26
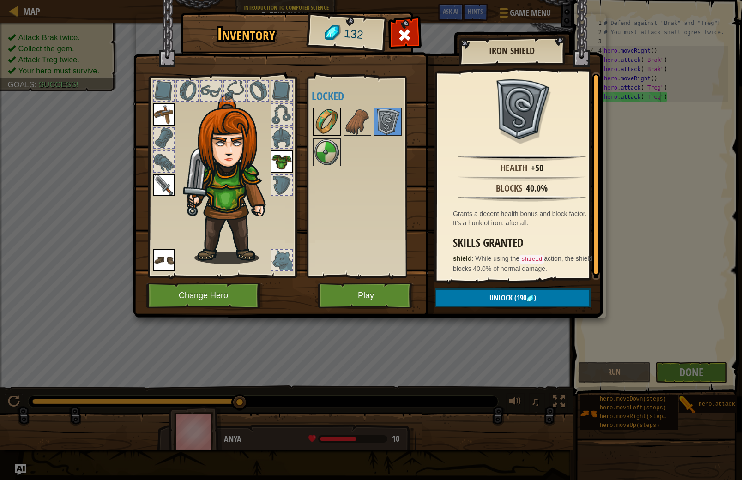
click at [324, 129] on img at bounding box center [327, 122] width 26 height 26
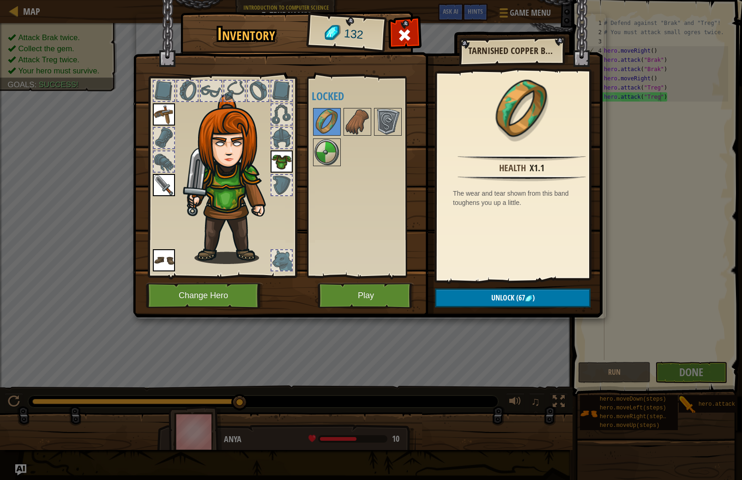
click at [518, 286] on img at bounding box center [368, 149] width 470 height 335
click at [518, 295] on span "(67" at bounding box center [519, 298] width 11 height 10
click at [518, 295] on button "Confirm" at bounding box center [513, 298] width 156 height 19
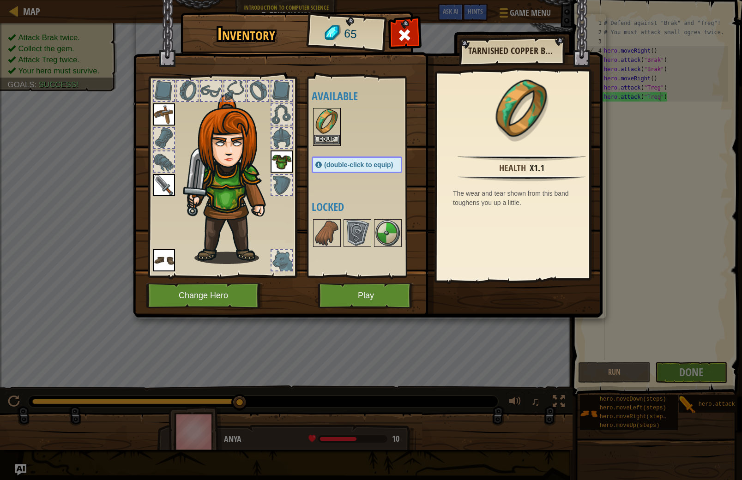
click at [329, 131] on img at bounding box center [327, 122] width 26 height 26
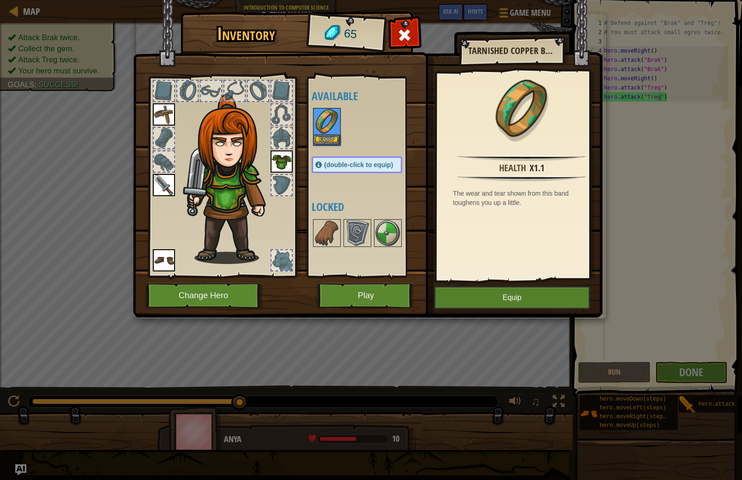
click at [329, 131] on img at bounding box center [327, 122] width 26 height 26
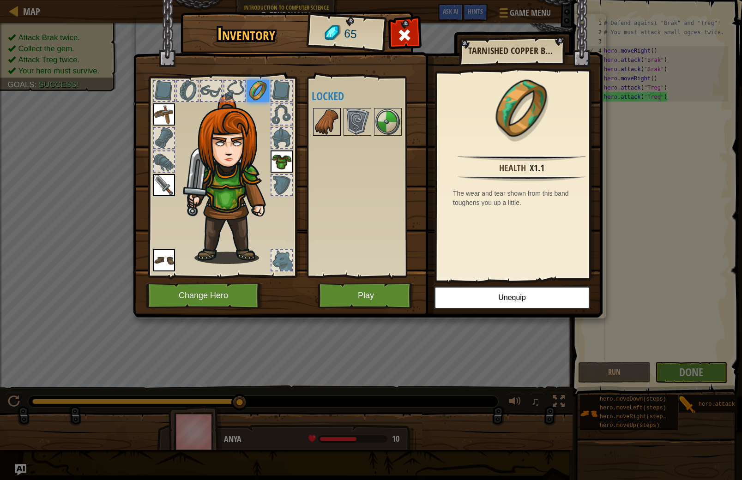
click at [333, 113] on img at bounding box center [327, 122] width 26 height 26
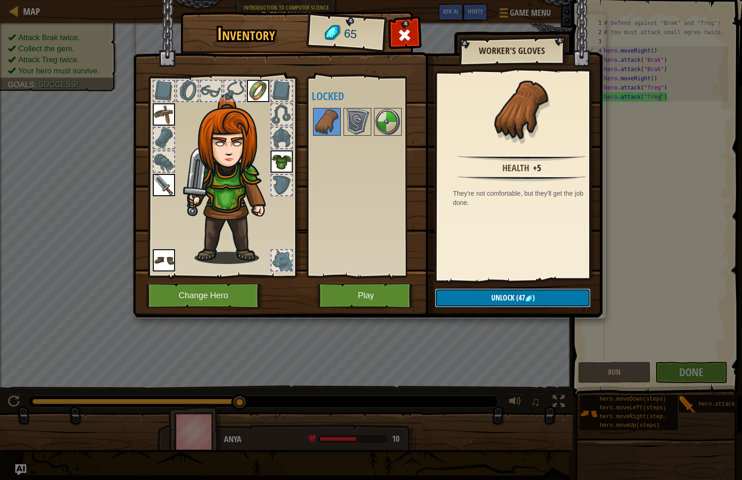
click at [511, 301] on span "Unlock" at bounding box center [502, 298] width 23 height 10
click at [511, 301] on button "Unlock (47 )" at bounding box center [513, 298] width 156 height 19
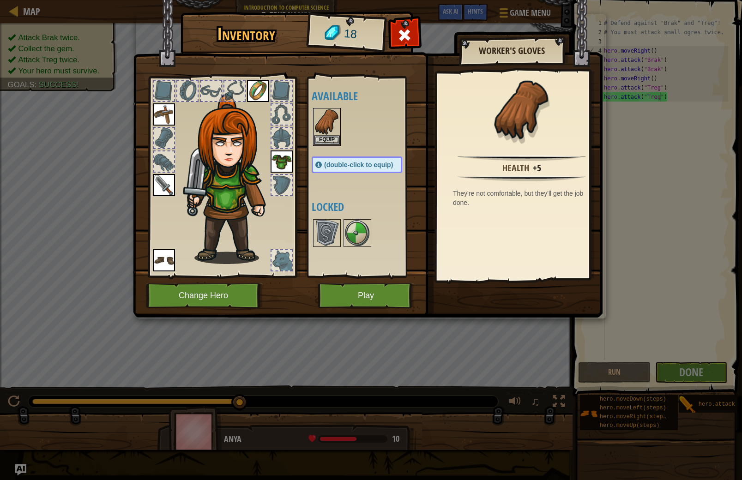
click at [310, 124] on div "Available Equip Equip Equip Equip Equip Equip (double-click to equip) Locked" at bounding box center [363, 177] width 113 height 201
click at [315, 127] on img at bounding box center [327, 122] width 26 height 26
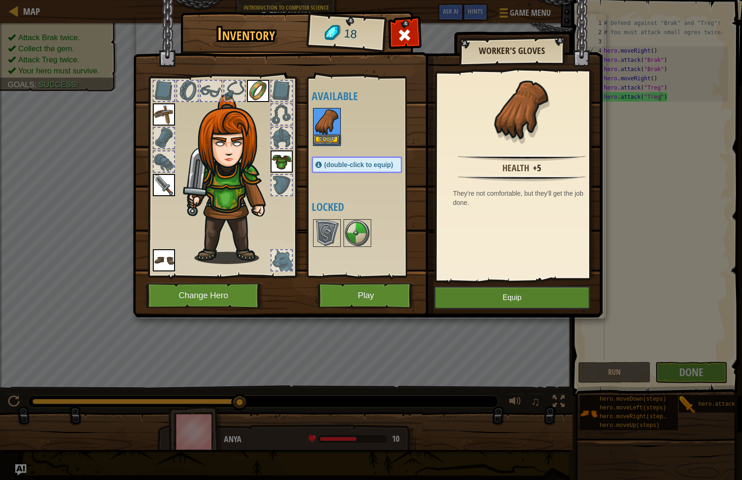
click at [315, 127] on img at bounding box center [327, 122] width 26 height 26
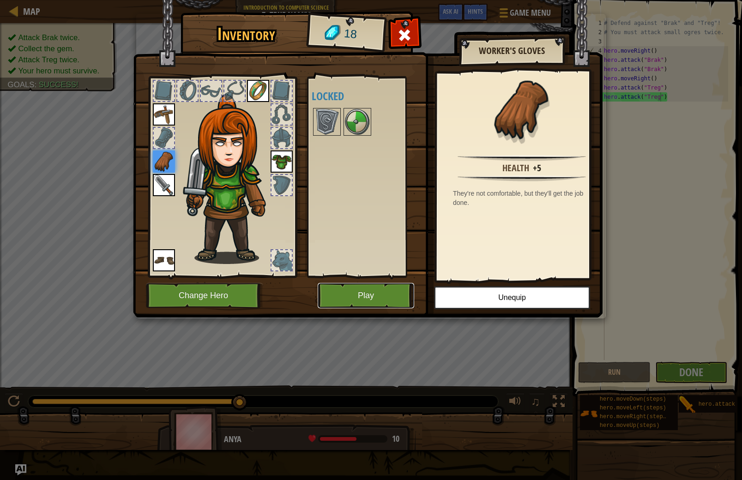
click at [401, 294] on button "Play" at bounding box center [366, 295] width 96 height 25
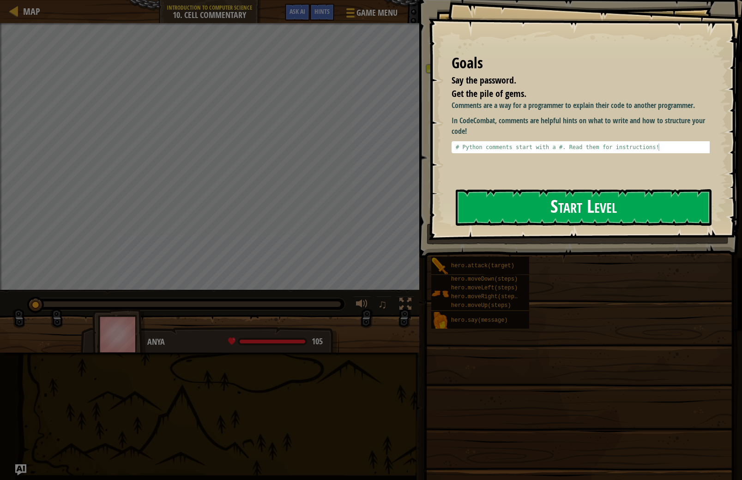
click at [554, 206] on button "Start Level" at bounding box center [584, 207] width 256 height 36
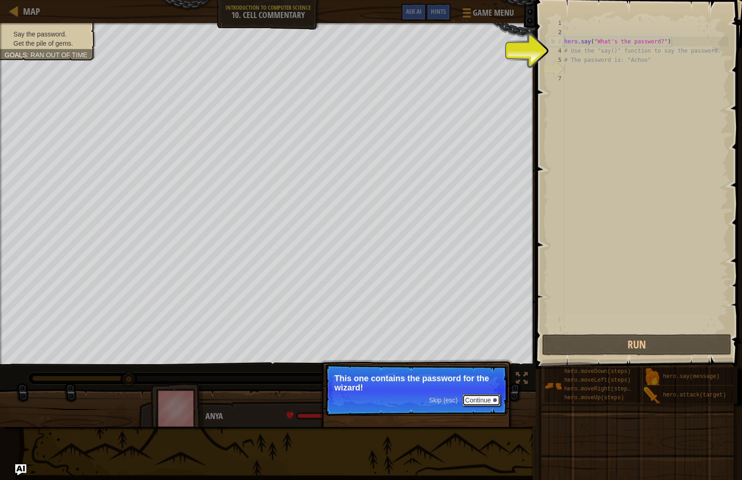
click at [481, 404] on button "Continue" at bounding box center [481, 400] width 38 height 12
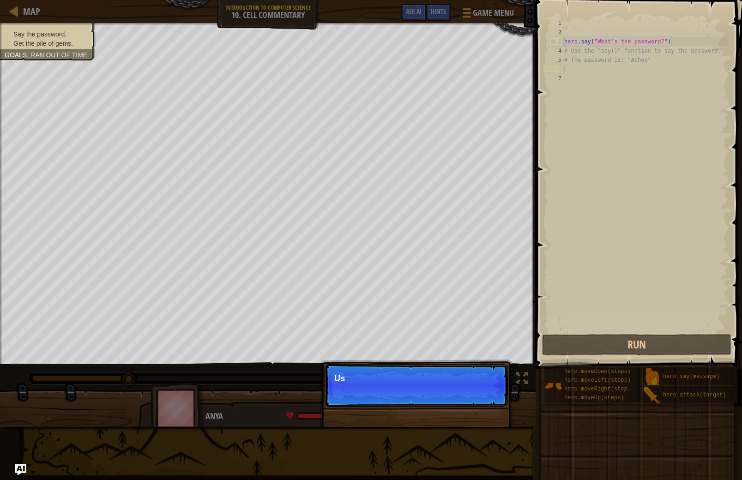
scroll to position [4, 0]
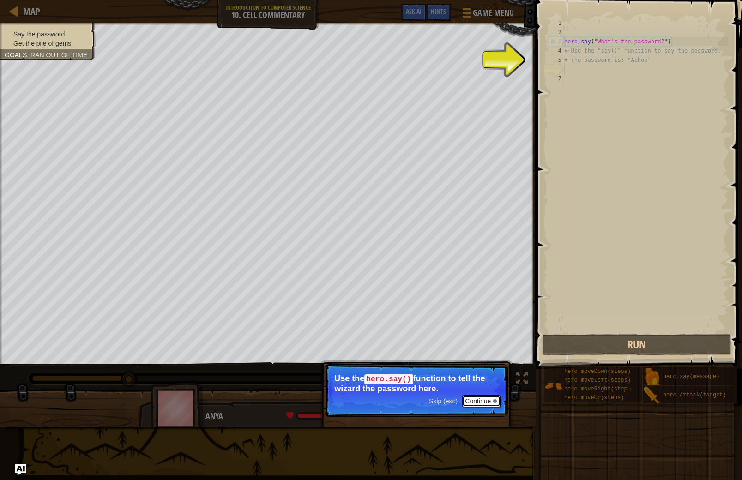
click at [497, 405] on button "Continue" at bounding box center [481, 401] width 38 height 12
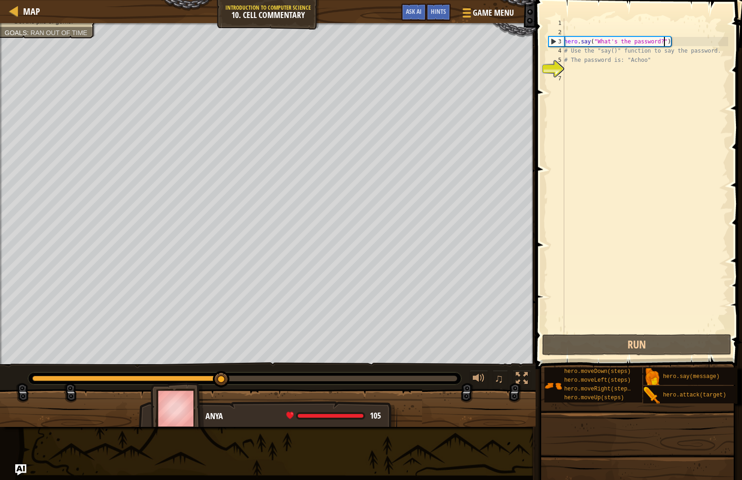
click at [663, 42] on div "hero . say ( "What's the password?" ) # Use the "say()" function to say the pas…" at bounding box center [645, 184] width 166 height 332
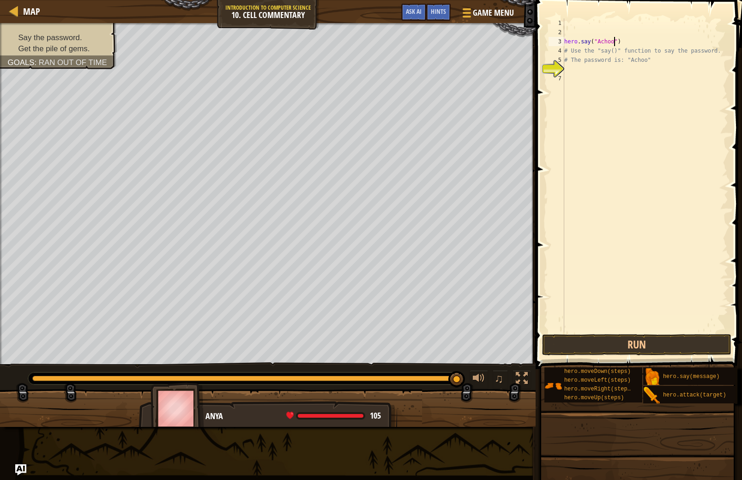
scroll to position [4, 4]
type textarea "hero.say("Achoo")"
click at [613, 335] on button "Run" at bounding box center [636, 344] width 189 height 21
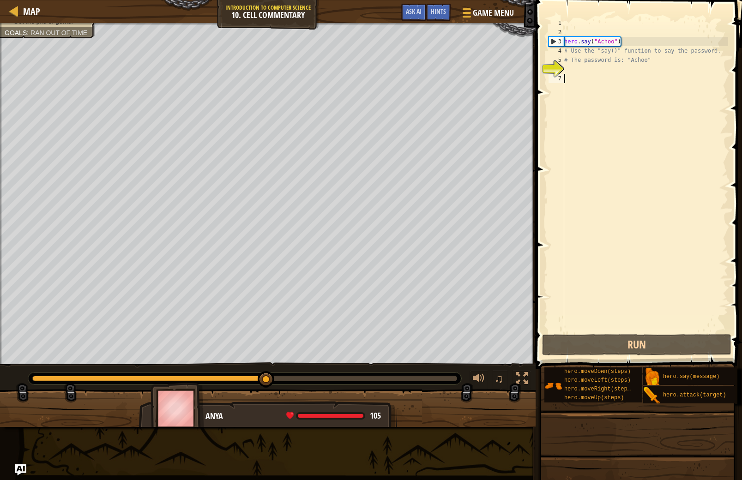
click at [585, 78] on div "hero . say ( "Achoo" ) # Use the "say()" function to say the password. # The pa…" at bounding box center [645, 184] width 166 height 332
click at [480, 116] on div "Map Introduction to Computer Science 10. Cell Commentary Game Menu Done Hints A…" at bounding box center [371, 240] width 742 height 480
click at [607, 87] on div "hero . say ( "Achoo" ) # Use the "say()" function to say the password. # The pa…" at bounding box center [645, 184] width 166 height 332
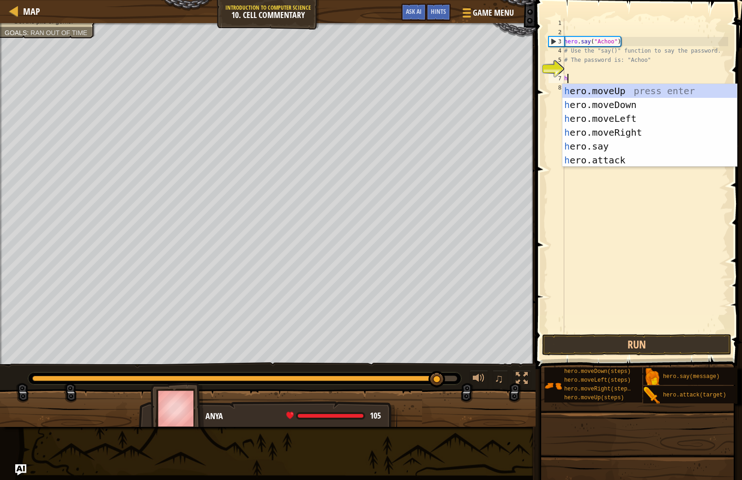
type textarea "he"
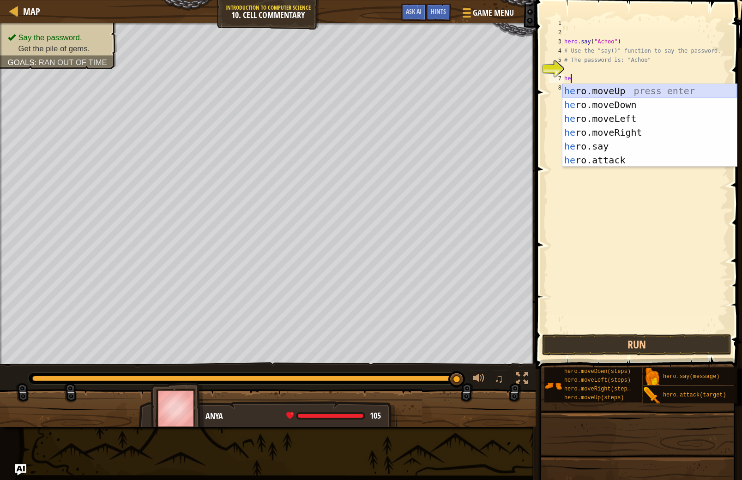
click at [609, 88] on div "he ro.moveUp press enter he ro.moveDown press enter he ro.moveLeft press enter …" at bounding box center [649, 139] width 175 height 111
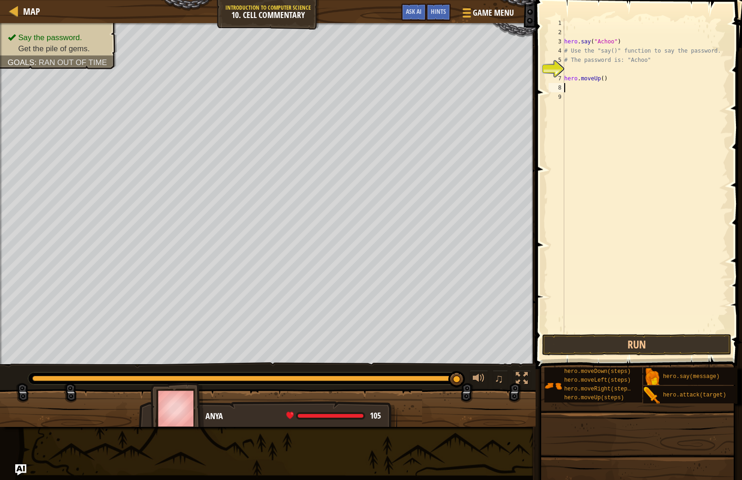
click at [679, 337] on button "Run" at bounding box center [636, 344] width 189 height 21
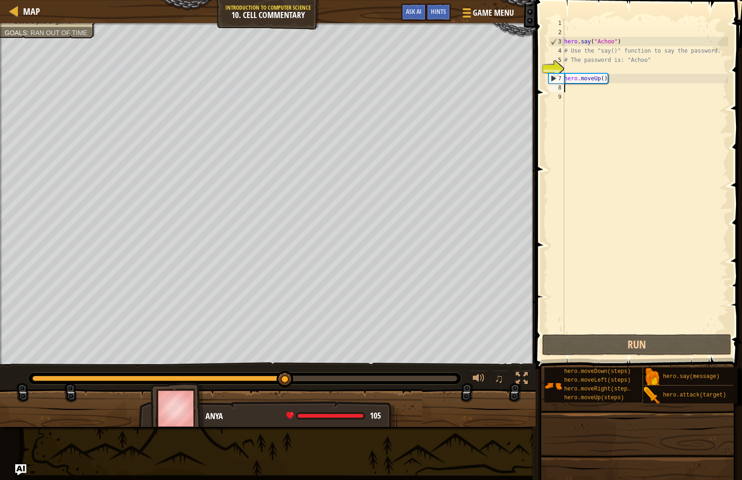
click at [605, 79] on div "hero . say ( "Achoo" ) # Use the "say()" function to say the password. # The pa…" at bounding box center [645, 184] width 166 height 332
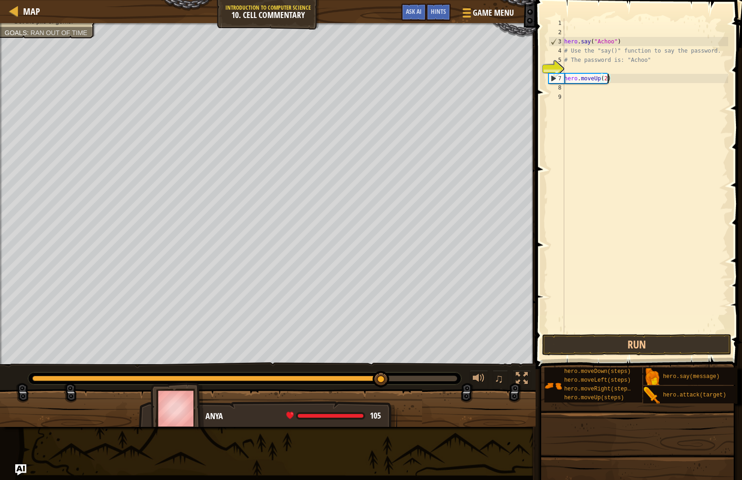
type textarea "hero.moveUp(2)"
click at [636, 334] on span at bounding box center [640, 171] width 214 height 396
click at [638, 339] on button "Run" at bounding box center [636, 344] width 189 height 21
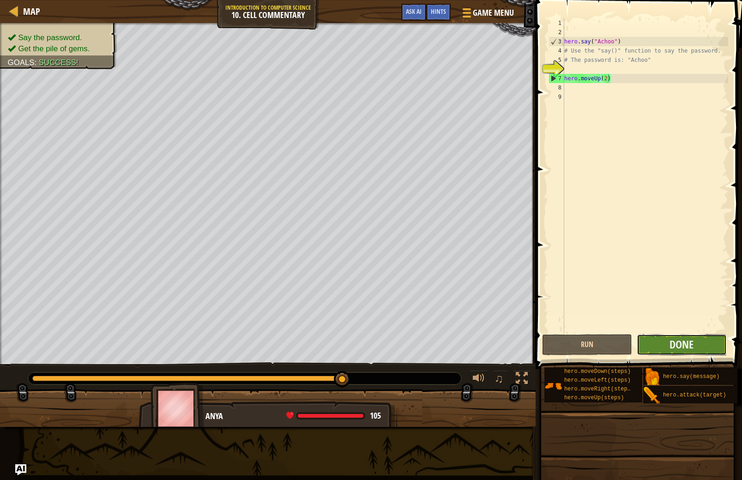
click at [657, 346] on button "Done" at bounding box center [682, 344] width 90 height 21
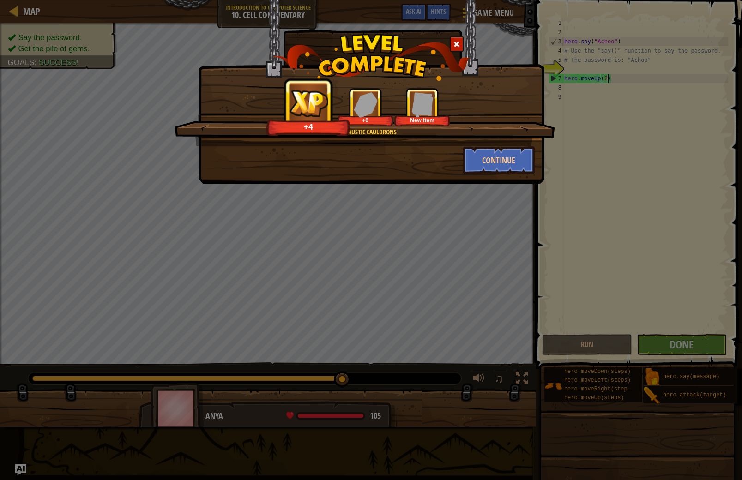
click at [506, 184] on div "Cool Caustic Cauldrons +4 +0 New Item Continue" at bounding box center [371, 240] width 742 height 480
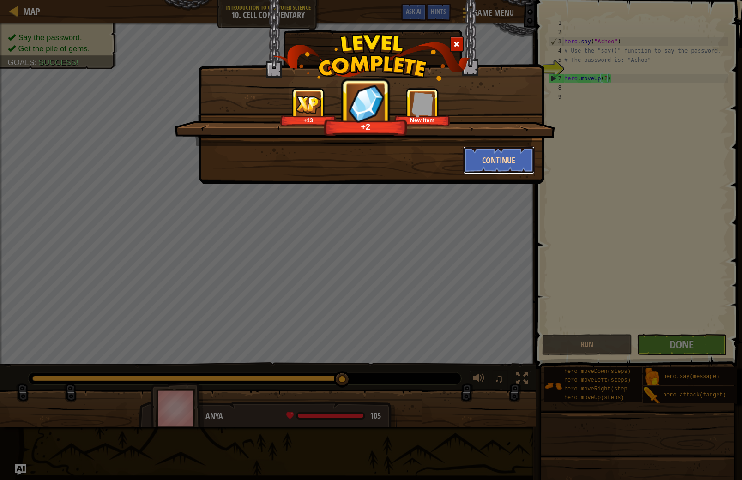
click at [498, 170] on button "Continue" at bounding box center [499, 160] width 72 height 28
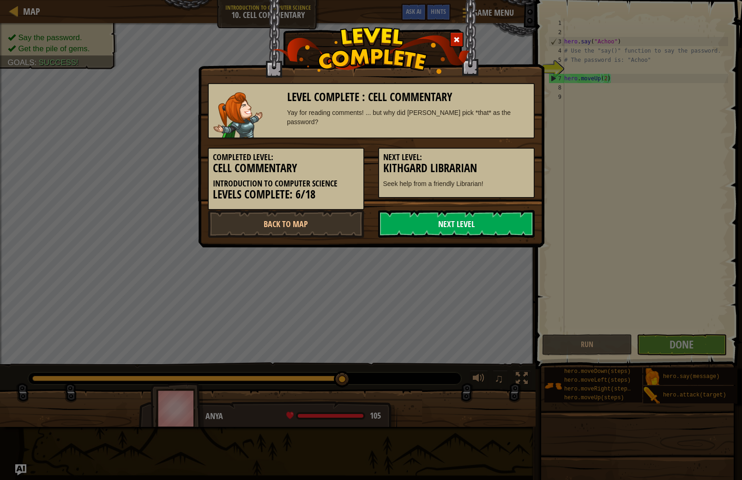
click at [500, 230] on link "Next Level" at bounding box center [456, 224] width 157 height 28
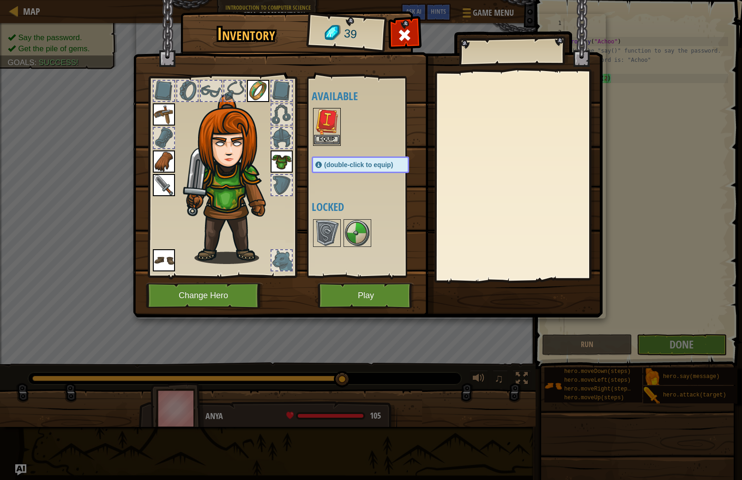
click at [321, 116] on img at bounding box center [327, 122] width 26 height 26
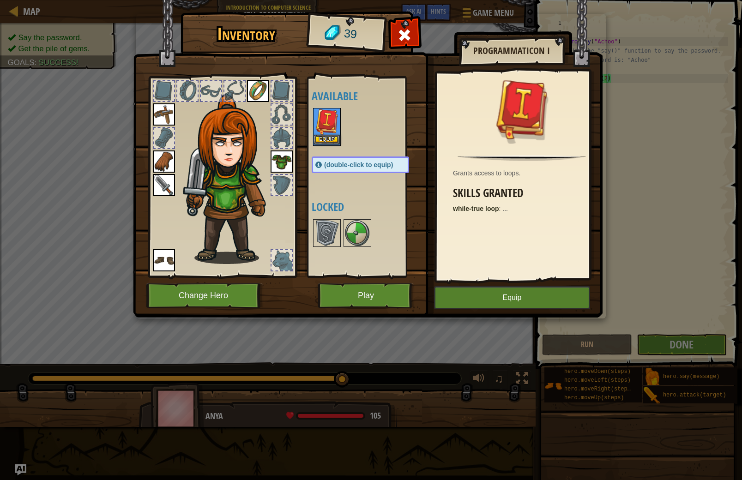
click at [321, 116] on img at bounding box center [327, 122] width 26 height 26
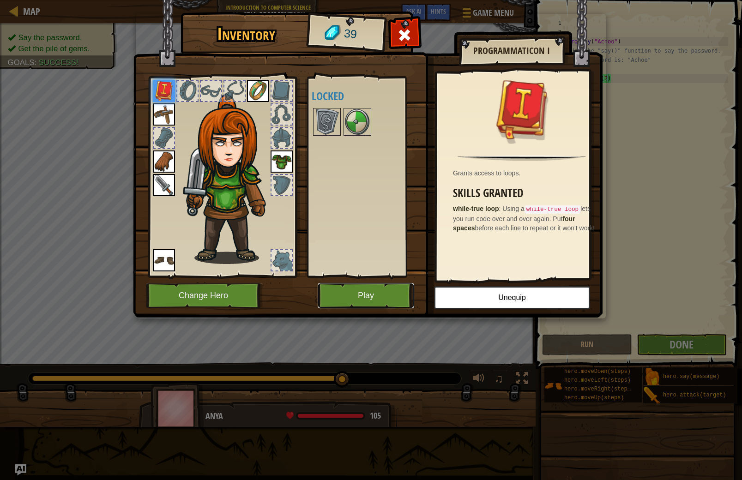
click at [386, 292] on button "Play" at bounding box center [366, 295] width 96 height 25
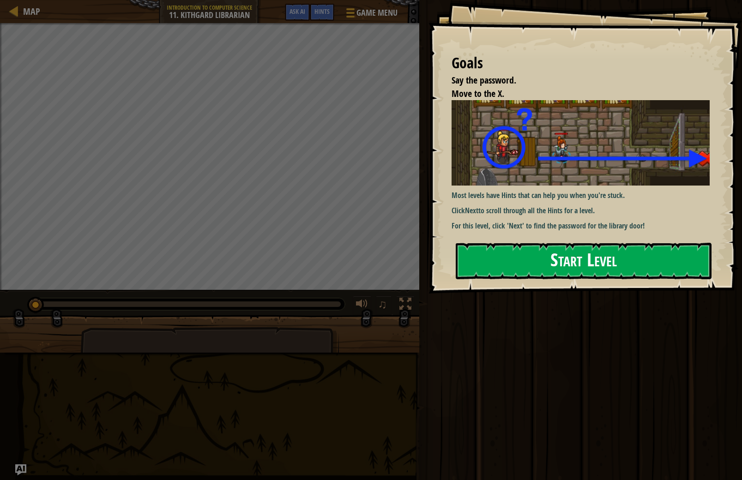
click at [536, 223] on p "For this level, click 'Next' to find the password for the library door!" at bounding box center [584, 226] width 265 height 11
click at [531, 271] on button "Start Level" at bounding box center [584, 261] width 256 height 36
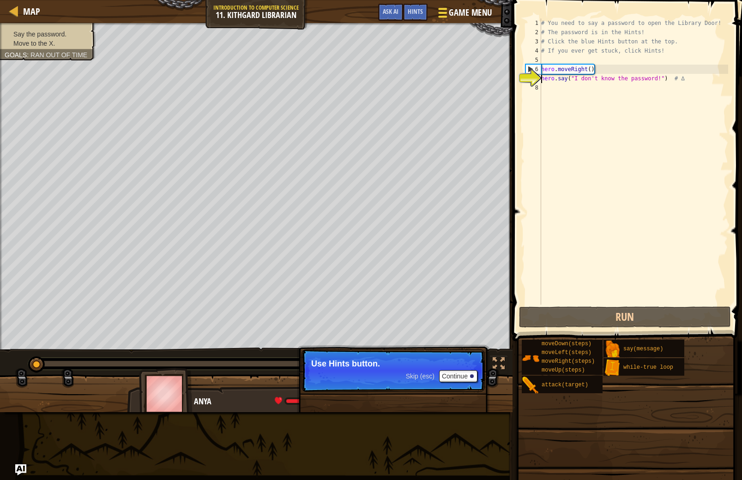
drag, startPoint x: 419, startPoint y: 9, endPoint x: 435, endPoint y: 21, distance: 20.1
click at [419, 9] on span "Hints" at bounding box center [415, 11] width 15 height 9
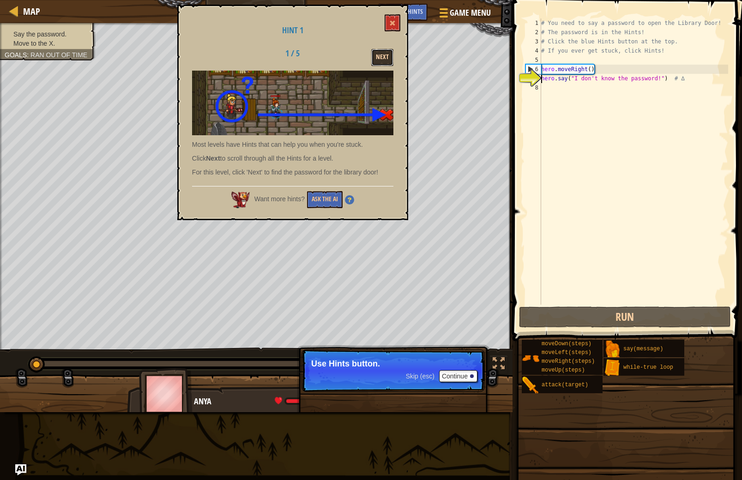
click at [386, 53] on button "Next" at bounding box center [382, 57] width 22 height 17
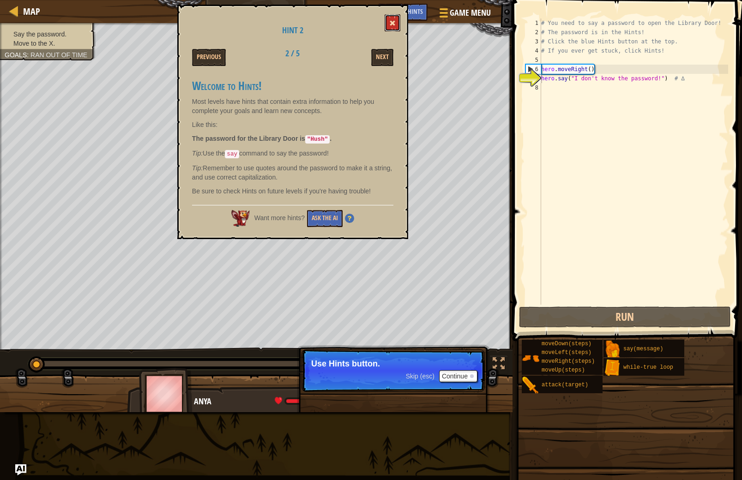
click at [393, 18] on button at bounding box center [393, 22] width 16 height 17
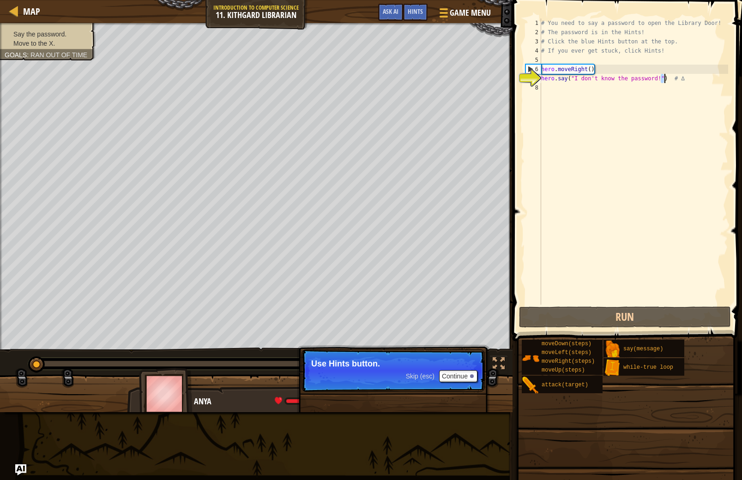
click at [663, 77] on div "# You need to say a password to open the Library Door! # The password is in the…" at bounding box center [633, 170] width 189 height 305
click at [660, 80] on div "# You need to say a password to open the Library Door! # The password is in the…" at bounding box center [633, 170] width 189 height 305
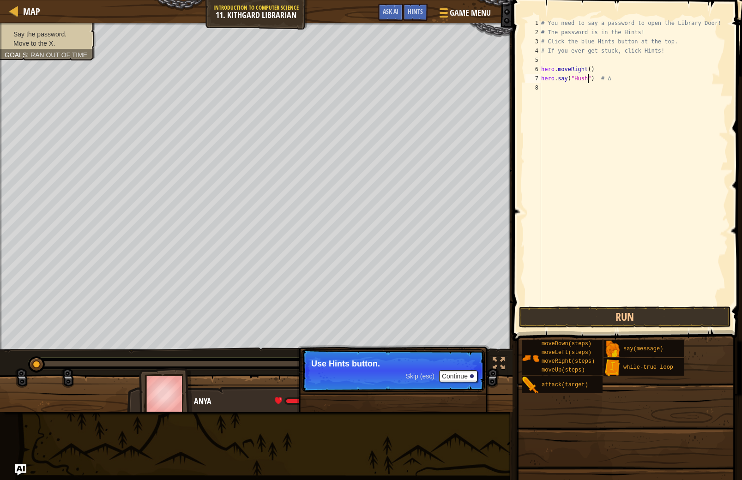
scroll to position [4, 0]
type textarea "# ∆"
click at [638, 319] on button "Run" at bounding box center [625, 317] width 212 height 21
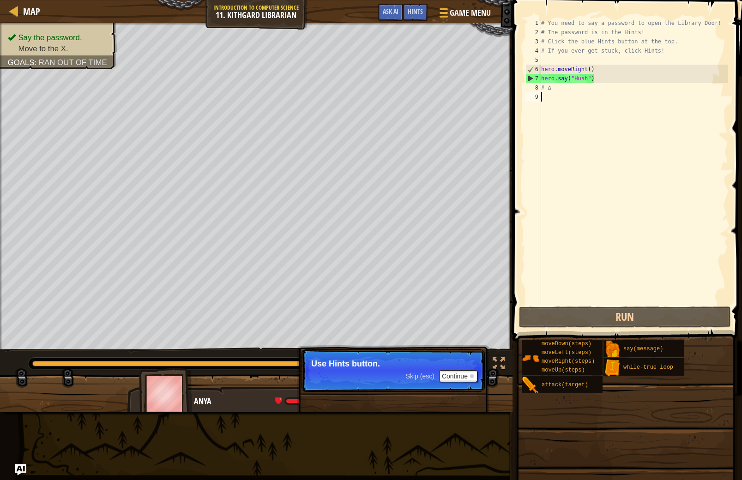
click at [560, 96] on div "# You need to say a password to open the Library Door! # The password is in the…" at bounding box center [633, 170] width 189 height 305
click at [560, 94] on div "# You need to say a password to open the Library Door! # The password is in the…" at bounding box center [633, 170] width 189 height 305
click at [558, 89] on div "# You need to say a password to open the Library Door! # The password is in the…" at bounding box center [633, 170] width 189 height 305
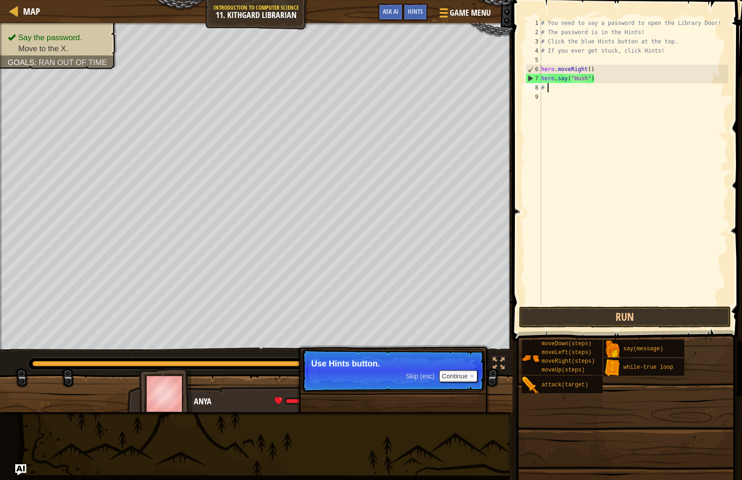
type textarea "#"
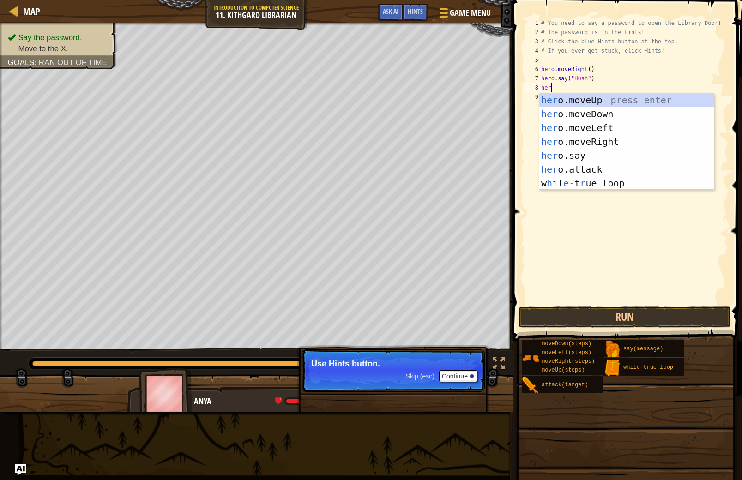
scroll to position [4, 0]
type textarea "her."
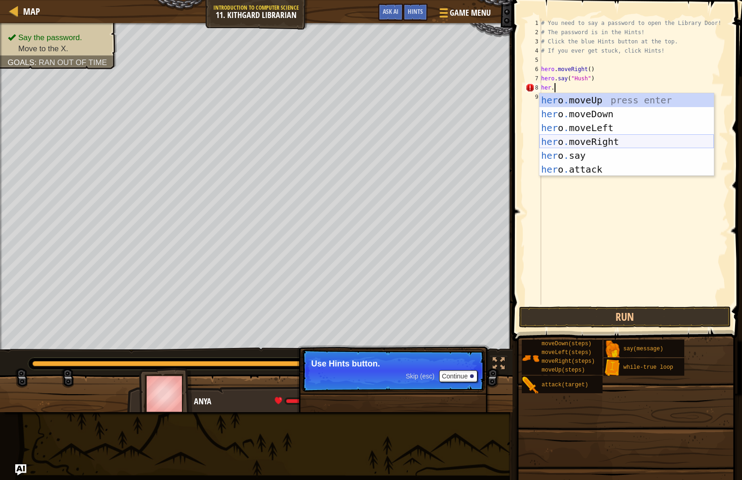
click at [636, 135] on div "her o . moveUp press enter her o . moveDown press enter her o . moveLeft press …" at bounding box center [626, 148] width 175 height 111
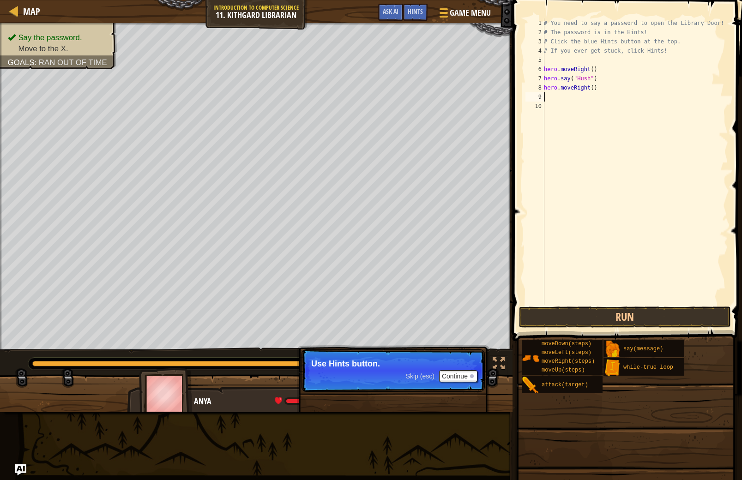
scroll to position [4, 0]
click at [637, 317] on button "Run" at bounding box center [625, 317] width 212 height 21
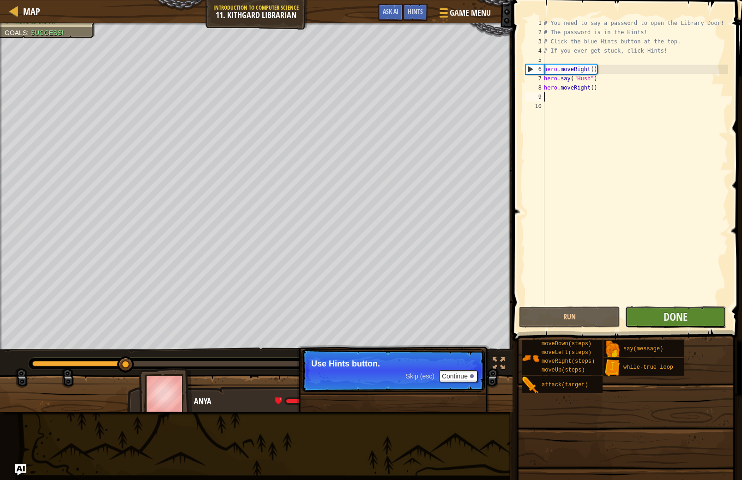
click at [642, 321] on button "Done" at bounding box center [675, 317] width 101 height 21
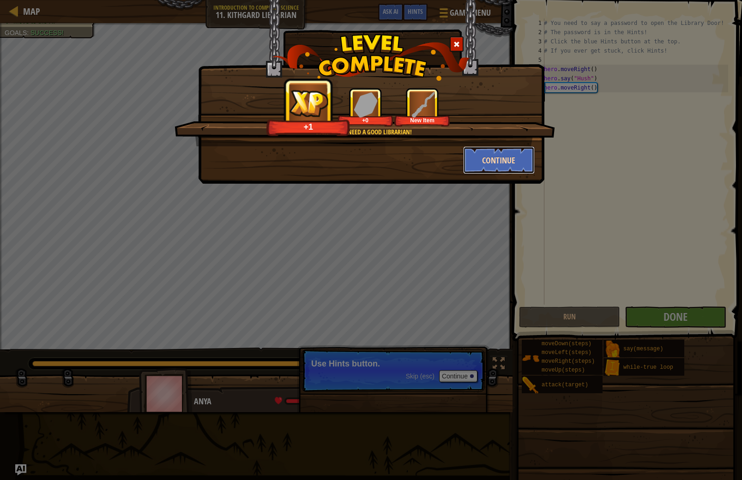
click at [513, 163] on button "Continue" at bounding box center [499, 160] width 72 height 28
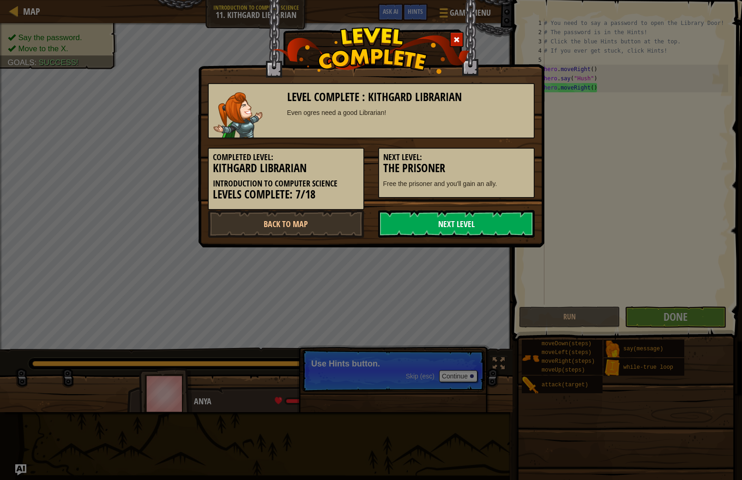
drag, startPoint x: 465, startPoint y: 230, endPoint x: 464, endPoint y: 222, distance: 8.0
click at [464, 223] on link "Next Level" at bounding box center [456, 224] width 157 height 28
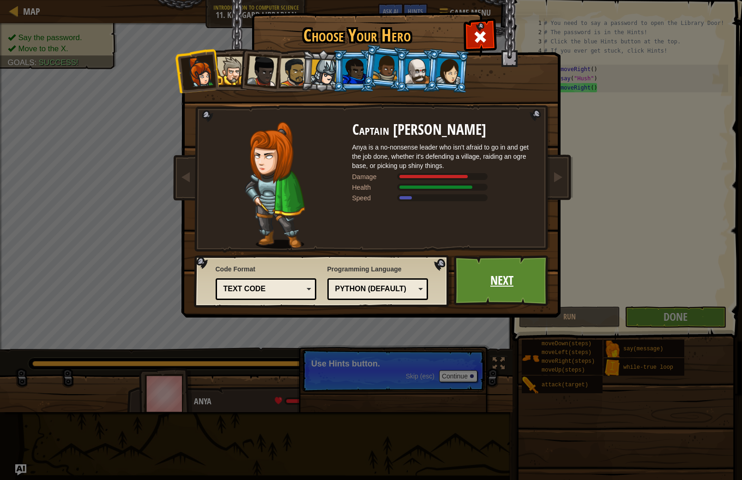
click at [473, 298] on link "Next" at bounding box center [502, 280] width 96 height 51
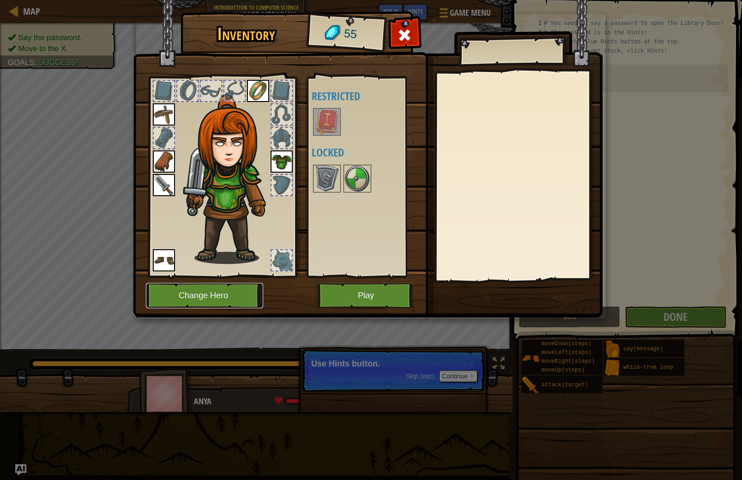
click at [226, 285] on button "Change Hero" at bounding box center [204, 295] width 117 height 25
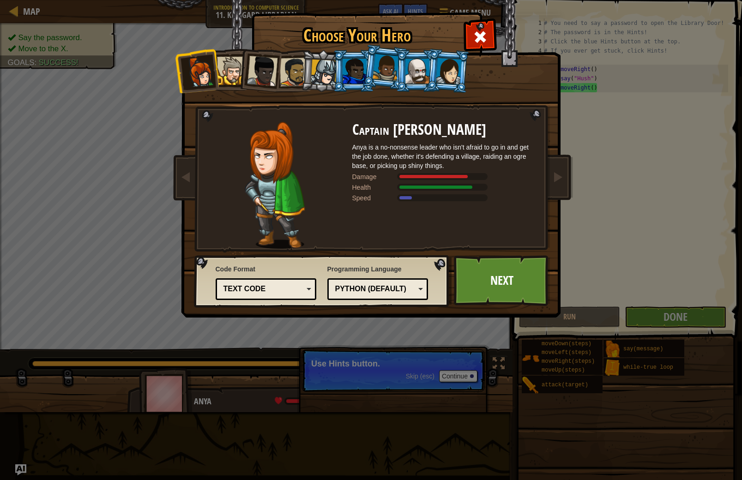
click at [458, 73] on div at bounding box center [449, 71] width 26 height 26
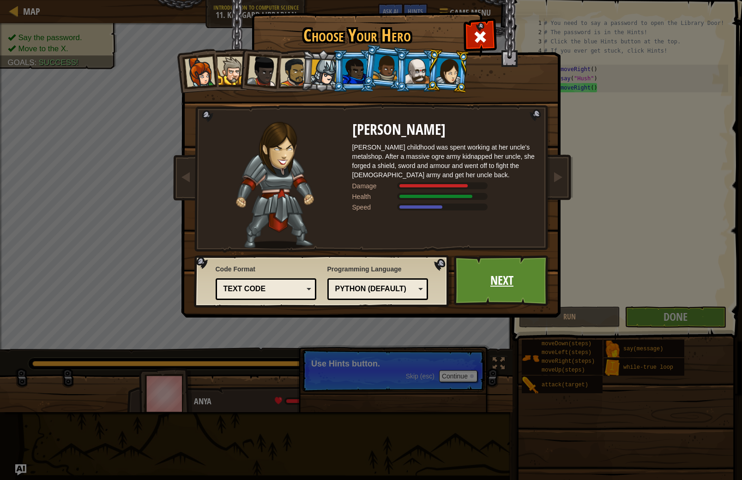
click at [505, 283] on link "Next" at bounding box center [502, 280] width 96 height 51
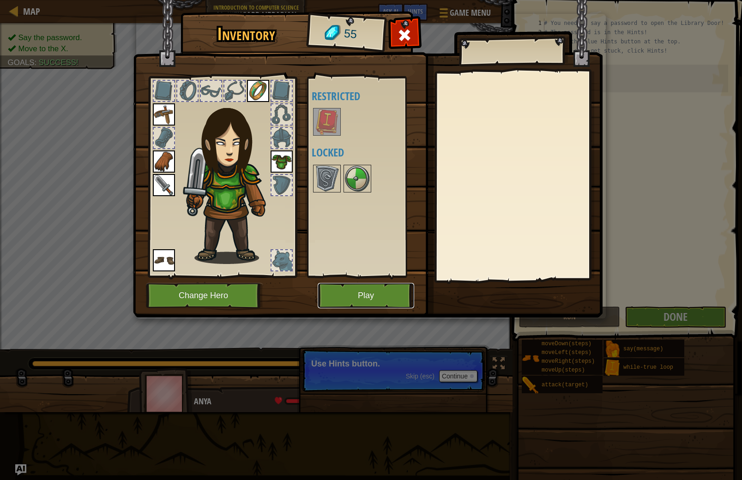
click at [371, 289] on button "Play" at bounding box center [366, 295] width 96 height 25
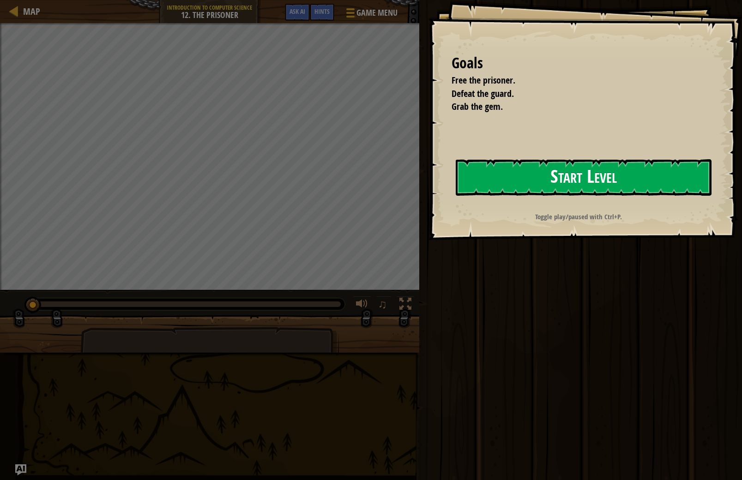
click at [695, 186] on button "Start Level" at bounding box center [584, 177] width 256 height 36
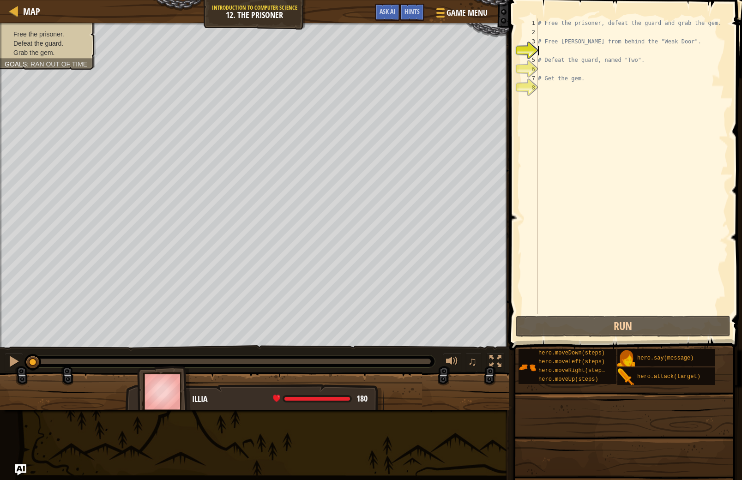
click at [608, 30] on div "# Free the prisoner, defeat the guard and grab the gem. # Free Patrick from beh…" at bounding box center [632, 175] width 192 height 314
click at [38, 66] on div "Free the prisoner. Defeat the guard. Grab the gem. Goals : Ran out of time" at bounding box center [254, 185] width 509 height 325
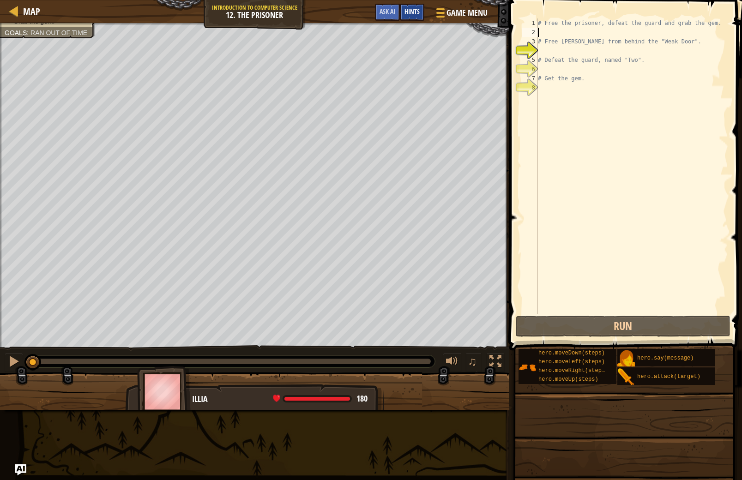
click at [406, 17] on div "Hints" at bounding box center [412, 12] width 24 height 17
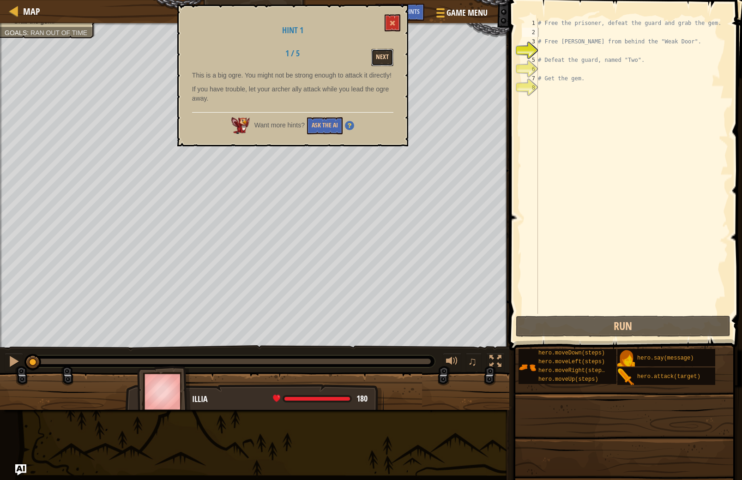
click at [380, 56] on button "Next" at bounding box center [382, 57] width 22 height 17
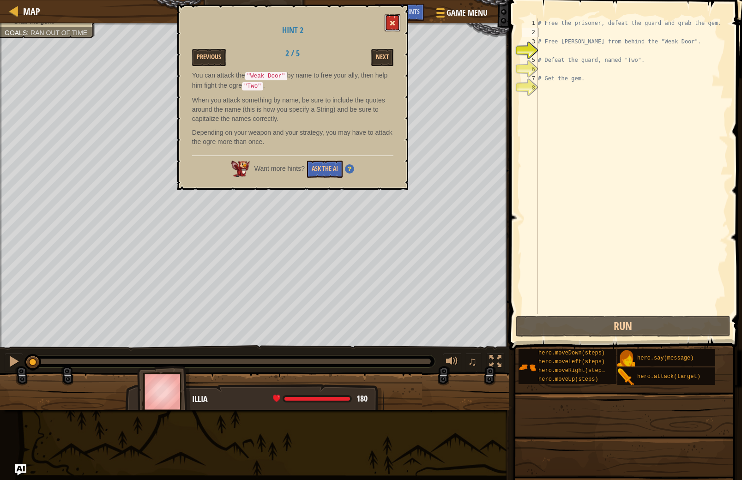
click at [398, 28] on button at bounding box center [393, 22] width 16 height 17
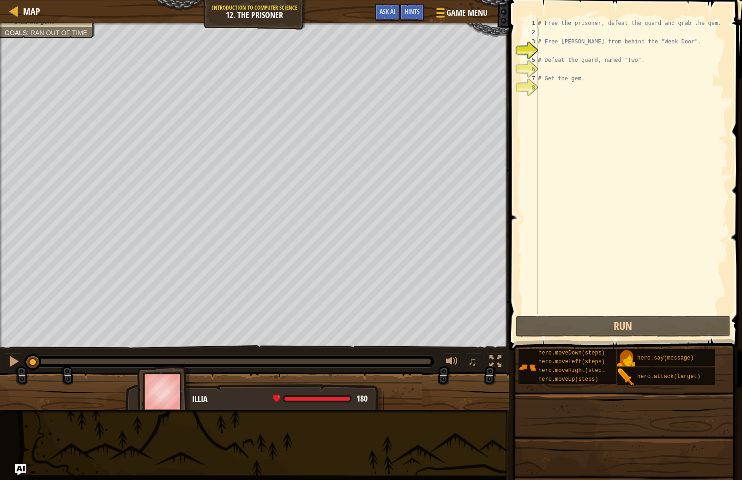
click at [568, 34] on div "# Free the prisoner, defeat the guard and grab the gem. # Free Patrick from beh…" at bounding box center [632, 175] width 192 height 314
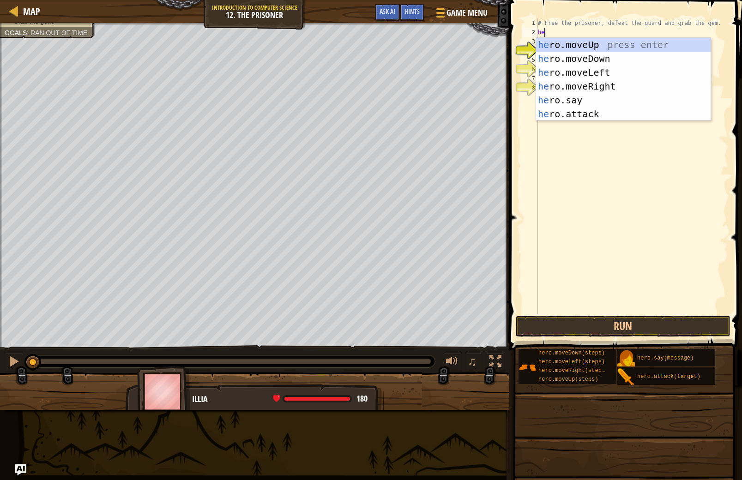
scroll to position [4, 0]
click at [587, 97] on div "her o.moveUp press enter her o.moveDown press enter her o.moveLeft press enter …" at bounding box center [623, 93] width 175 height 111
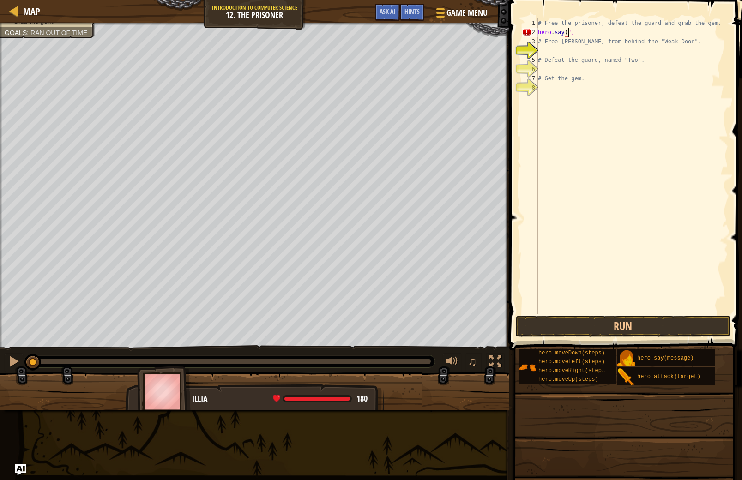
scroll to position [4, 3]
type textarea "hero.say("Weak Door")"
click at [580, 48] on div "# Free the prisoner, defeat the guard and grab the gem. hero . say ( "Weak Door…" at bounding box center [632, 175] width 192 height 314
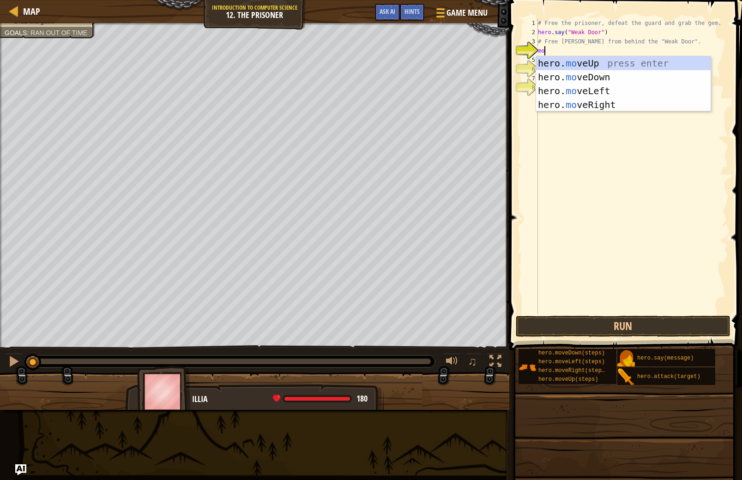
type textarea "mov"
click at [629, 74] on div "hero. mov eUp press enter hero. mov eDown press enter hero. mov eLeft press ent…" at bounding box center [623, 97] width 175 height 83
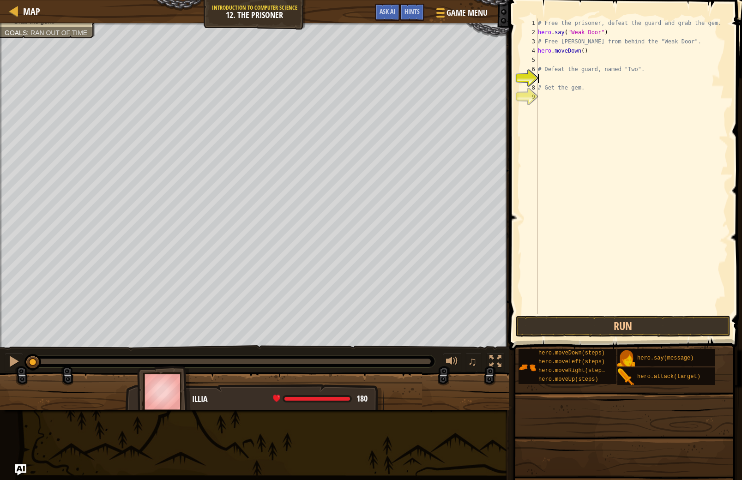
click at [582, 82] on div "# Free the prisoner, defeat the guard and grab the gem. hero . say ( "Weak Door…" at bounding box center [632, 175] width 192 height 314
click at [584, 64] on div "# Free the prisoner, defeat the guard and grab the gem. hero . say ( "Weak Door…" at bounding box center [632, 175] width 192 height 314
type textarea "# Defeat the guard, named "Two"."
click at [584, 64] on div "# Free the prisoner, defeat the guard and grab the gem. hero . say ( "Weak Door…" at bounding box center [632, 175] width 192 height 314
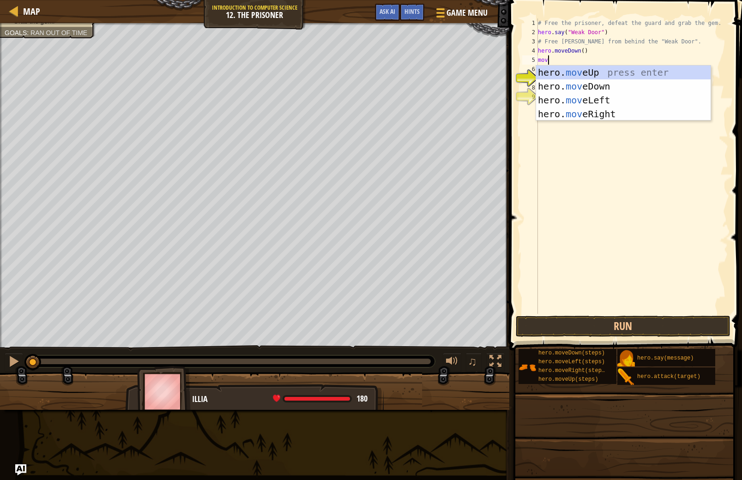
type textarea "move"
click at [600, 69] on div "hero. move Up press enter hero. move Down press enter hero. move Left press ent…" at bounding box center [623, 107] width 175 height 83
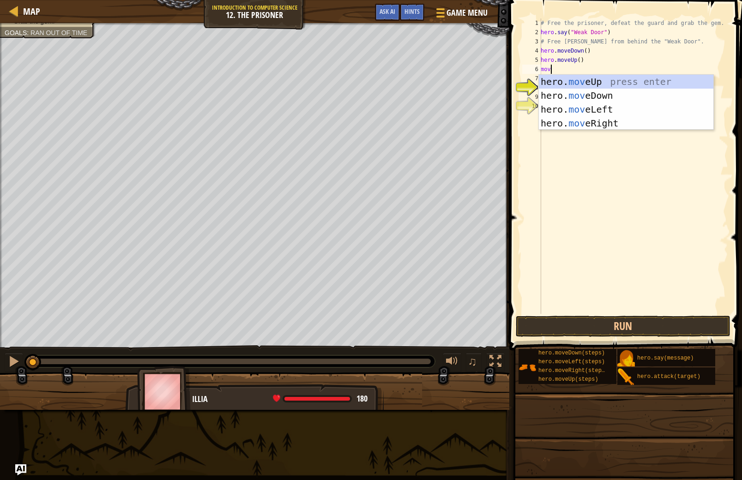
type textarea "move"
click at [570, 123] on div "hero. move Up press enter hero. move Down press enter hero. move Left press ent…" at bounding box center [626, 116] width 175 height 83
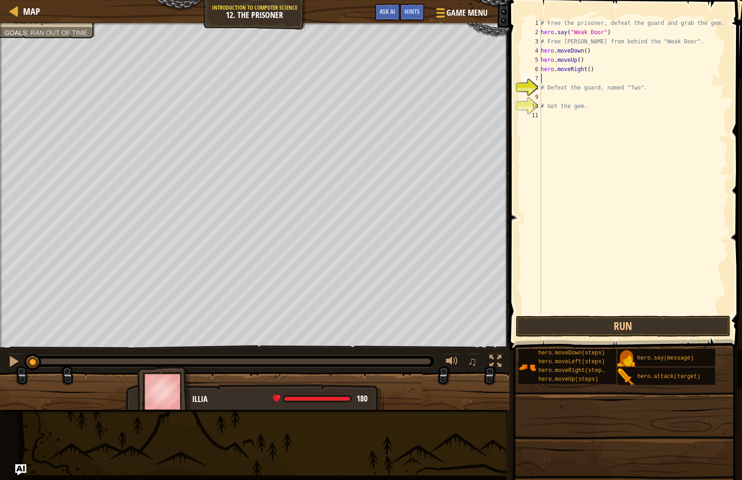
scroll to position [4, 0]
click at [591, 67] on div "# Free the prisoner, defeat the guard and grab the gem. hero . say ( "Weak Door…" at bounding box center [633, 175] width 189 height 314
click at [554, 102] on div "# Free the prisoner, defeat the guard and grab the gem. hero . say ( "Weak Door…" at bounding box center [633, 175] width 189 height 314
type textarea "# Get the gem."
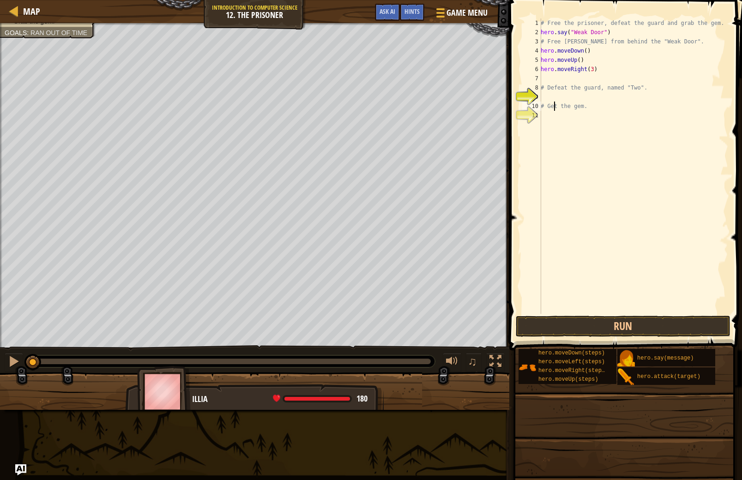
scroll to position [4, 3]
click at [554, 96] on div "# Free the prisoner, defeat the guard and grab the gem. hero . say ( "Weak Door…" at bounding box center [633, 175] width 189 height 314
type textarea "d"
type textarea "m"
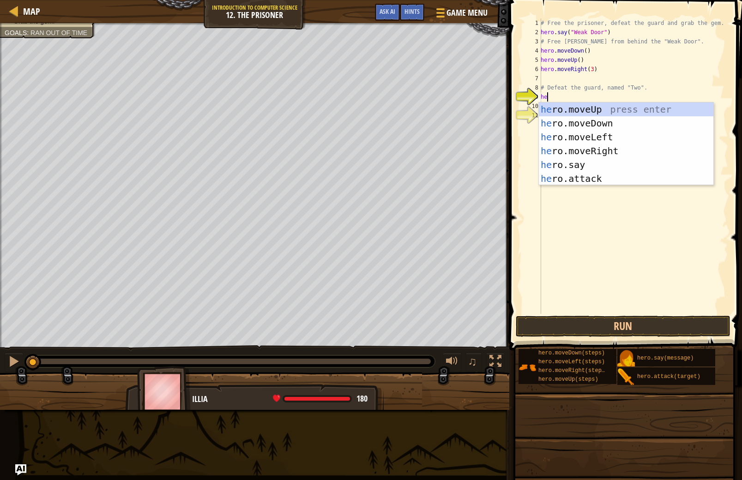
scroll to position [4, 0]
click at [628, 179] on div "her o.moveUp press enter her o.moveDown press enter her o.moveLeft press enter …" at bounding box center [626, 157] width 175 height 111
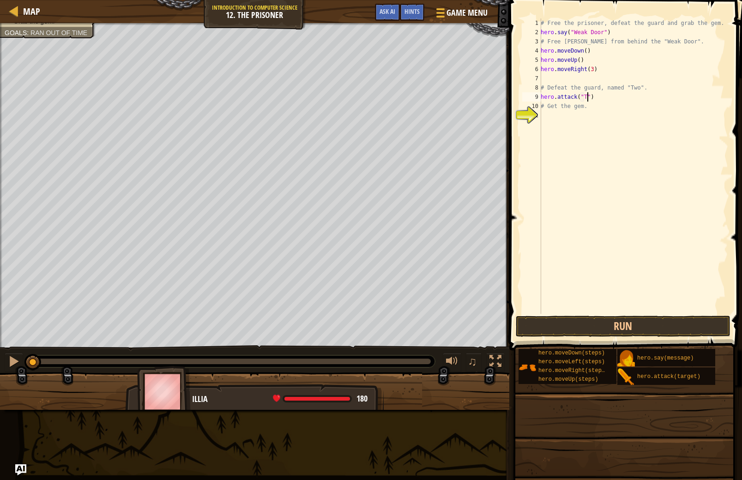
type textarea "hero.attack("Two")"
drag, startPoint x: 711, startPoint y: 311, endPoint x: 732, endPoint y: 329, distance: 27.8
click at [714, 318] on div "hero.attack("Two") 1 2 3 4 5 6 7 8 9 10 11 # Free the prisoner, defeat the guar…" at bounding box center [623, 194] width 235 height 378
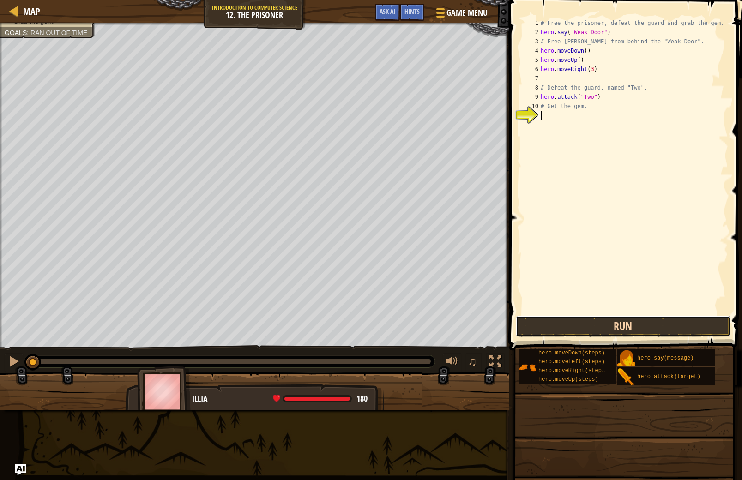
click at [707, 320] on button "Run" at bounding box center [623, 326] width 215 height 21
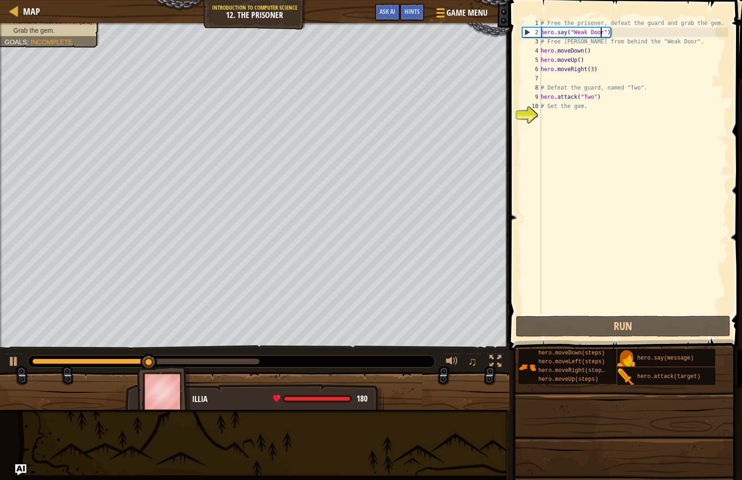
click at [602, 34] on div "# Free the prisoner, defeat the guard and grab the gem. hero . say ( "Weak Door…" at bounding box center [633, 175] width 189 height 314
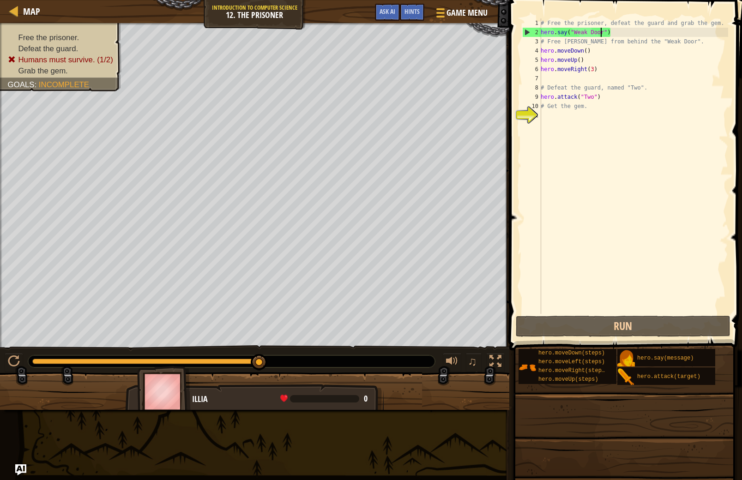
click at [621, 30] on div "# Free the prisoner, defeat the guard and grab the gem. hero . say ( "Weak Door…" at bounding box center [633, 175] width 189 height 314
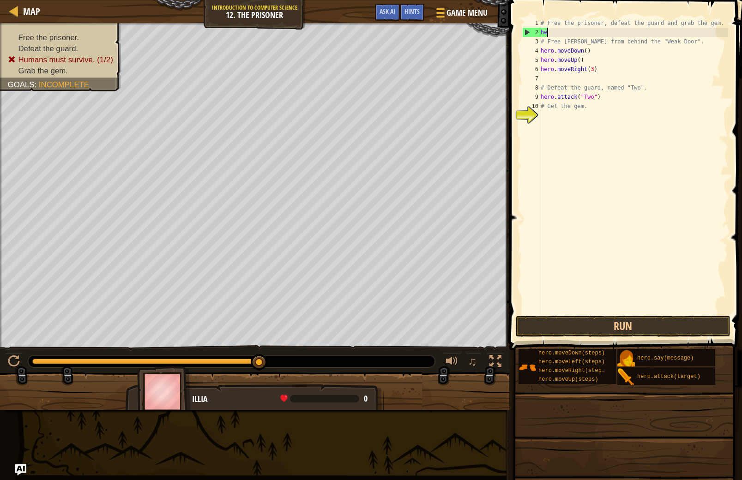
type textarea "h"
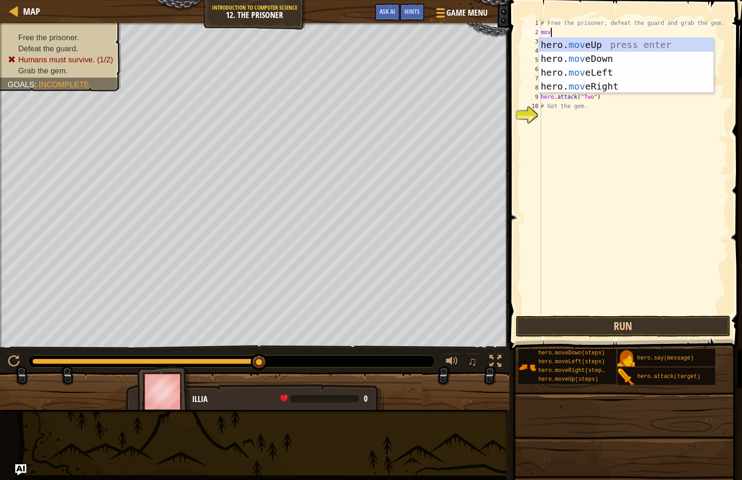
type textarea "move"
click at [586, 81] on div "hero. move Up press enter hero. move Down press enter hero. move Left press ent…" at bounding box center [626, 79] width 175 height 83
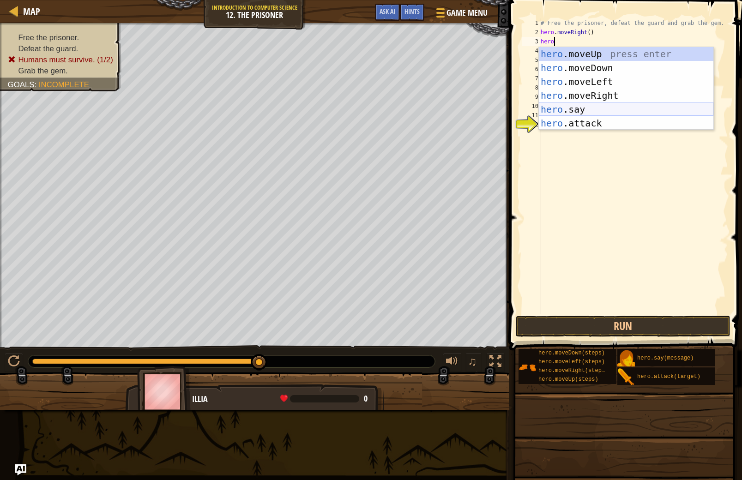
click at [593, 104] on div "hero .moveUp press enter hero .moveDown press enter hero .moveLeft press enter …" at bounding box center [626, 102] width 175 height 111
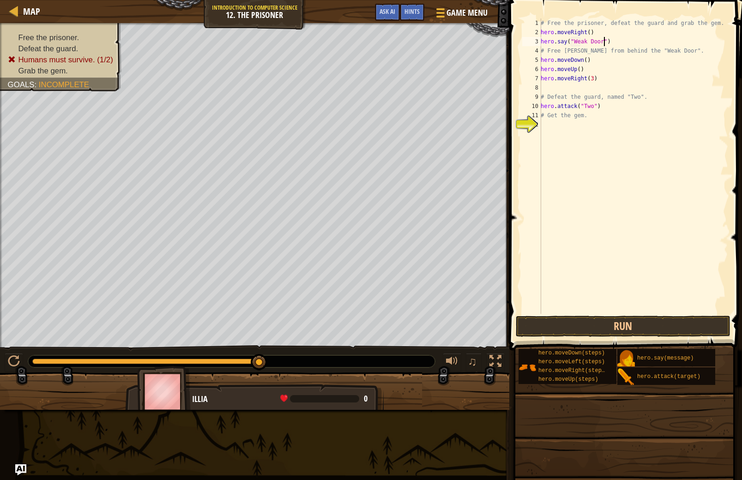
scroll to position [4, 5]
click at [702, 330] on button "Run" at bounding box center [623, 326] width 215 height 21
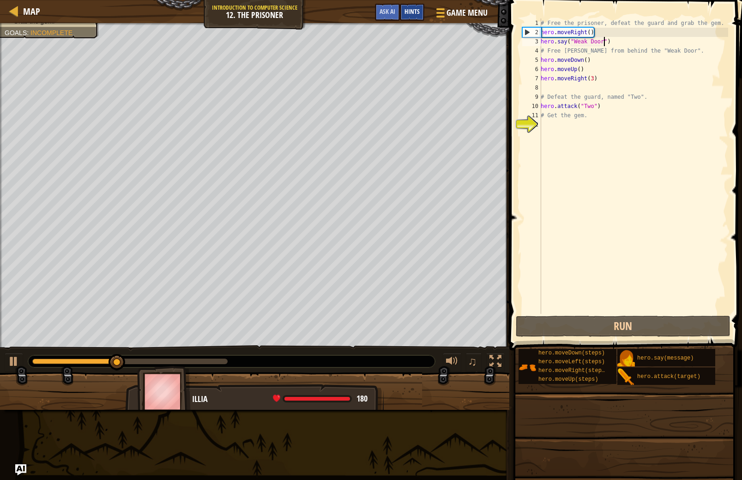
click at [416, 9] on span "Hints" at bounding box center [411, 11] width 15 height 9
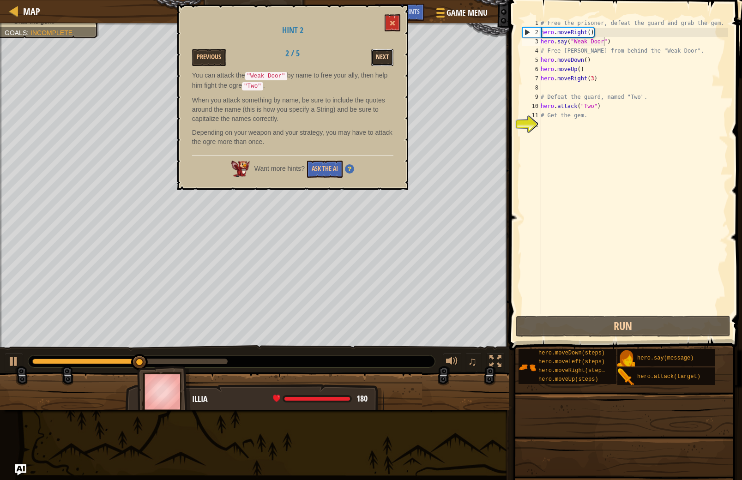
click at [386, 51] on button "Next" at bounding box center [382, 57] width 22 height 17
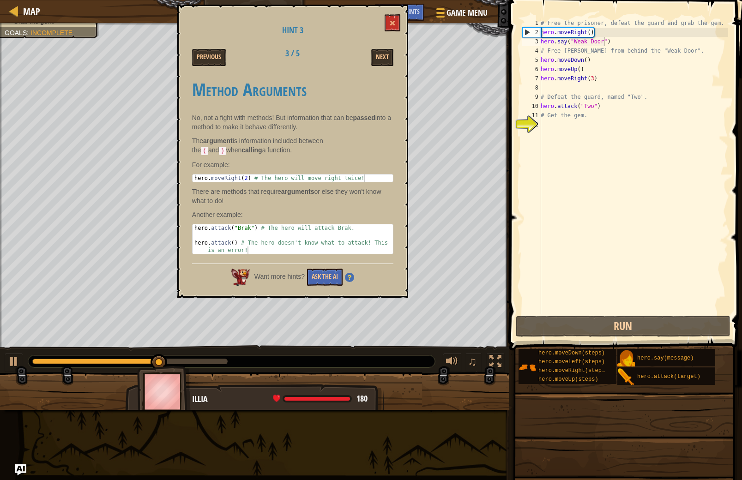
click at [371, 52] on div "Next" at bounding box center [365, 57] width 72 height 17
click at [371, 54] on button "Next" at bounding box center [382, 57] width 22 height 17
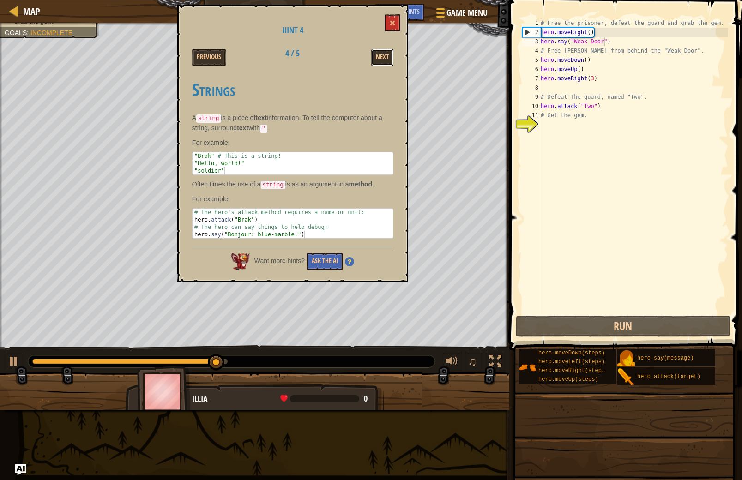
click at [371, 54] on button "Next" at bounding box center [382, 57] width 22 height 17
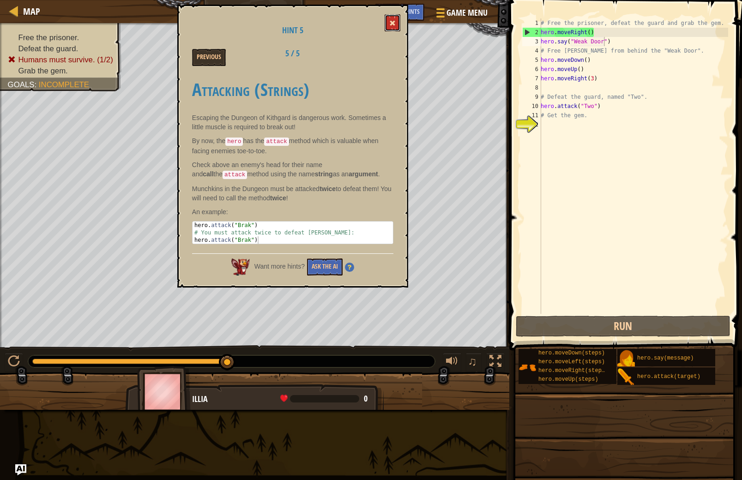
click at [395, 30] on button at bounding box center [393, 22] width 16 height 17
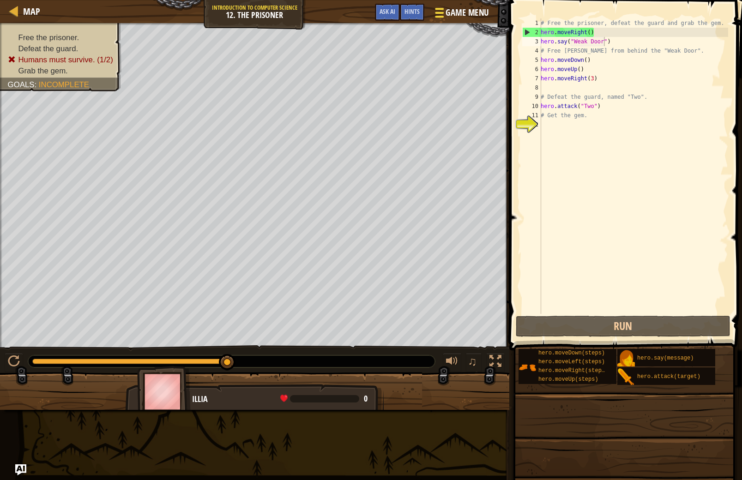
click at [432, 10] on button "Game Menu" at bounding box center [460, 14] width 67 height 23
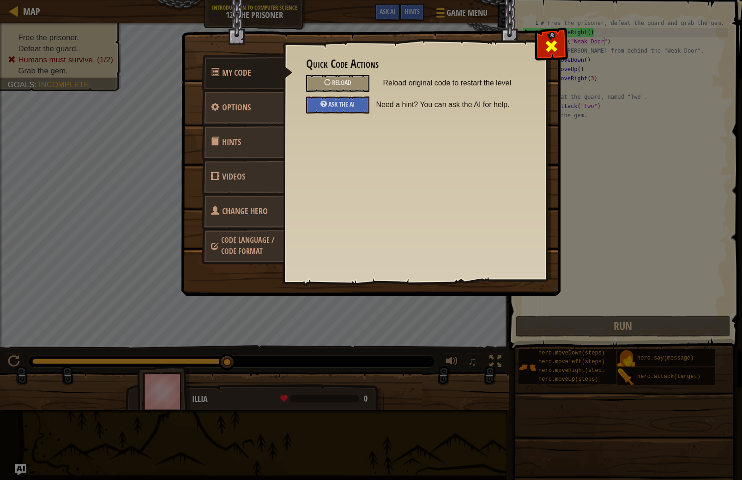
click at [555, 49] on span at bounding box center [551, 46] width 15 height 15
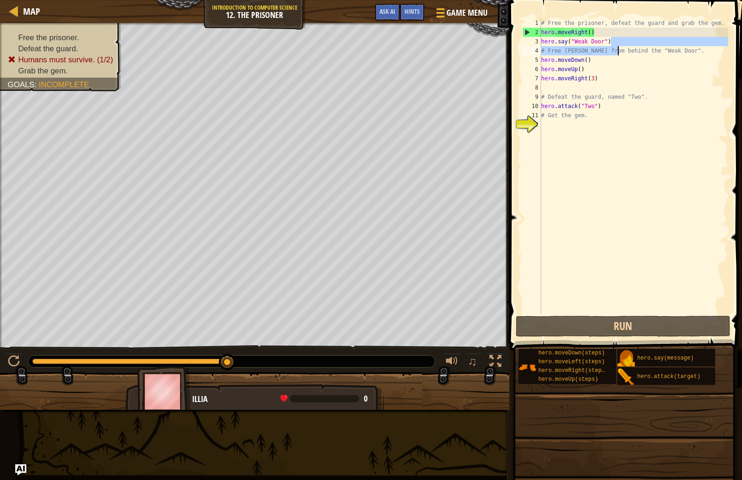
click at [617, 46] on div "# Free the prisoner, defeat the guard and grab the gem. hero . moveRight ( ) he…" at bounding box center [633, 175] width 189 height 314
click at [615, 45] on div "# Free the prisoner, defeat the guard and grab the gem. hero . moveRight ( ) he…" at bounding box center [633, 175] width 189 height 314
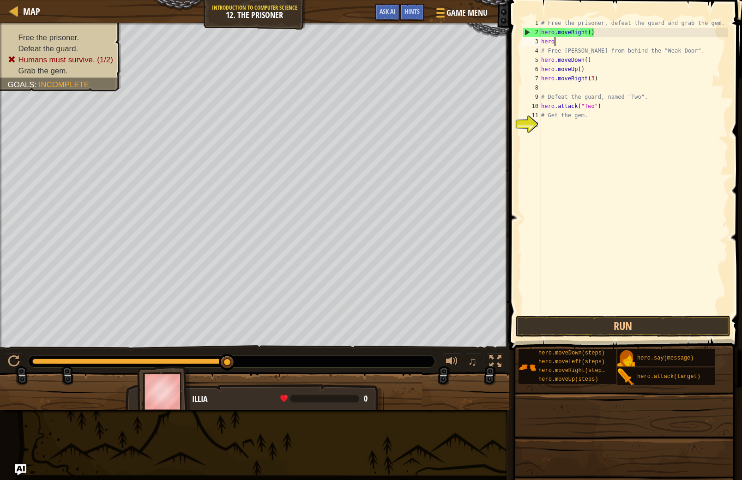
scroll to position [4, 0]
type textarea "h"
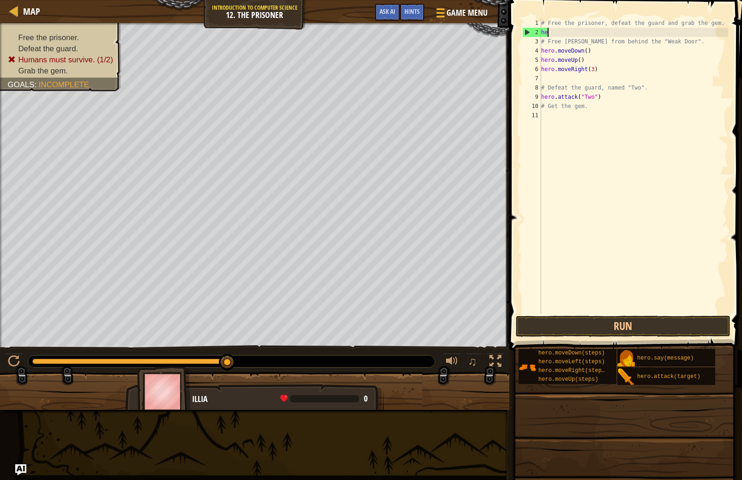
type textarea "h"
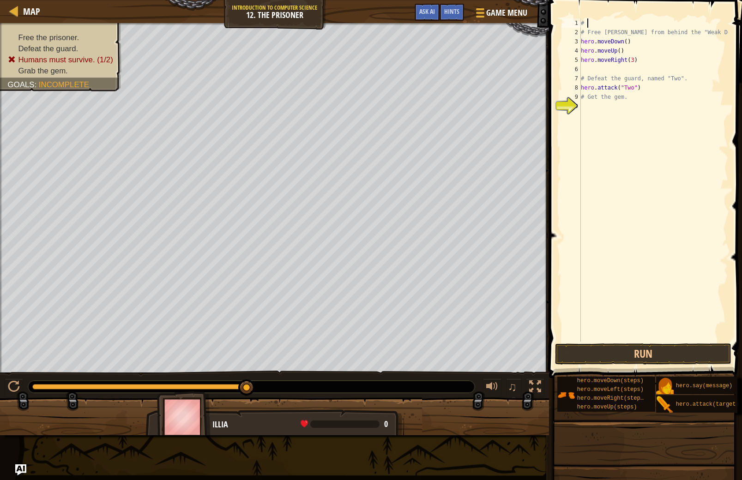
type textarea "#"
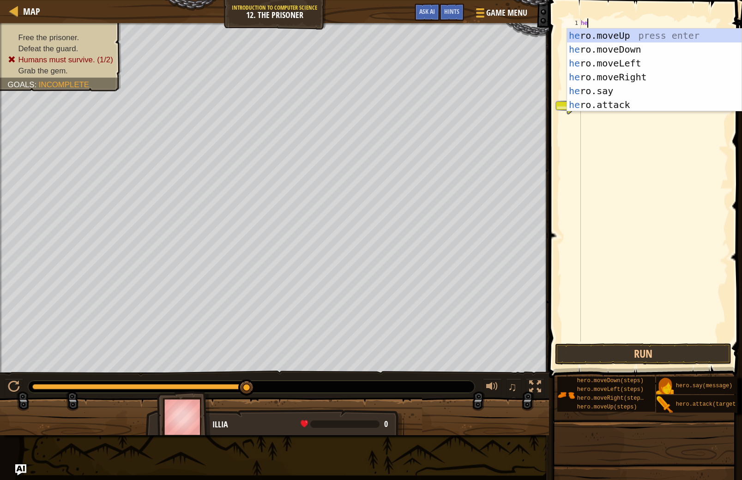
scroll to position [4, 0]
click at [602, 108] on div "her o.moveUp press enter her o.moveDown press enter her o.moveLeft press enter …" at bounding box center [654, 84] width 175 height 111
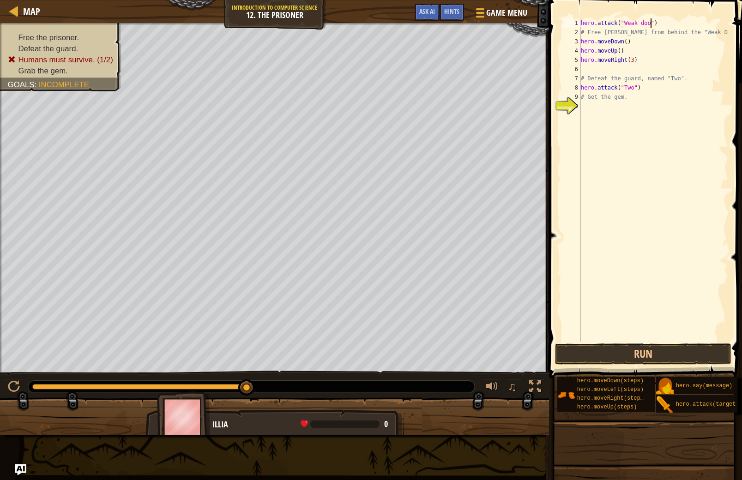
scroll to position [4, 6]
drag, startPoint x: 720, startPoint y: 31, endPoint x: 557, endPoint y: 36, distance: 163.0
click at [557, 36] on div "hero.attack("Weak door") 1 2 3 4 5 6 7 8 9 10 hero . attack ( "Weak door" ) # F…" at bounding box center [644, 207] width 196 height 405
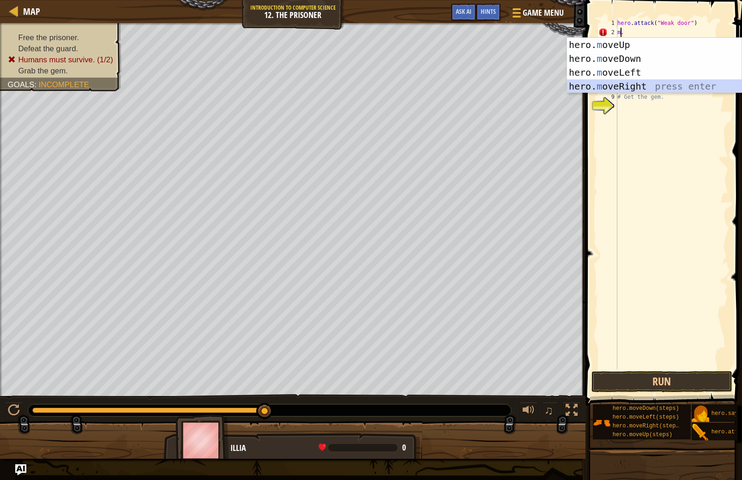
click at [612, 79] on div "hero. m oveUp press enter hero. m oveDown press enter hero. m oveLeft press ent…" at bounding box center [654, 79] width 175 height 83
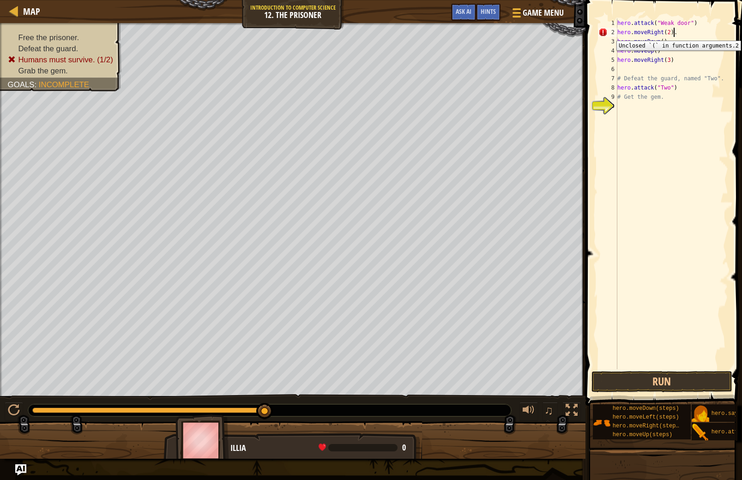
scroll to position [4, 4]
click at [663, 41] on div "hero . attack ( "Weak door" ) hero . moveRight ( 2 ) . hero . moveDown ( ) hero…" at bounding box center [671, 202] width 113 height 369
drag, startPoint x: 674, startPoint y: 62, endPoint x: 613, endPoint y: 54, distance: 61.4
click at [613, 54] on div "hero.moveDown(3) 1 2 3 4 5 6 7 8 9 10 hero . attack ( "Weak door" ) hero . move…" at bounding box center [663, 193] width 132 height 351
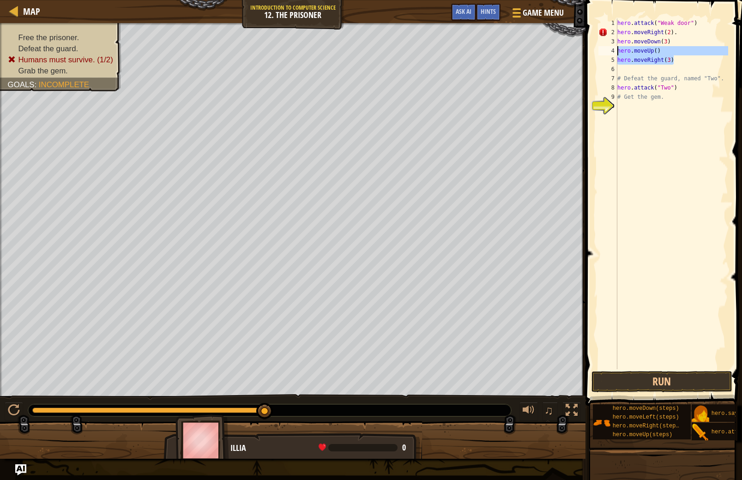
type textarea "hero.moveUp() hero.moveRight(3)"
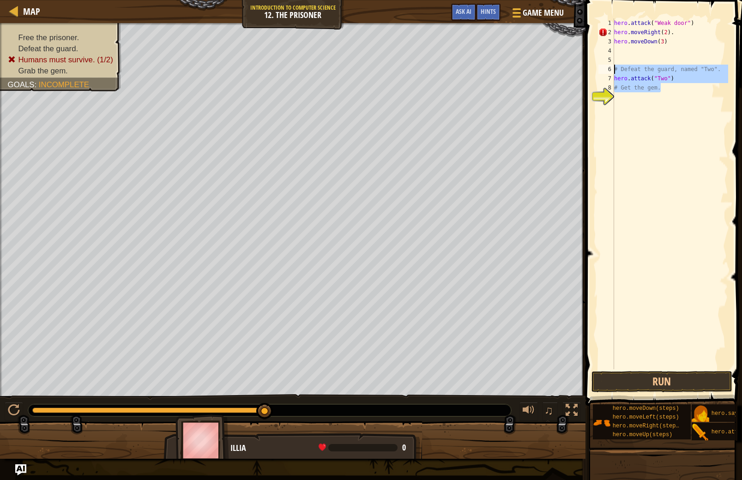
drag, startPoint x: 663, startPoint y: 86, endPoint x: 614, endPoint y: 72, distance: 51.3
click at [614, 72] on div "1 2 3 4 5 6 7 8 9 hero . attack ( "Weak door" ) hero . moveRight ( 2 ) . hero .…" at bounding box center [663, 193] width 132 height 351
type textarea "# Defeat the guard, named "Two". hero.attack("Two")"
type textarea "\"
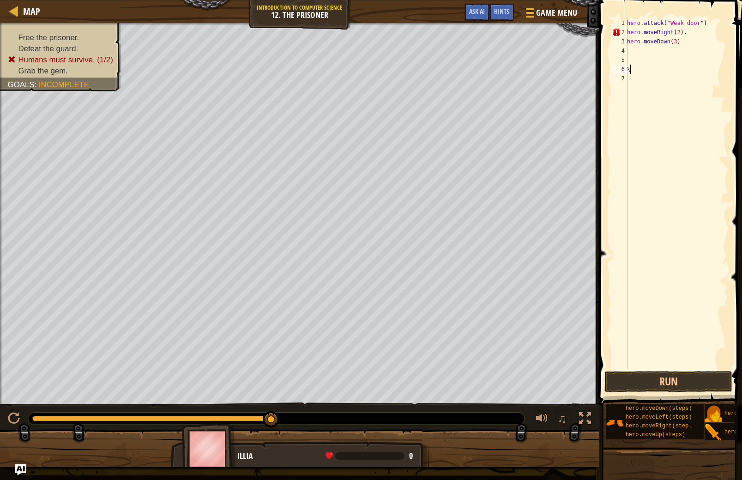
click at [635, 49] on div "hero . attack ( "Weak door" ) hero . moveRight ( 2 ) . hero . moveDown ( 3 ) \" at bounding box center [683, 202] width 116 height 369
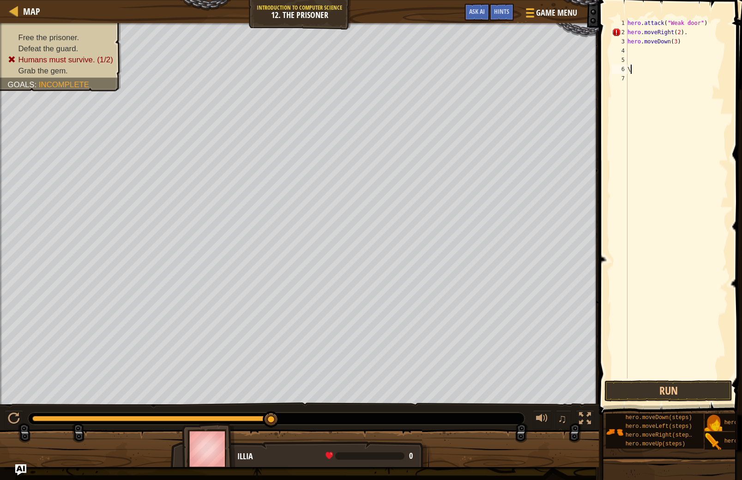
click at [634, 69] on div "hero . attack ( "Weak door" ) hero . moveRight ( 2 ) . hero . moveDown ( 3 ) \" at bounding box center [677, 207] width 102 height 379
type textarea "\"
drag, startPoint x: 641, startPoint y: 48, endPoint x: 634, endPoint y: 64, distance: 17.0
click at [639, 53] on div "hero . attack ( "Weak door" ) hero . moveRight ( 2 ) . hero . moveDown ( 3 )" at bounding box center [677, 207] width 102 height 379
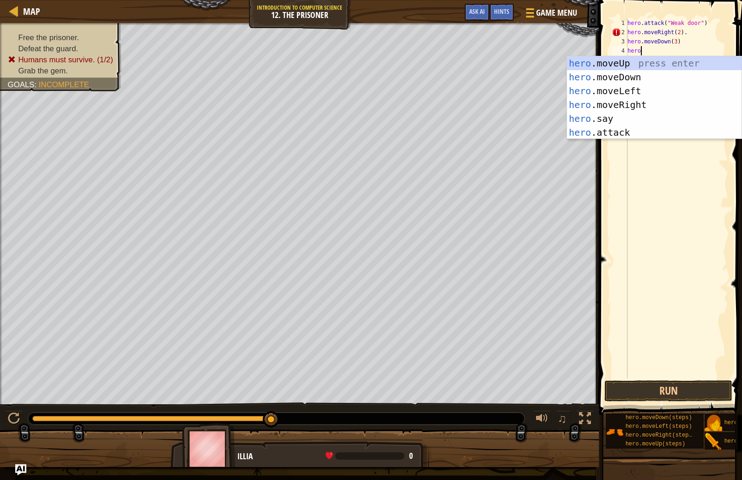
scroll to position [4, 0]
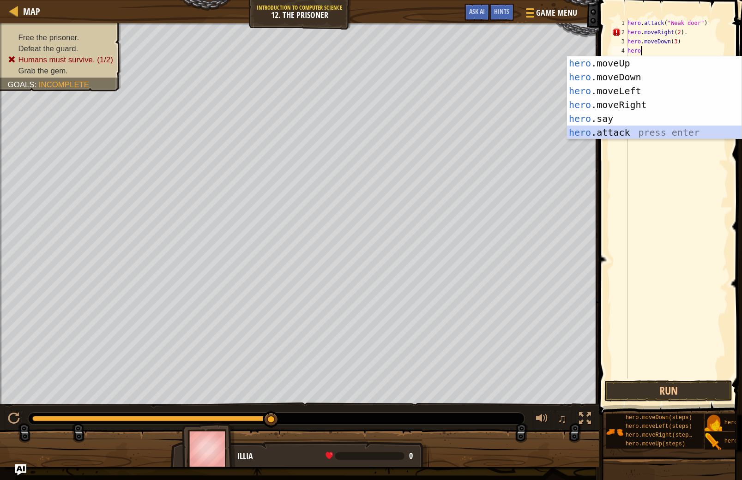
click at [622, 131] on div "hero .moveUp press enter hero .moveDown press enter hero .moveLeft press enter …" at bounding box center [654, 111] width 175 height 111
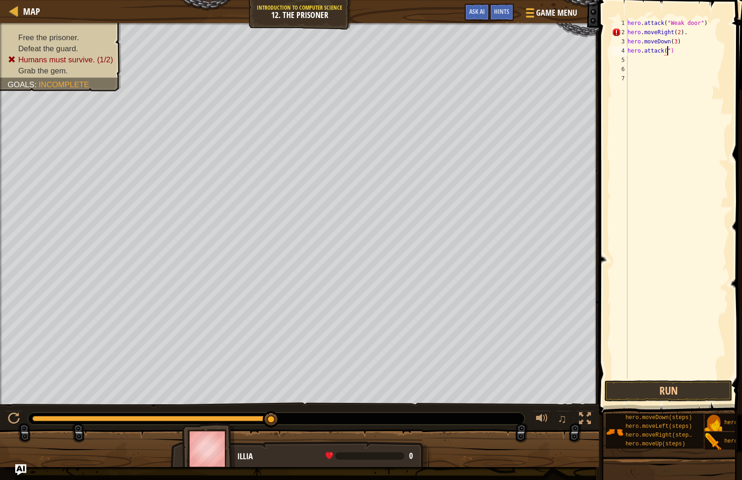
scroll to position [4, 4]
type textarea "hero.attack("two")"
drag, startPoint x: 688, startPoint y: 51, endPoint x: 627, endPoint y: 51, distance: 61.4
click at [627, 51] on div "hero.attack("two") 1 2 3 4 5 6 7 hero . attack ( "Weak door" ) hero . moveRight…" at bounding box center [669, 198] width 118 height 360
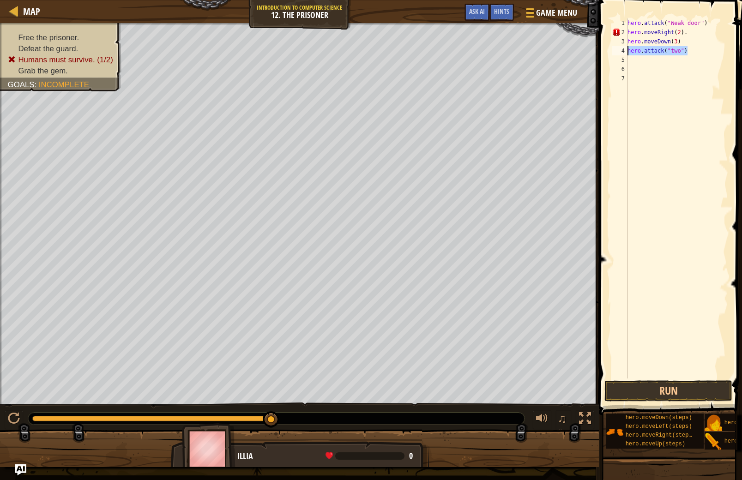
click at [639, 60] on div "hero . attack ( "Weak door" ) hero . moveRight ( 2 ) . hero . moveDown ( 3 ) he…" at bounding box center [677, 207] width 102 height 379
paste textarea "hero.attack("two")"
type textarea "hero.attack("two")"
click at [645, 69] on div "hero . attack ( "Weak door" ) hero . moveRight ( 2 ) . hero . moveDown ( 3 ) he…" at bounding box center [677, 207] width 102 height 379
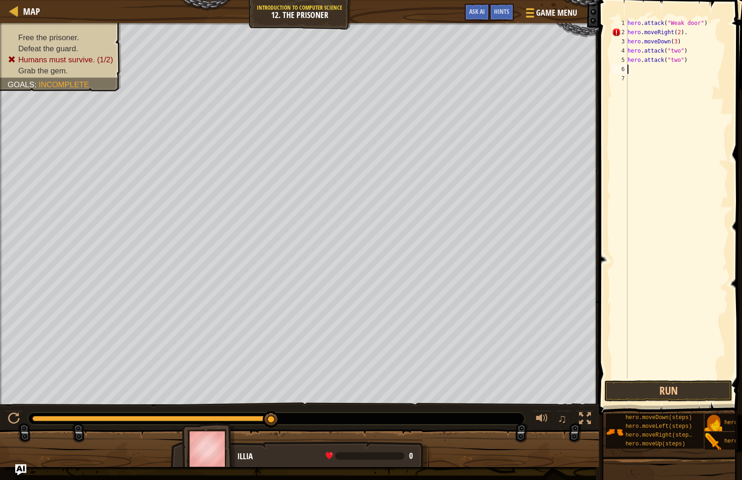
paste textarea "hero.attack("two")"
type textarea "hero.attack("two")"
paste textarea "hero.attack("two")"
type textarea "hero.attack("two")"
paste textarea "hero.attack("two")"
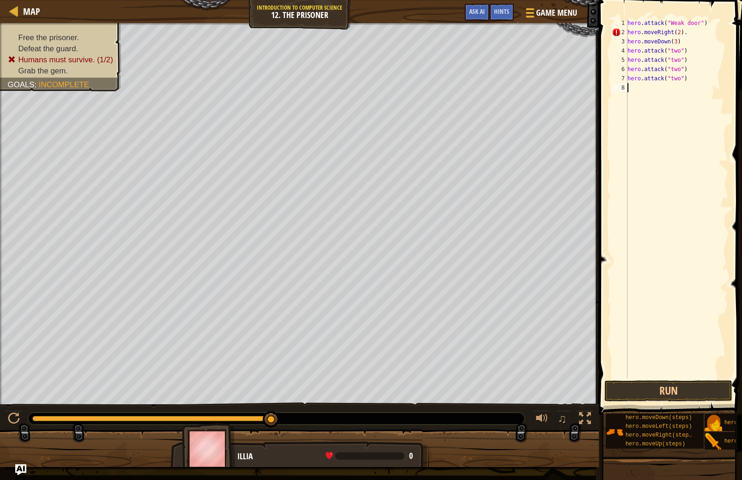
type textarea "hero.attack("two")"
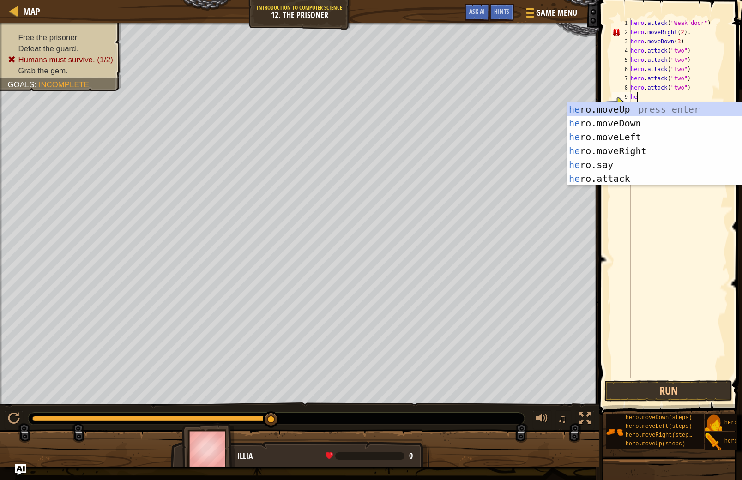
scroll to position [4, 0]
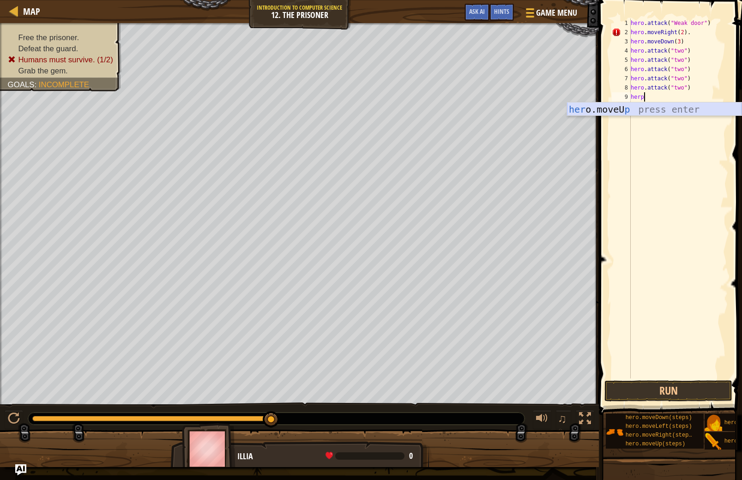
type textarea "her"
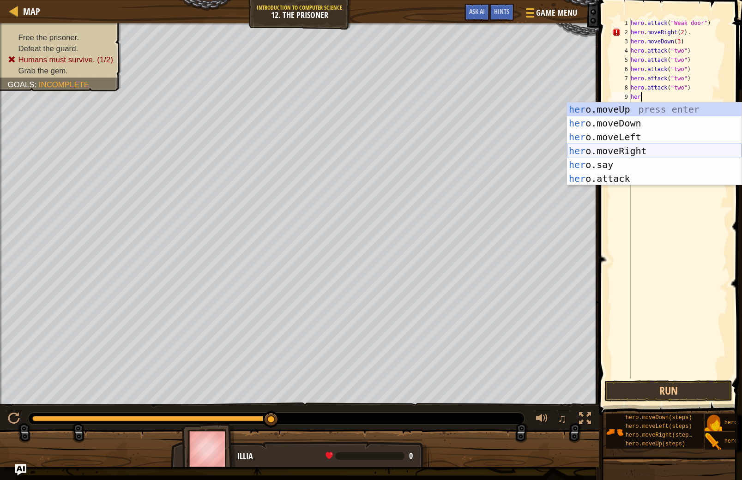
click at [632, 153] on div "her o.moveUp press enter her o.moveDown press enter her o.moveLeft press enter …" at bounding box center [654, 157] width 175 height 111
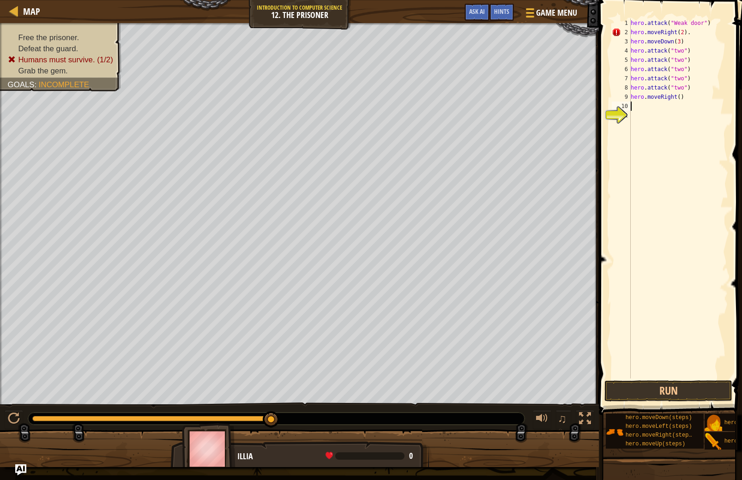
scroll to position [4, 0]
click at [693, 396] on button "Run" at bounding box center [668, 390] width 128 height 21
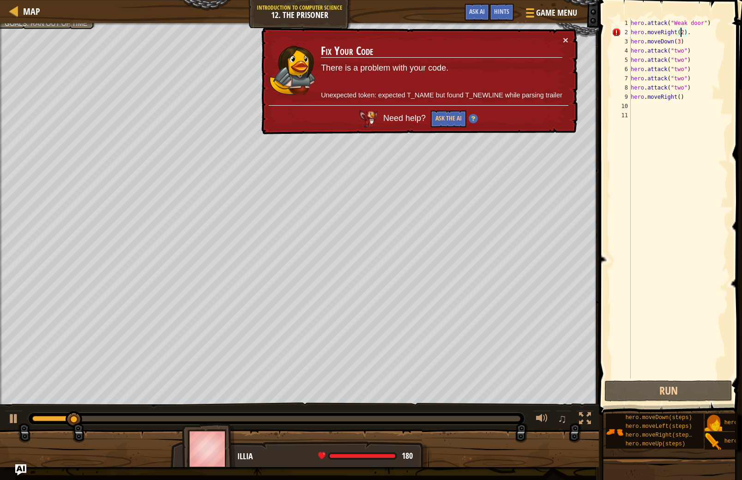
click at [682, 35] on div "hero . attack ( "Weak door" ) hero . moveRight ( 2 ) . hero . moveDown ( 3 ) he…" at bounding box center [679, 207] width 100 height 379
click at [683, 35] on div "hero . attack ( "Weak door" ) hero . moveRight ( 2 ) . hero . moveDown ( 3 ) he…" at bounding box center [679, 207] width 100 height 379
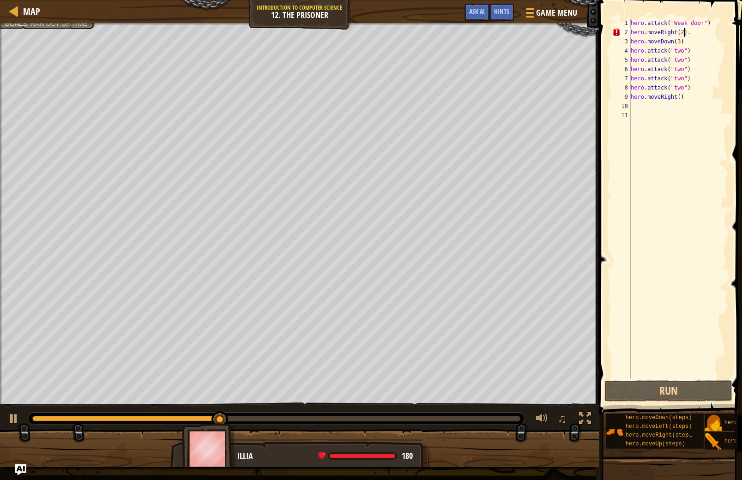
scroll to position [4, 4]
click at [650, 389] on button "Run" at bounding box center [668, 390] width 128 height 21
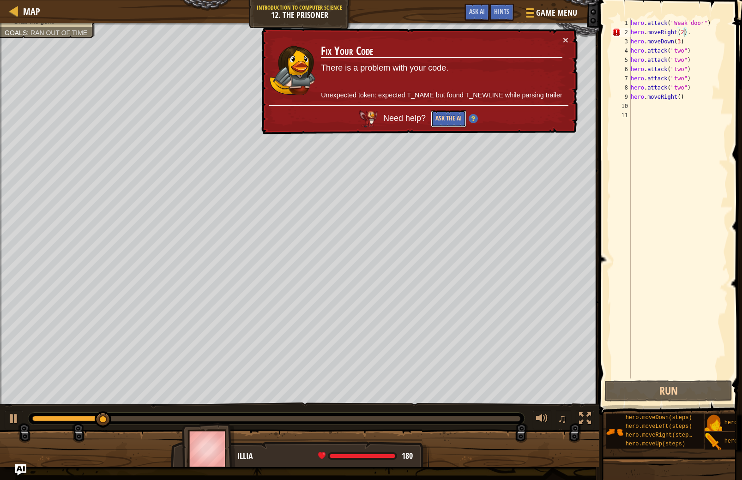
click at [439, 121] on button "Ask the AI" at bounding box center [449, 118] width 36 height 17
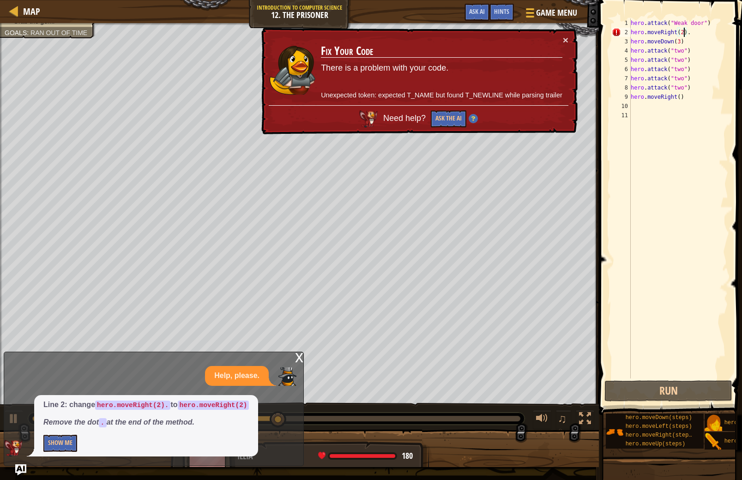
click at [701, 37] on div "hero . attack ( "Weak door" ) hero . moveRight ( 2 ) . hero . moveDown ( 3 ) he…" at bounding box center [679, 207] width 100 height 379
click at [700, 33] on div "hero . attack ( "Weak door" ) hero . moveRight ( 2 ) . hero . moveDown ( 3 ) he…" at bounding box center [679, 207] width 100 height 379
type textarea "hero.moveRight(2)"
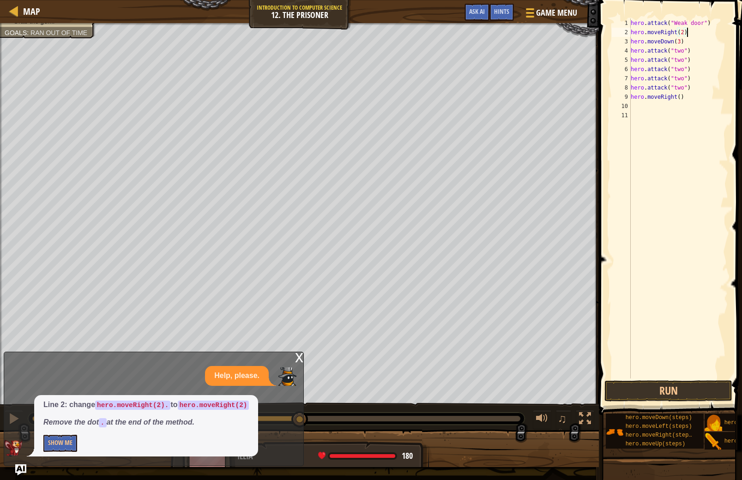
click at [676, 378] on div "hero . attack ( "Weak door" ) hero . moveRight ( 2 ) hero . moveDown ( 3 ) hero…" at bounding box center [679, 207] width 100 height 379
click at [685, 392] on button "Run" at bounding box center [668, 390] width 128 height 21
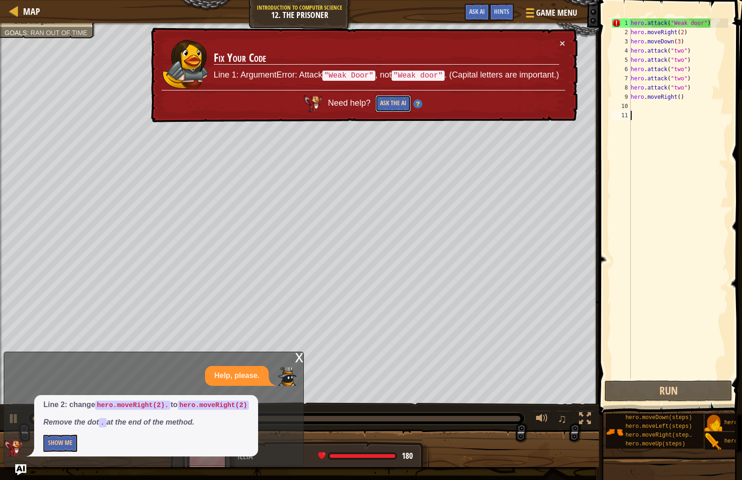
click at [390, 108] on button "Ask the AI" at bounding box center [393, 103] width 36 height 17
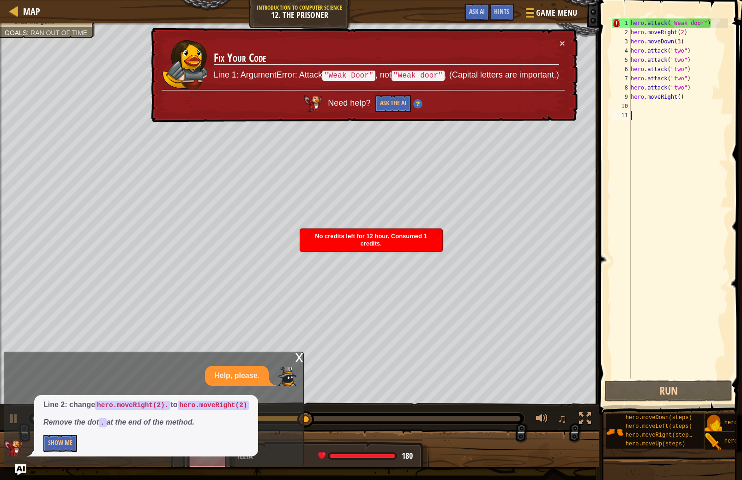
click at [694, 26] on div "hero . attack ( "Weak door" ) hero . moveRight ( 2 ) hero . moveDown ( 3 ) hero…" at bounding box center [679, 207] width 100 height 379
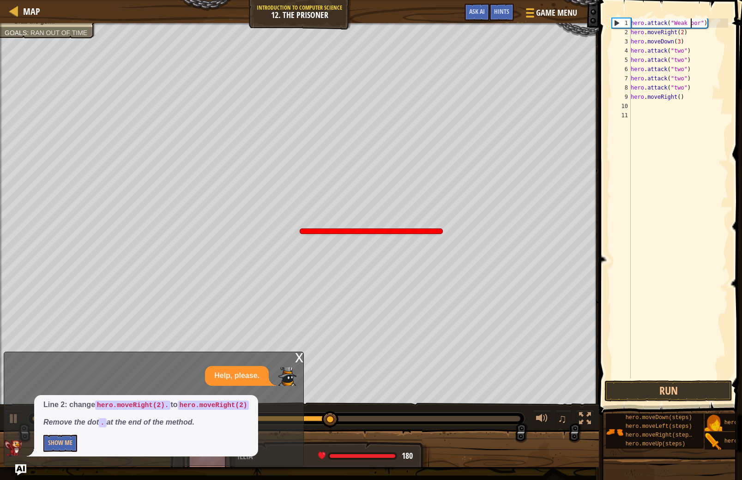
scroll to position [4, 5]
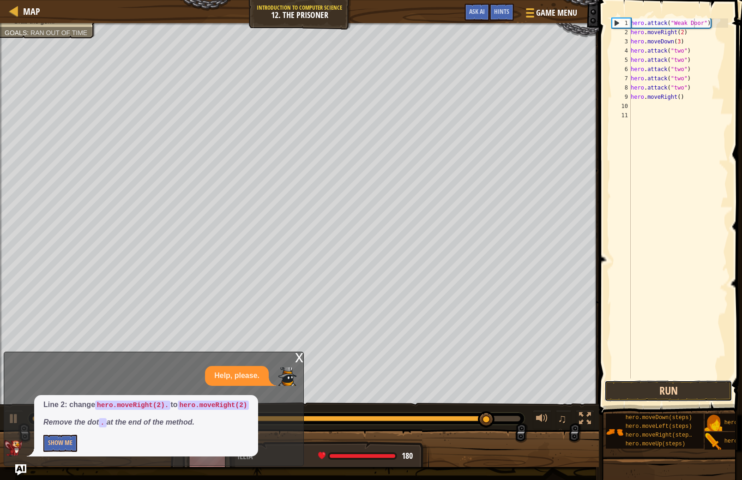
click at [685, 394] on button "Run" at bounding box center [668, 390] width 128 height 21
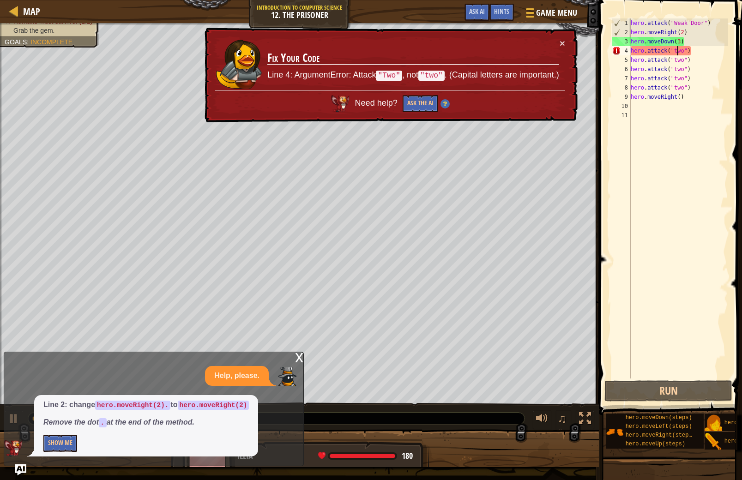
click at [677, 53] on div "hero . attack ( "Weak Door" ) hero . moveRight ( 2 ) hero . moveDown ( 3 ) hero…" at bounding box center [679, 207] width 100 height 379
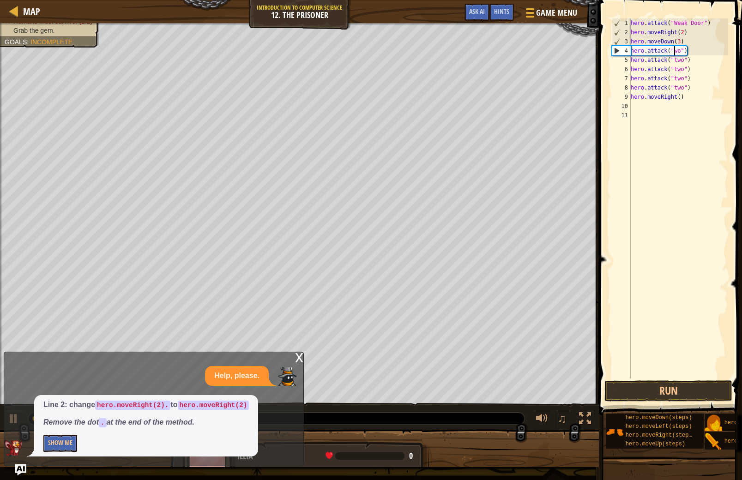
type textarea "hero.attack("Two")"
drag, startPoint x: 676, startPoint y: 138, endPoint x: 689, endPoint y: 105, distance: 34.6
click at [677, 136] on div "hero . attack ( "Weak Door" ) hero . moveRight ( 2 ) hero . moveDown ( 3 ) hero…" at bounding box center [679, 207] width 100 height 379
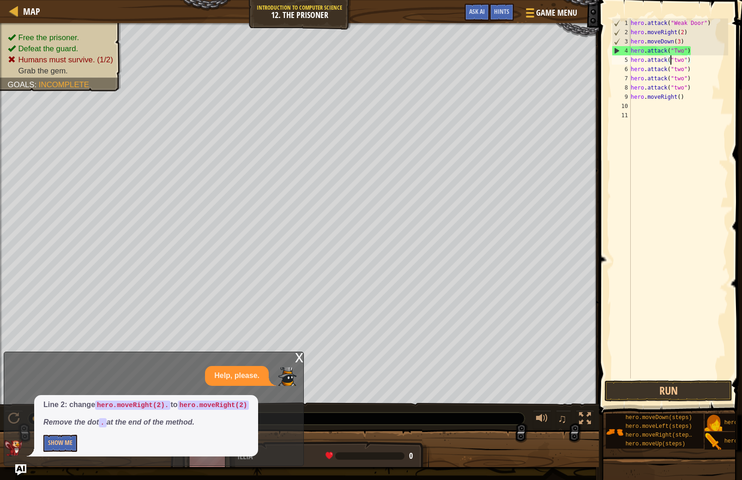
drag, startPoint x: 670, startPoint y: 60, endPoint x: 673, endPoint y: 64, distance: 4.9
click at [672, 63] on div "hero . attack ( "Weak Door" ) hero . moveRight ( 2 ) hero . moveDown ( 3 ) hero…" at bounding box center [679, 207] width 100 height 379
click at [676, 64] on div "hero . attack ( "Weak Door" ) hero . moveRight ( 2 ) hero . moveDown ( 3 ) hero…" at bounding box center [679, 207] width 100 height 379
type textarea "hero.attack("Two")"
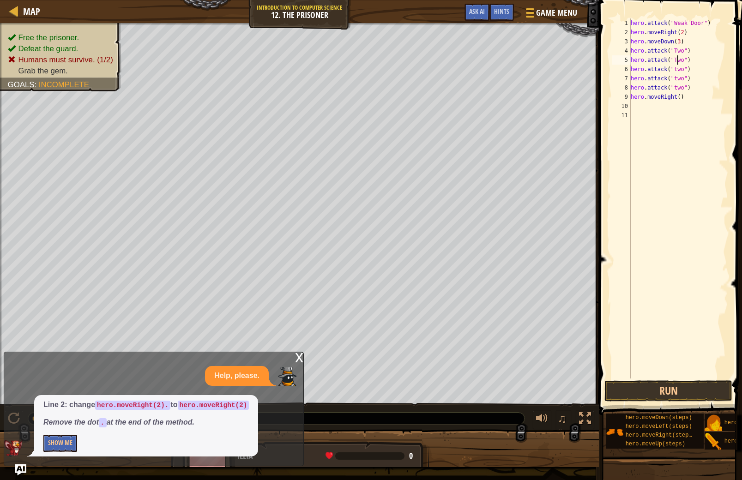
click at [681, 102] on div "hero . attack ( "Weak Door" ) hero . moveRight ( 2 ) hero . moveDown ( 3 ) hero…" at bounding box center [679, 207] width 100 height 379
click at [678, 69] on div "hero . attack ( "Weak Door" ) hero . moveRight ( 2 ) hero . moveDown ( 3 ) hero…" at bounding box center [679, 207] width 100 height 379
type textarea "hero.attack("Two")"
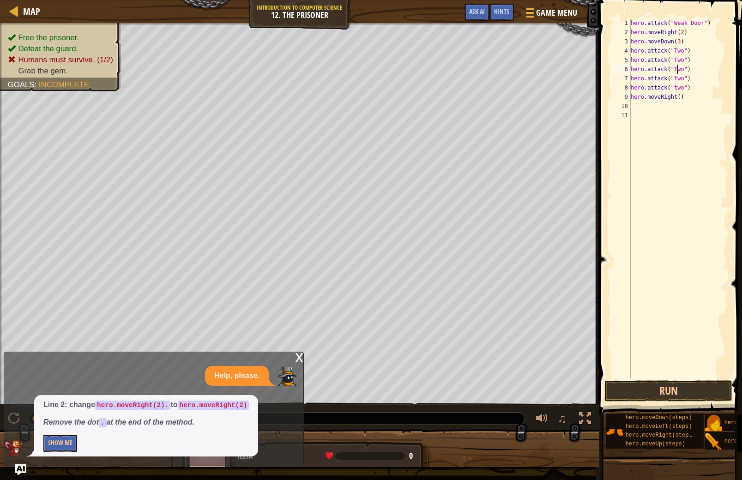
drag, startPoint x: 679, startPoint y: 133, endPoint x: 680, endPoint y: 115, distance: 17.1
click at [680, 129] on div "hero . attack ( "Weak Door" ) hero . moveRight ( 2 ) hero . moveDown ( 3 ) hero…" at bounding box center [679, 207] width 100 height 379
click at [676, 76] on div "hero . attack ( "Weak Door" ) hero . moveRight ( 2 ) hero . moveDown ( 3 ) hero…" at bounding box center [679, 207] width 100 height 379
type textarea "hero.attack("Two")"
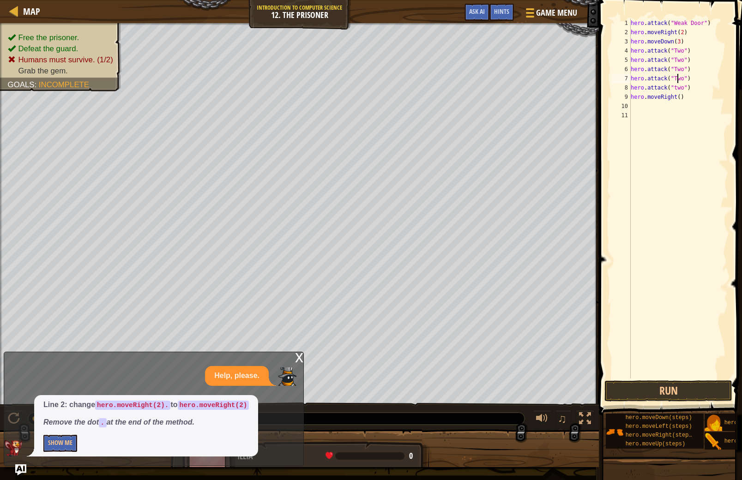
scroll to position [4, 4]
drag, startPoint x: 681, startPoint y: 126, endPoint x: 675, endPoint y: 117, distance: 10.6
click at [679, 123] on div "hero . attack ( "Weak Door" ) hero . moveRight ( 2 ) hero . moveDown ( 3 ) hero…" at bounding box center [679, 207] width 100 height 379
click at [676, 89] on div "hero . attack ( "Weak Door" ) hero . moveRight ( 2 ) hero . moveDown ( 3 ) hero…" at bounding box center [679, 207] width 100 height 379
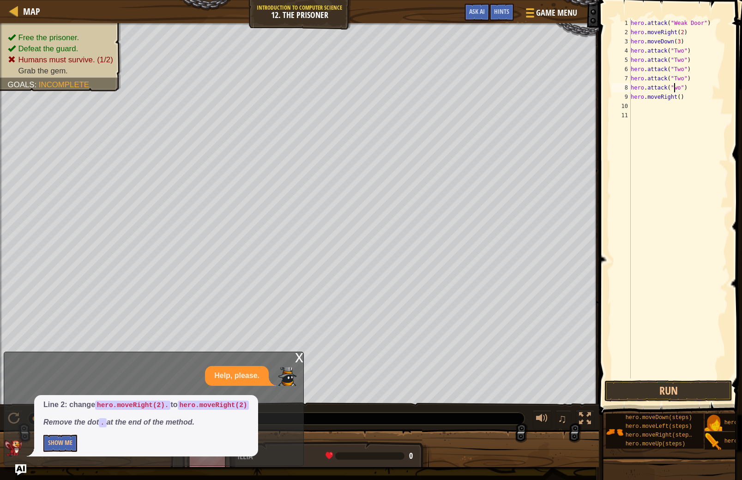
scroll to position [4, 4]
type textarea "hero.attack("Two")"
click at [653, 389] on button "Run" at bounding box center [668, 390] width 128 height 21
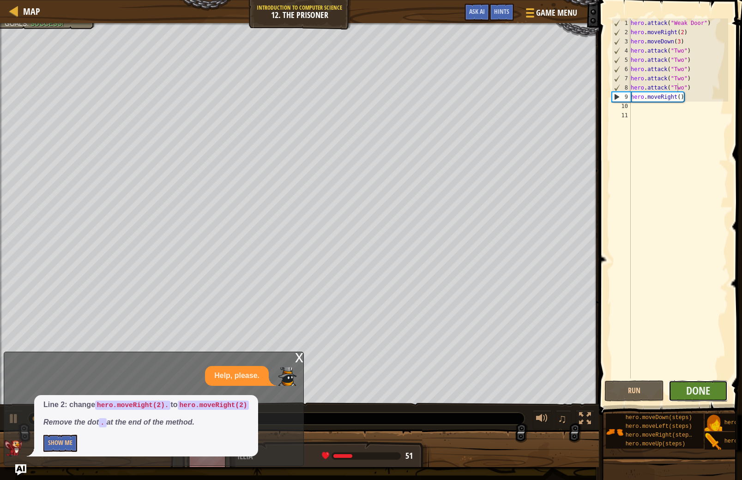
click at [721, 389] on button "Done" at bounding box center [699, 390] width 60 height 21
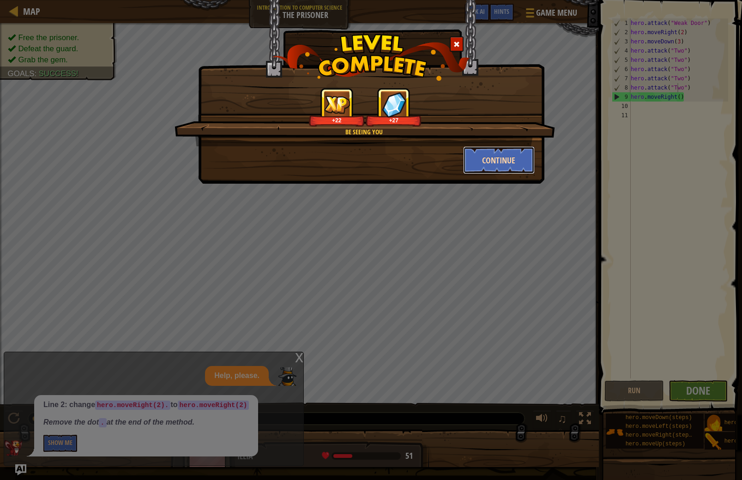
click at [521, 164] on button "Continue" at bounding box center [499, 160] width 72 height 28
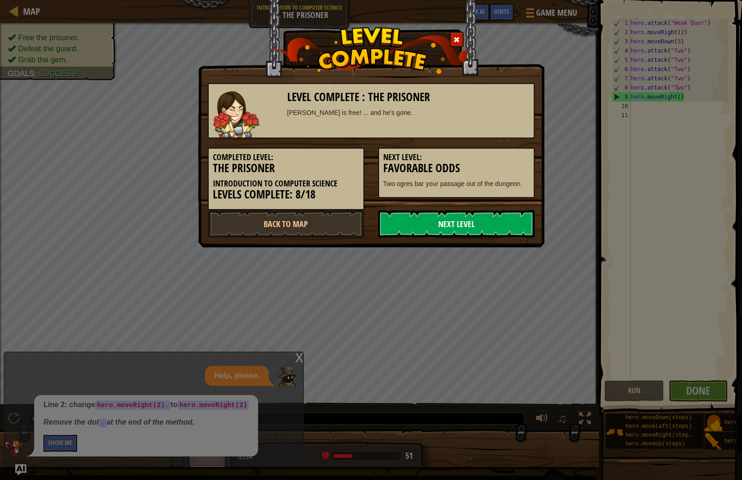
click at [442, 225] on link "Next Level" at bounding box center [456, 224] width 157 height 28
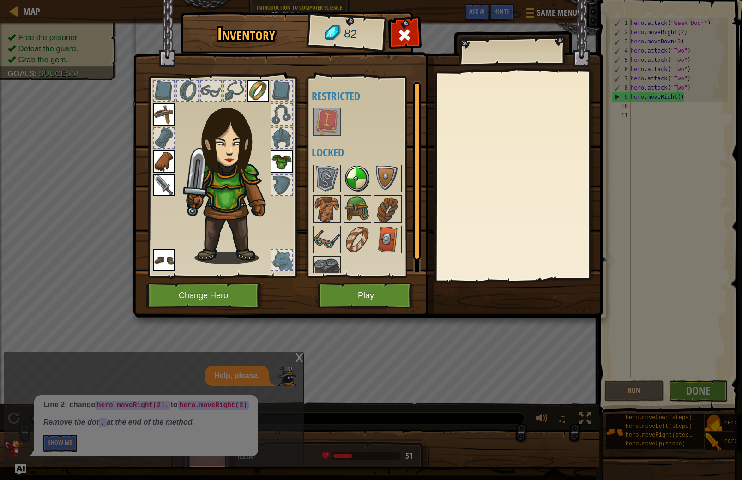
click at [358, 170] on img at bounding box center [357, 179] width 26 height 26
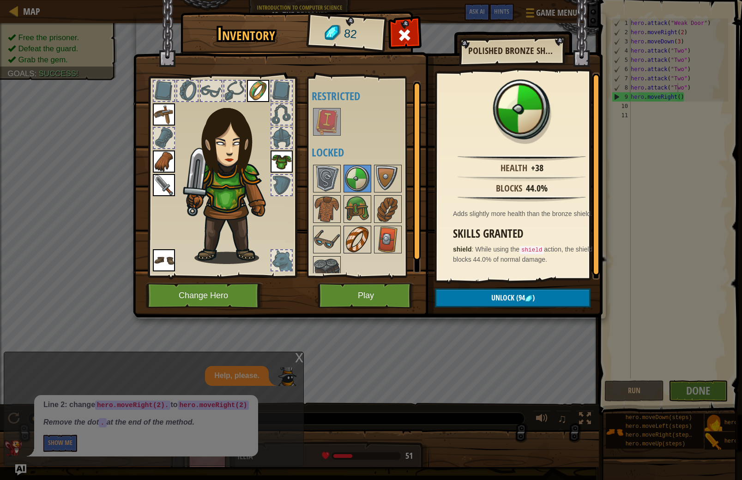
click at [362, 230] on img at bounding box center [357, 240] width 26 height 26
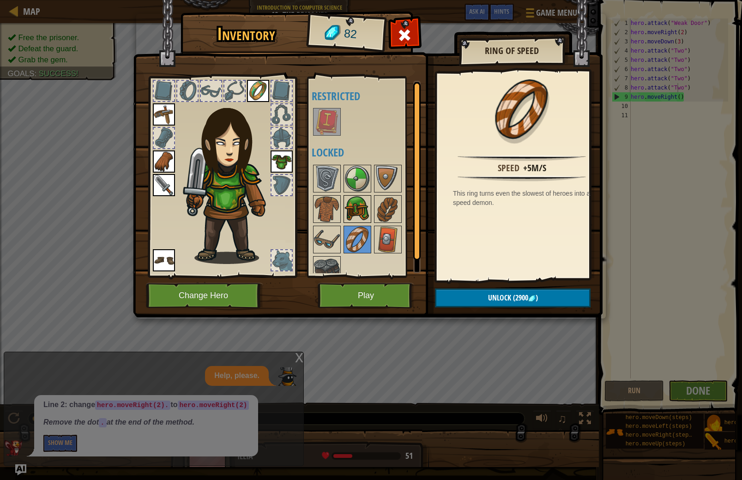
click at [353, 216] on img at bounding box center [357, 209] width 26 height 26
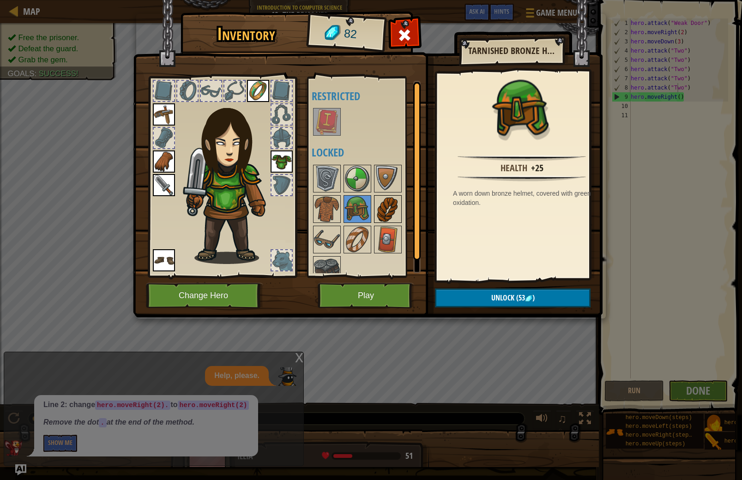
click at [386, 211] on img at bounding box center [388, 209] width 26 height 26
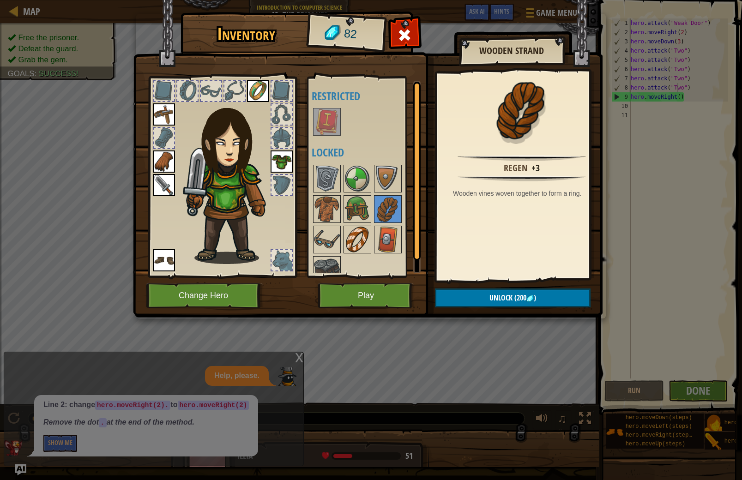
click at [368, 230] on img at bounding box center [357, 240] width 26 height 26
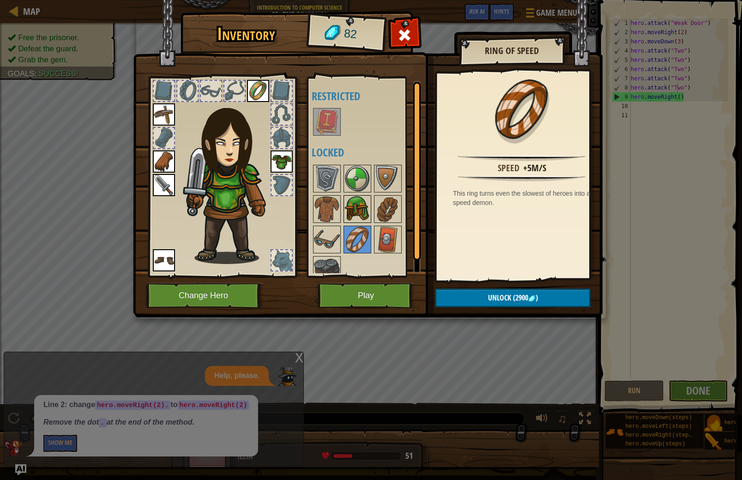
click at [358, 210] on img at bounding box center [357, 209] width 26 height 26
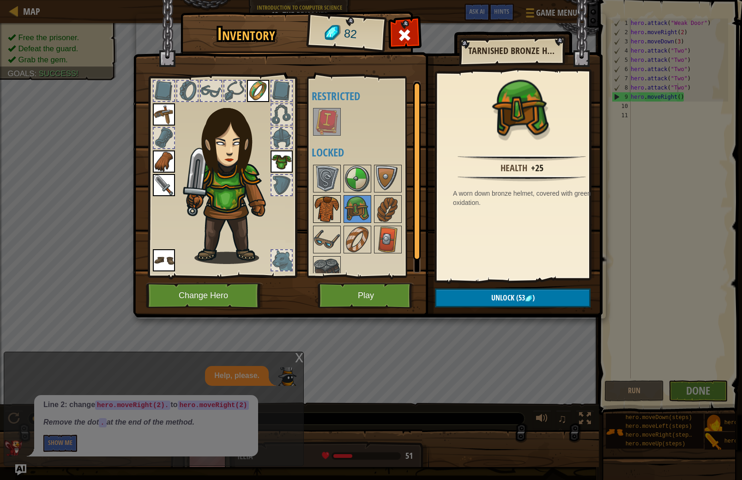
click at [323, 206] on img at bounding box center [327, 209] width 26 height 26
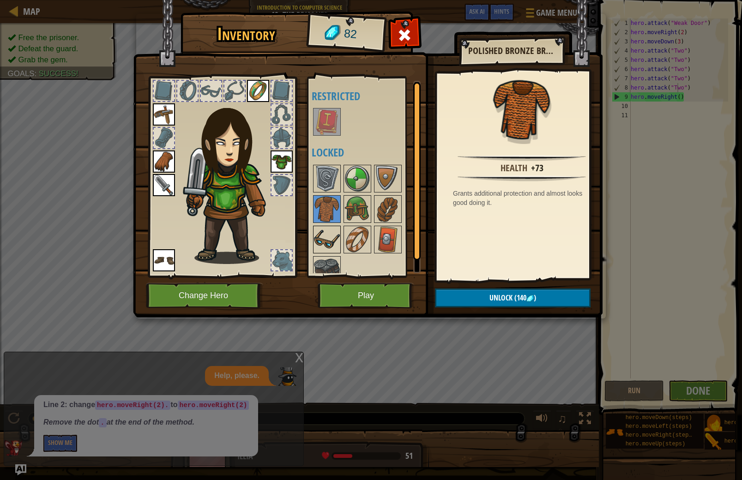
click at [333, 236] on img at bounding box center [327, 240] width 26 height 26
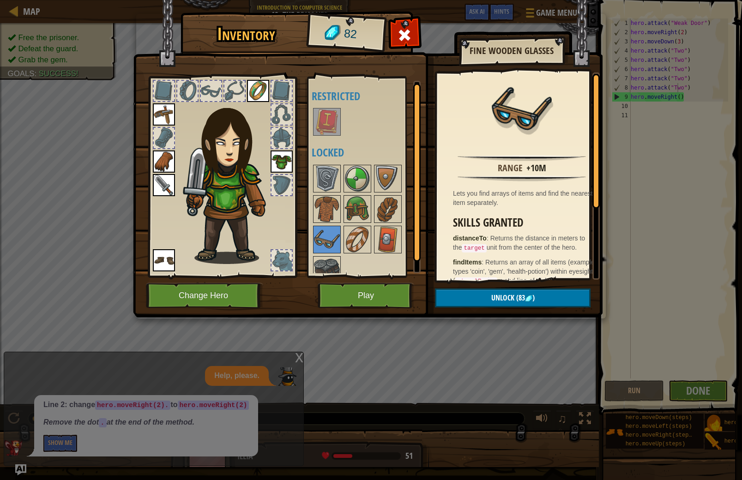
scroll to position [1, 0]
drag, startPoint x: 415, startPoint y: 181, endPoint x: 401, endPoint y: 178, distance: 14.5
click at [413, 181] on div at bounding box center [416, 173] width 7 height 178
click at [384, 173] on img at bounding box center [388, 178] width 26 height 26
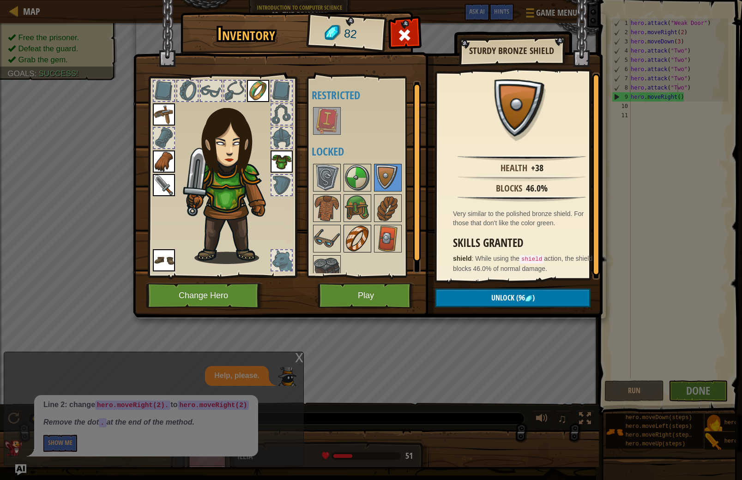
drag, startPoint x: 355, startPoint y: 211, endPoint x: 346, endPoint y: 230, distance: 21.3
click at [350, 214] on img at bounding box center [357, 208] width 26 height 26
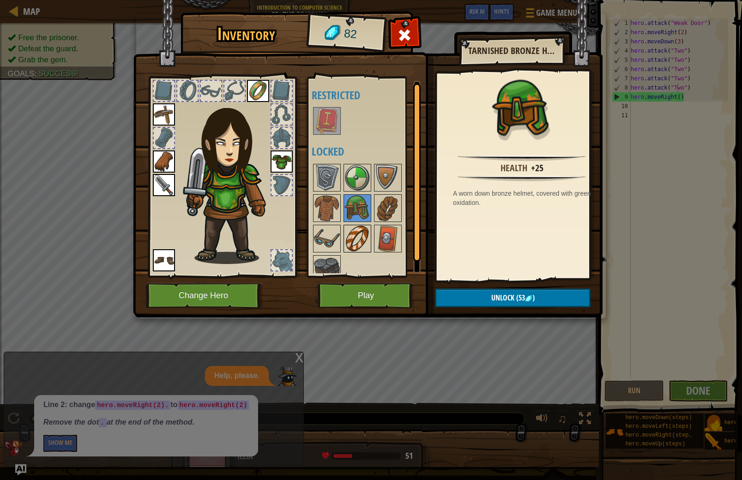
click at [347, 231] on img at bounding box center [357, 239] width 26 height 26
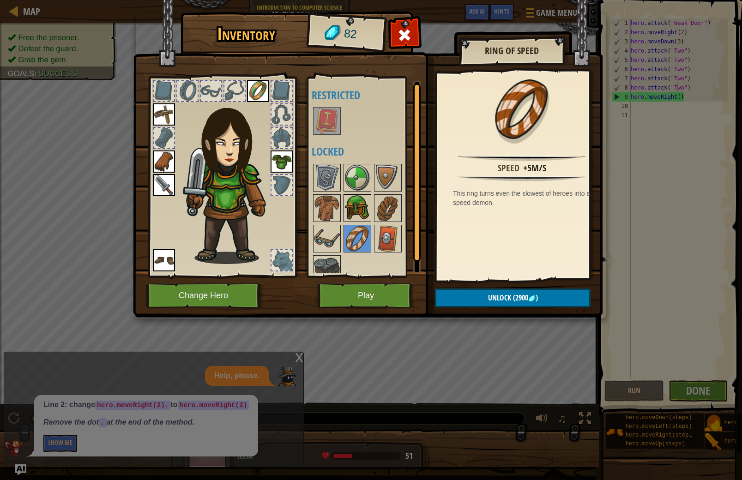
click at [359, 217] on img at bounding box center [357, 208] width 26 height 26
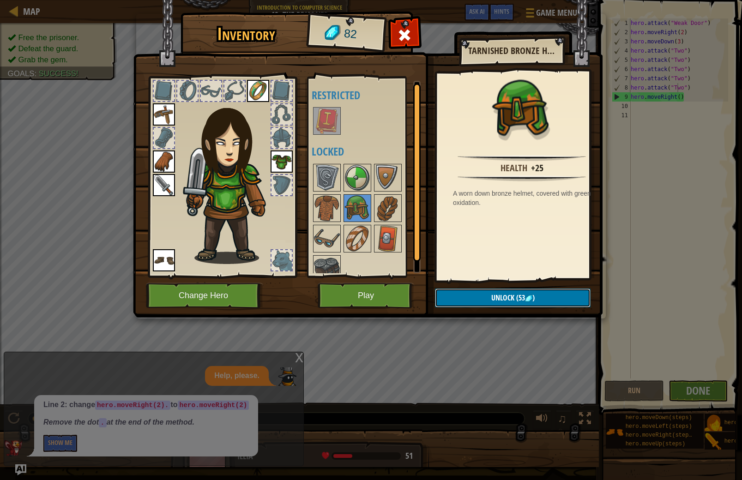
click at [517, 300] on span "(53" at bounding box center [519, 298] width 11 height 10
click at [512, 295] on button "Confirm" at bounding box center [513, 298] width 156 height 19
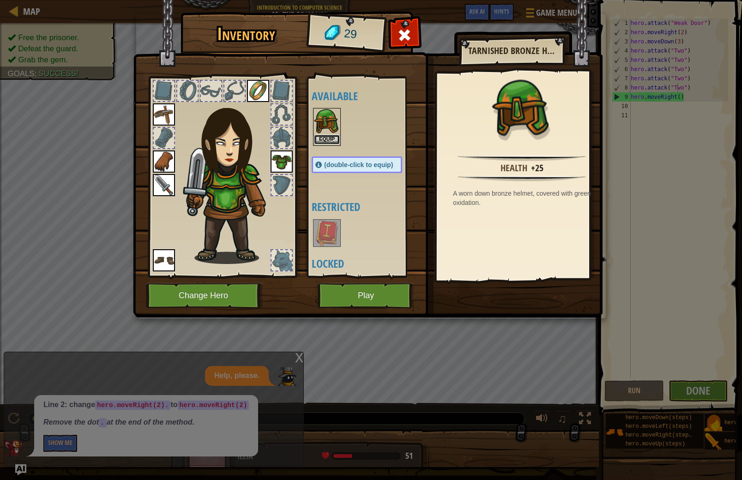
click at [329, 138] on button "Equip" at bounding box center [327, 140] width 26 height 10
click at [330, 137] on div "Available Equip Equip Equip Equip Equip Equip Equip (double-click to equip) Res…" at bounding box center [366, 177] width 109 height 193
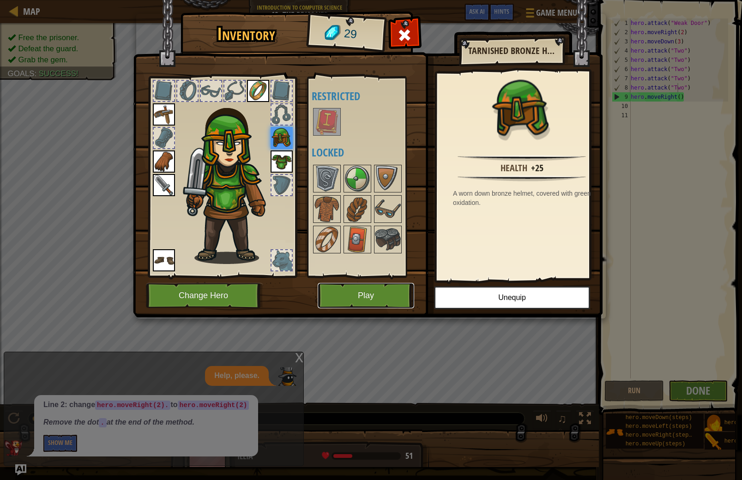
drag, startPoint x: 369, startPoint y: 296, endPoint x: 374, endPoint y: 301, distance: 6.9
click at [374, 301] on button "Play" at bounding box center [366, 295] width 96 height 25
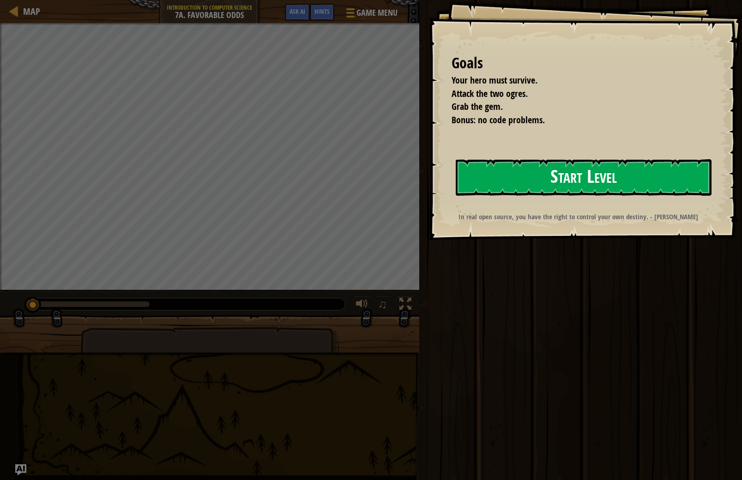
click at [683, 183] on button "Start Level" at bounding box center [584, 177] width 256 height 36
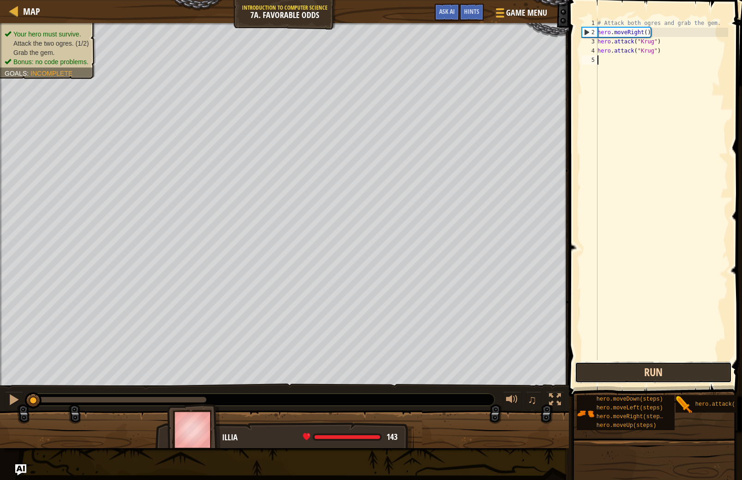
click at [632, 373] on button "Run" at bounding box center [653, 372] width 157 height 21
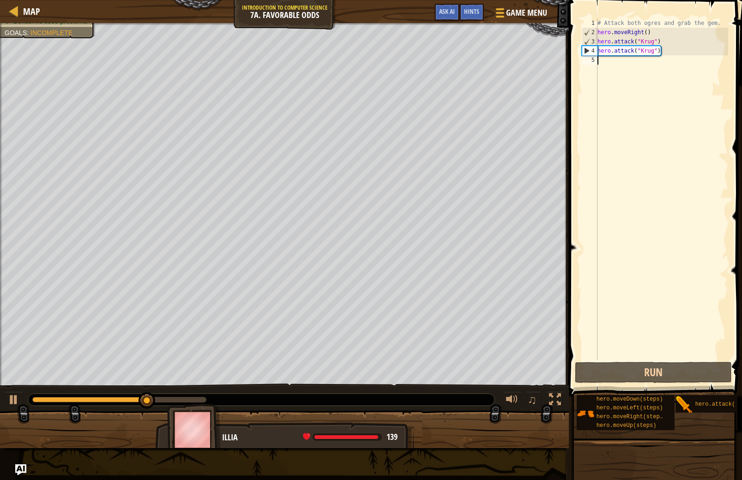
type textarea "M"
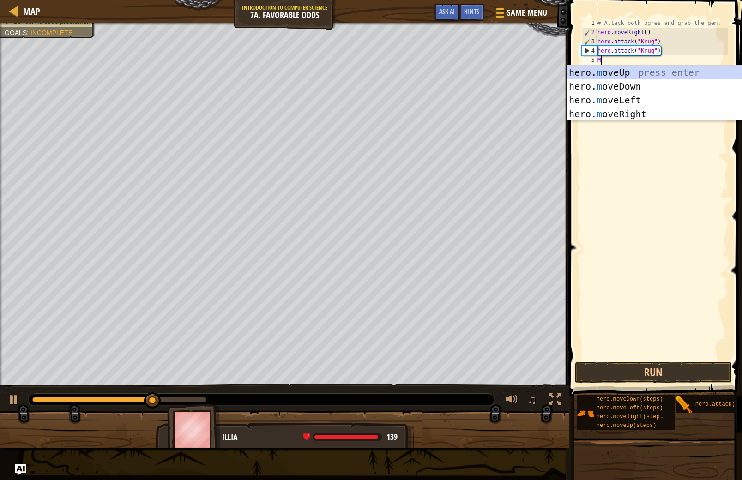
scroll to position [4, 0]
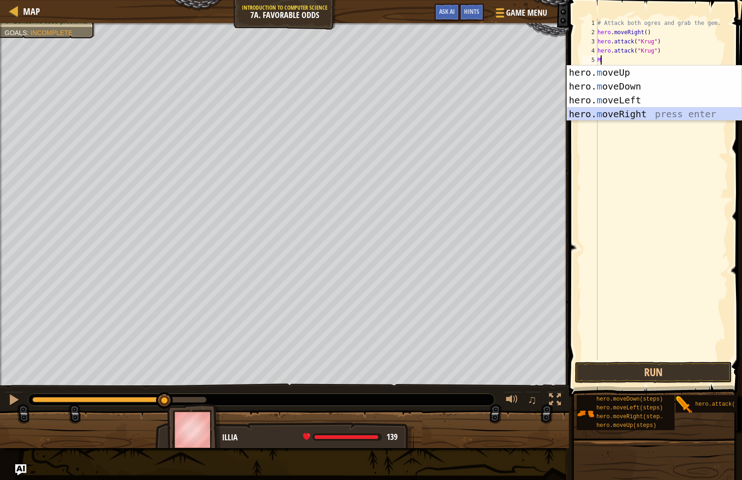
click at [634, 115] on div "hero. m oveUp press enter hero. m oveDown press enter hero. m oveLeft press ent…" at bounding box center [654, 107] width 175 height 83
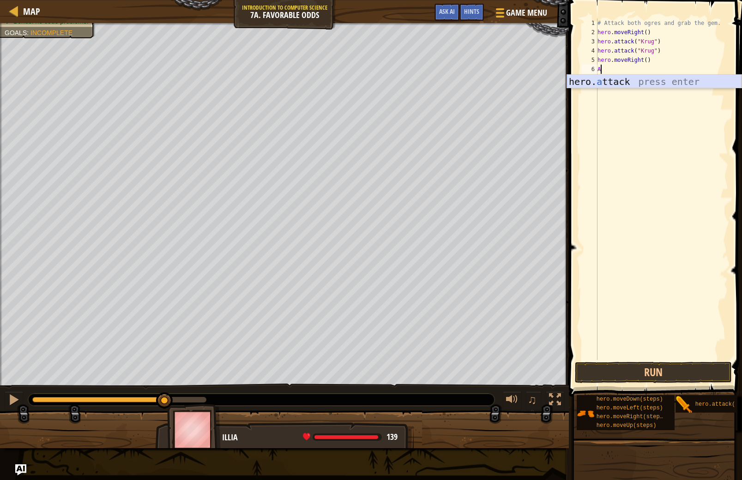
click at [631, 87] on div "hero. a ttack press enter" at bounding box center [654, 96] width 175 height 42
type textarea "hero.attack("Grump")"
drag, startPoint x: 638, startPoint y: 84, endPoint x: 633, endPoint y: 77, distance: 7.7
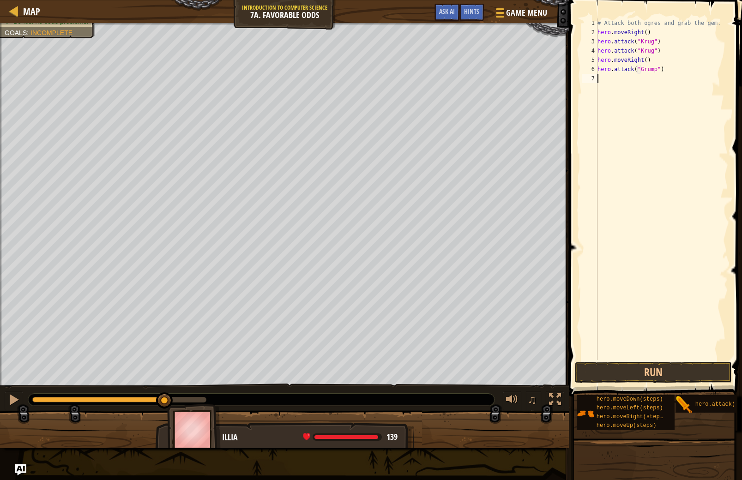
click at [636, 82] on div "# Attack both ogres and grab the gem. hero . moveRight ( ) hero . attack ( "Kru…" at bounding box center [662, 198] width 133 height 360
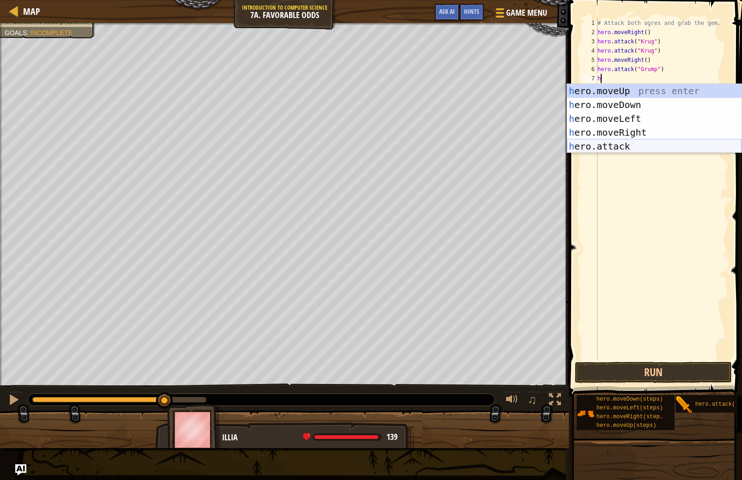
click at [624, 147] on div "h ero.moveUp press enter h ero.moveDown press enter h ero.moveLeft press enter …" at bounding box center [654, 132] width 175 height 97
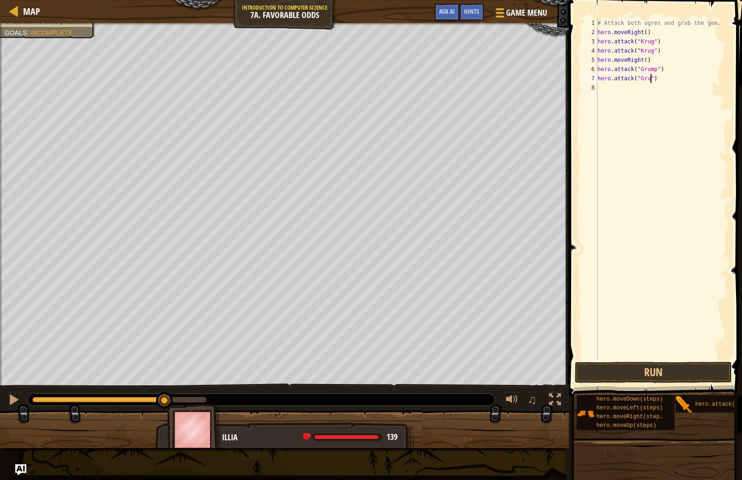
scroll to position [4, 4]
drag, startPoint x: 662, startPoint y: 67, endPoint x: 597, endPoint y: 68, distance: 64.2
click at [597, 68] on div "hero.attack("Gru") 1 2 3 4 5 6 7 8 # Attack both ogres and grab the gem. hero .…" at bounding box center [654, 189] width 148 height 342
click at [662, 56] on div "# Attack both ogres and grab the gem. hero . moveRight ( ) hero . attack ( "Kru…" at bounding box center [662, 198] width 133 height 360
click at [675, 75] on div "# Attack both ogres and grab the gem. hero . moveRight ( ) hero . attack ( "Kru…" at bounding box center [662, 198] width 133 height 360
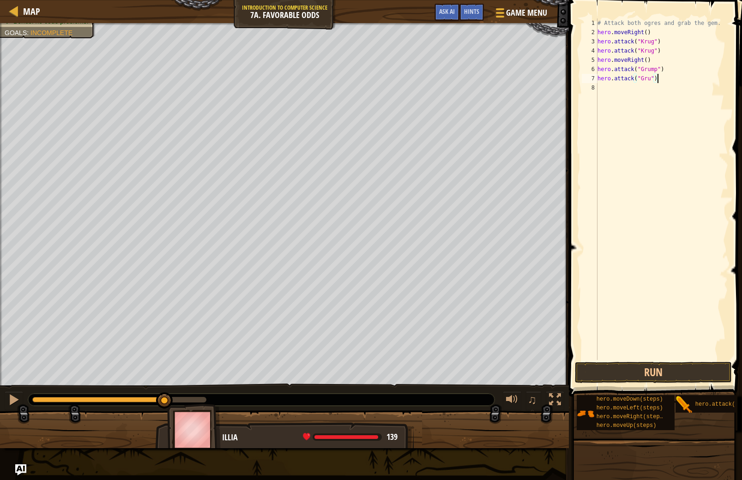
click at [672, 73] on div "# Attack both ogres and grab the gem. hero . moveRight ( ) hero . attack ( "Kru…" at bounding box center [662, 198] width 133 height 360
drag, startPoint x: 662, startPoint y: 73, endPoint x: 577, endPoint y: 65, distance: 84.9
click at [580, 74] on div "hero.attack("Grump" 1 2 3 4 5 6 7 8 # Attack both ogres and grab the gem. hero …" at bounding box center [654, 189] width 148 height 342
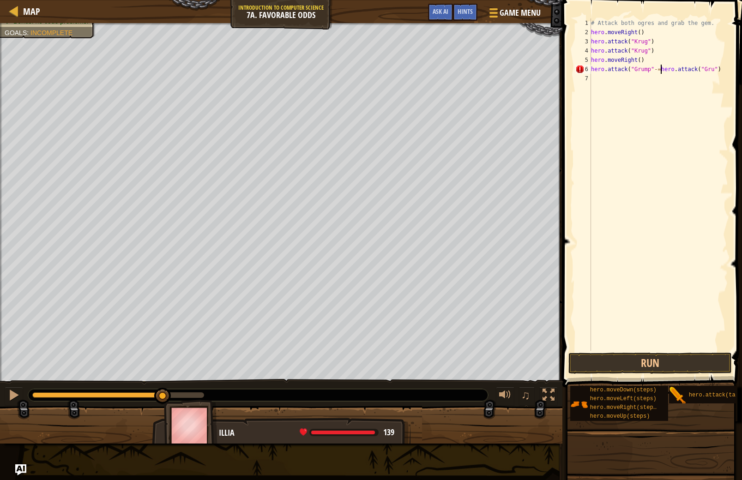
type textarea "hero.attack("Grump"-=hero.attack("Gru")"
